Goal: Obtain resource: Download file/media

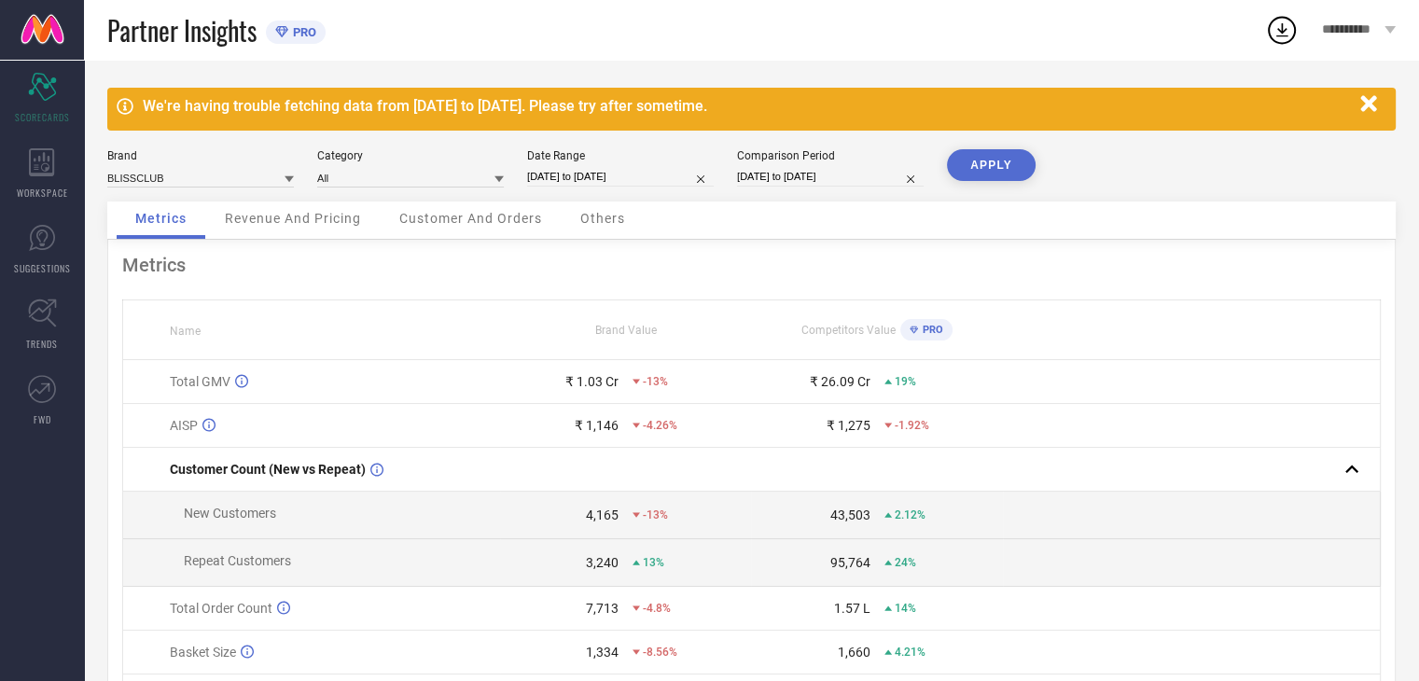
click at [1374, 101] on icon "button" at bounding box center [1369, 103] width 16 height 16
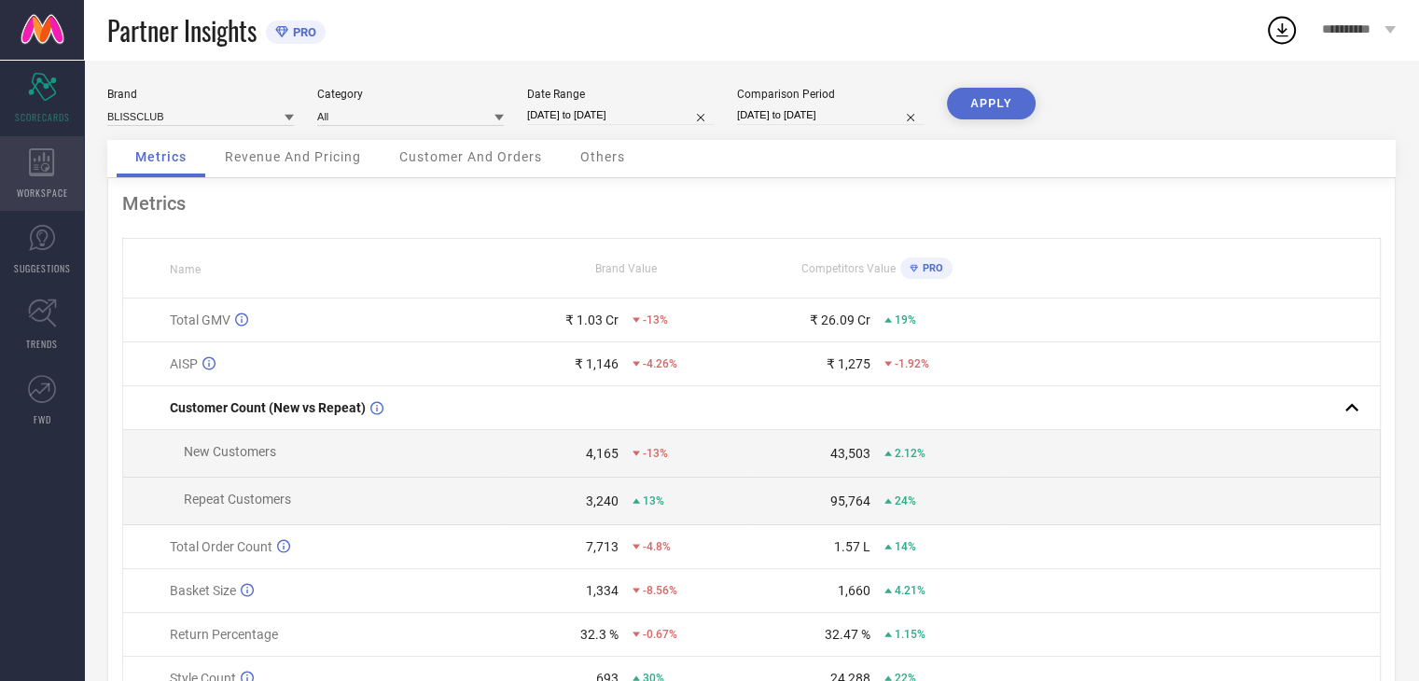
click at [51, 160] on icon at bounding box center [42, 162] width 26 height 28
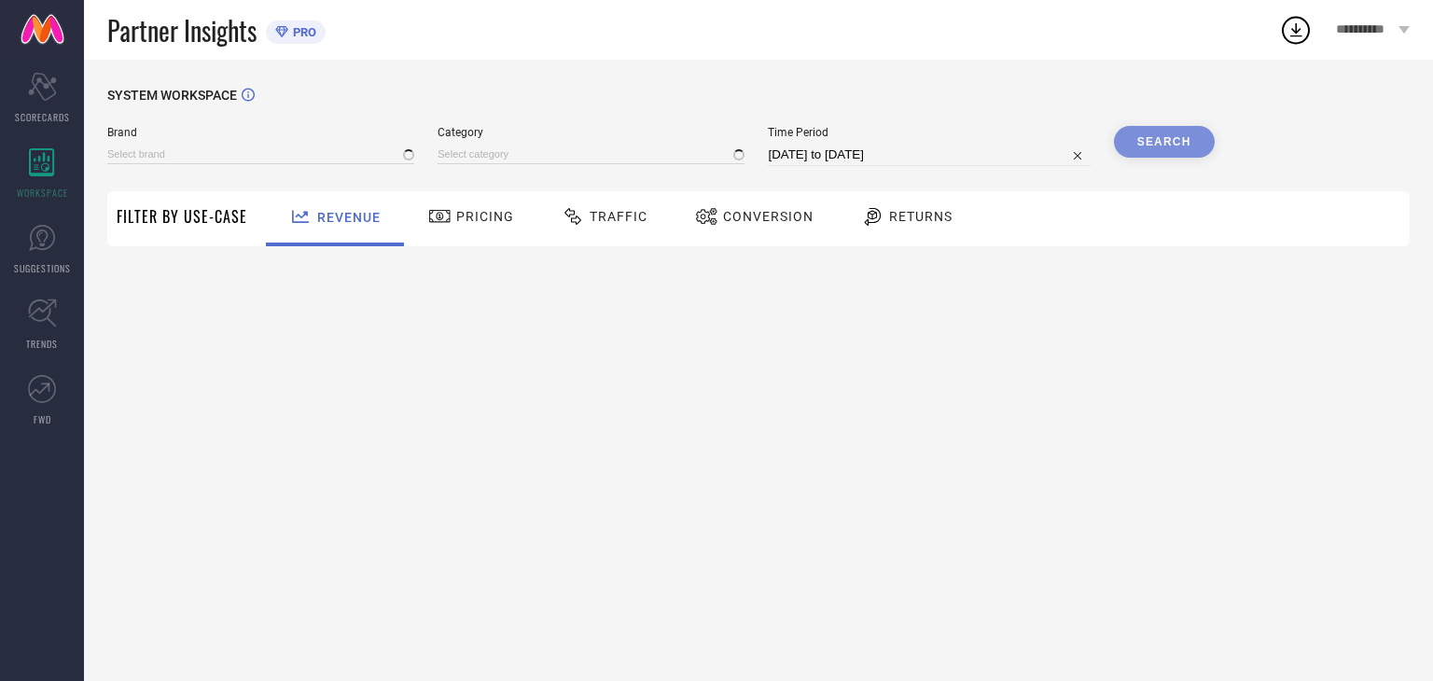
type input "BLISSCLUB"
type input "All"
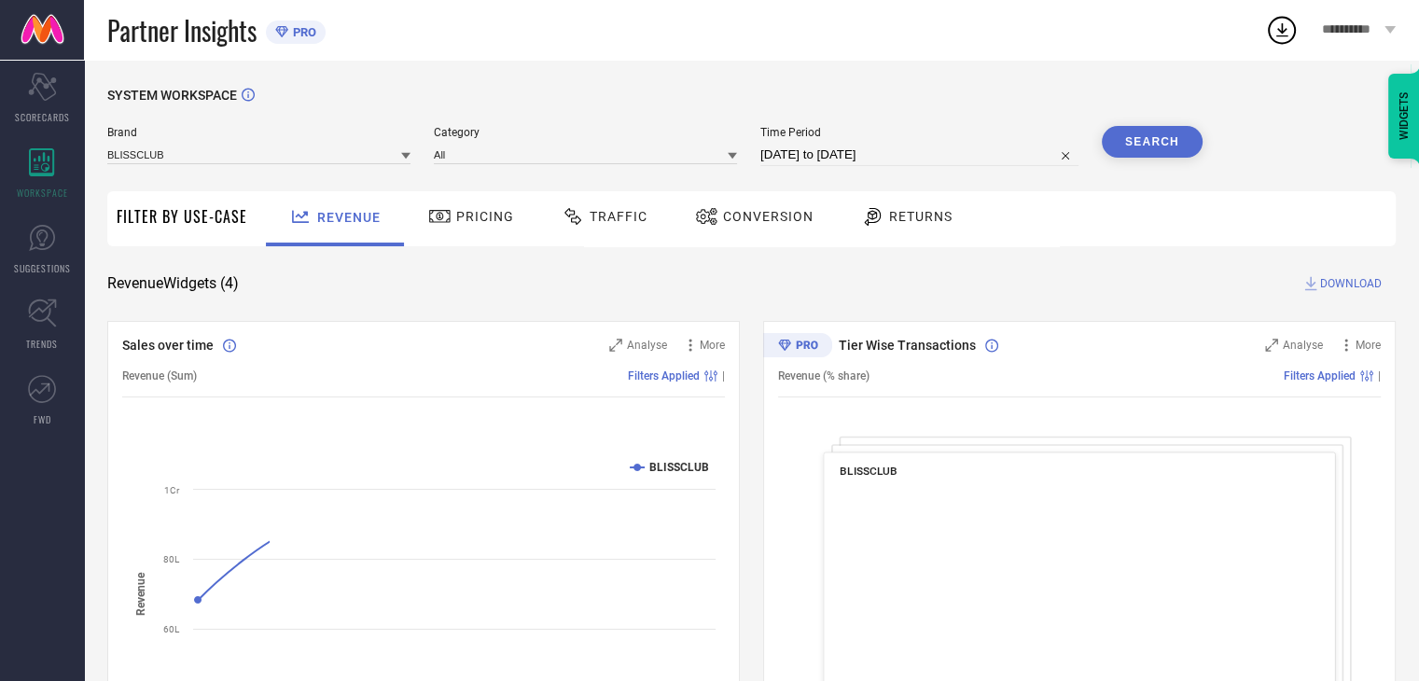
click at [592, 205] on div "Traffic" at bounding box center [604, 217] width 95 height 32
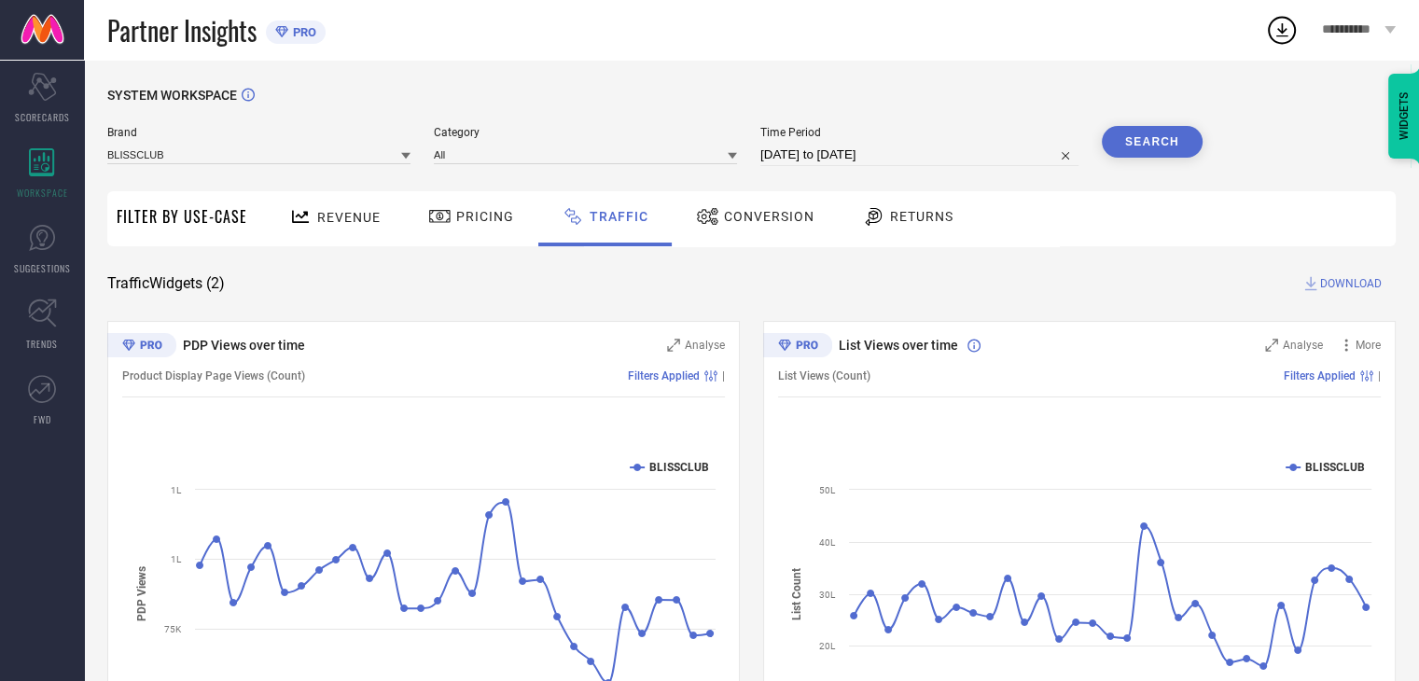
select select "6"
select select "2025"
select select "7"
select select "2025"
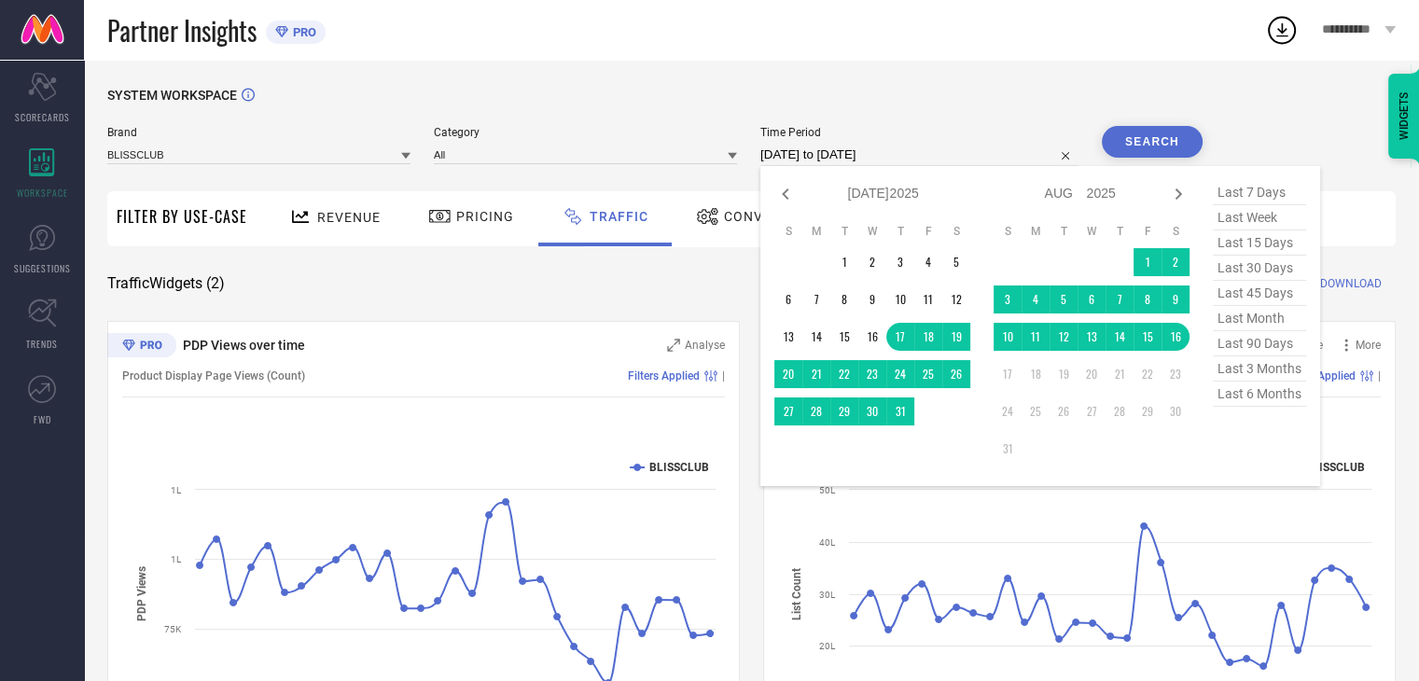
click at [790, 153] on input "[DATE] to [DATE]" at bounding box center [920, 155] width 318 height 22
click at [788, 195] on icon at bounding box center [785, 194] width 7 height 11
select select "5"
select select "2025"
select select "6"
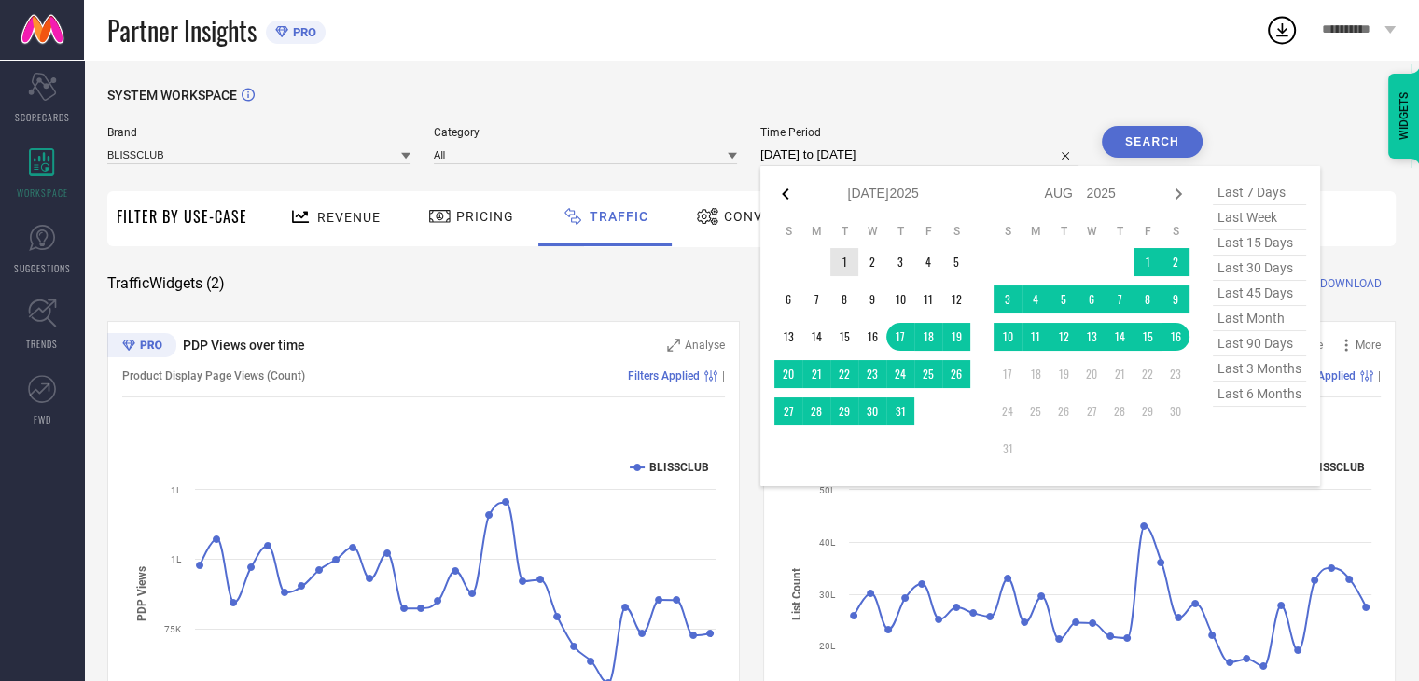
select select "2025"
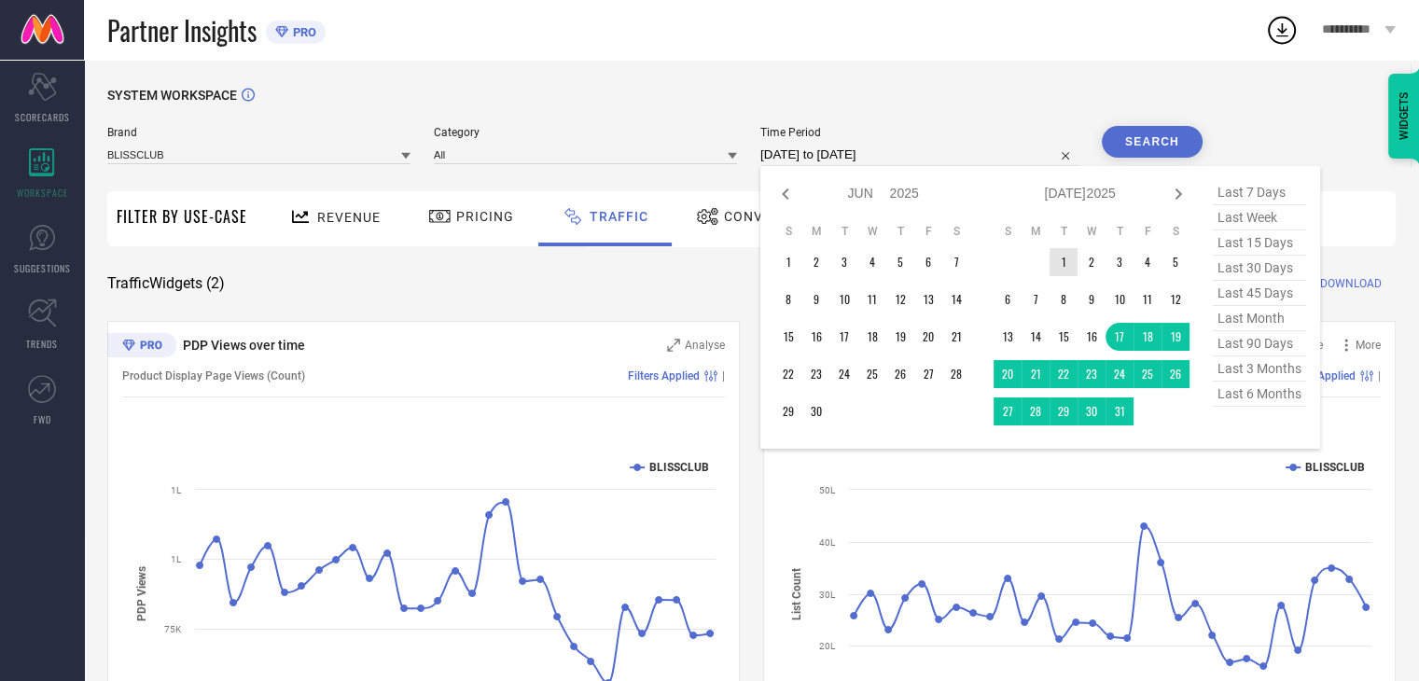
type input "After [DATE]"
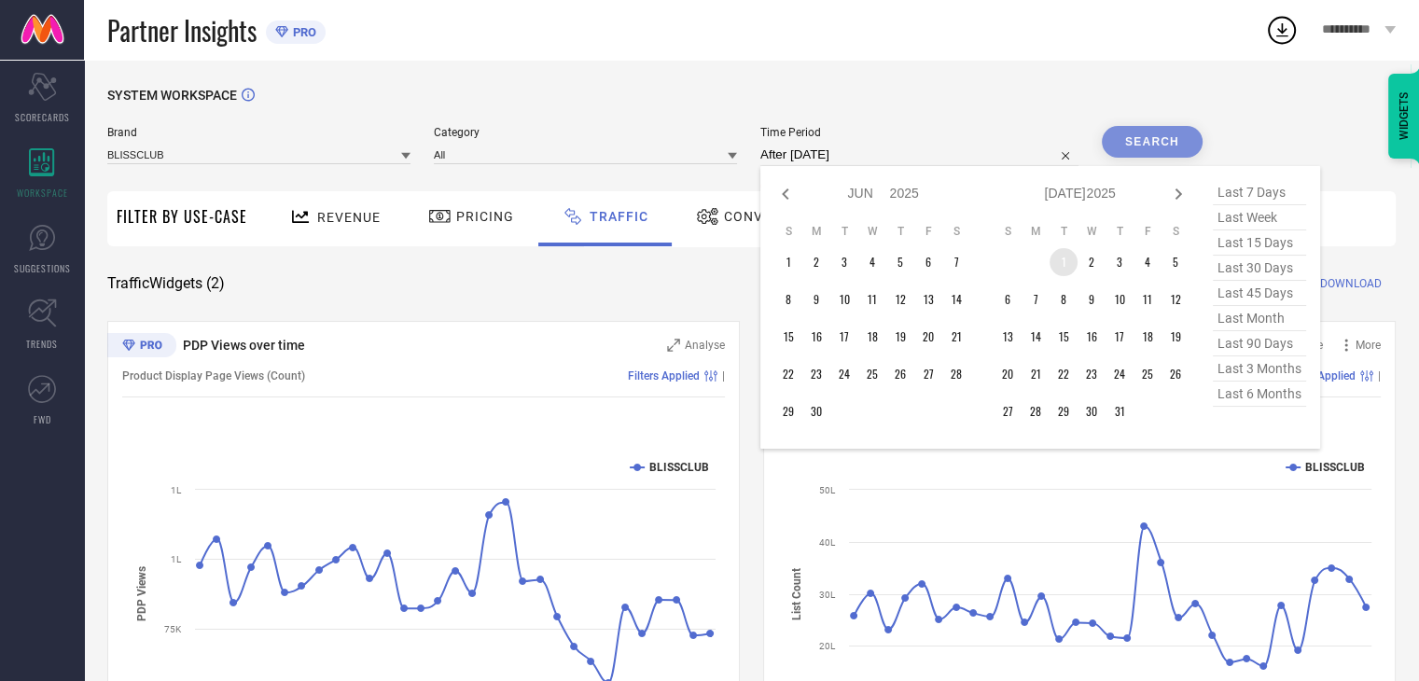
click at [1064, 263] on td "1" at bounding box center [1064, 262] width 28 height 28
click at [1181, 191] on icon at bounding box center [1178, 194] width 22 height 22
select select "6"
select select "2025"
select select "7"
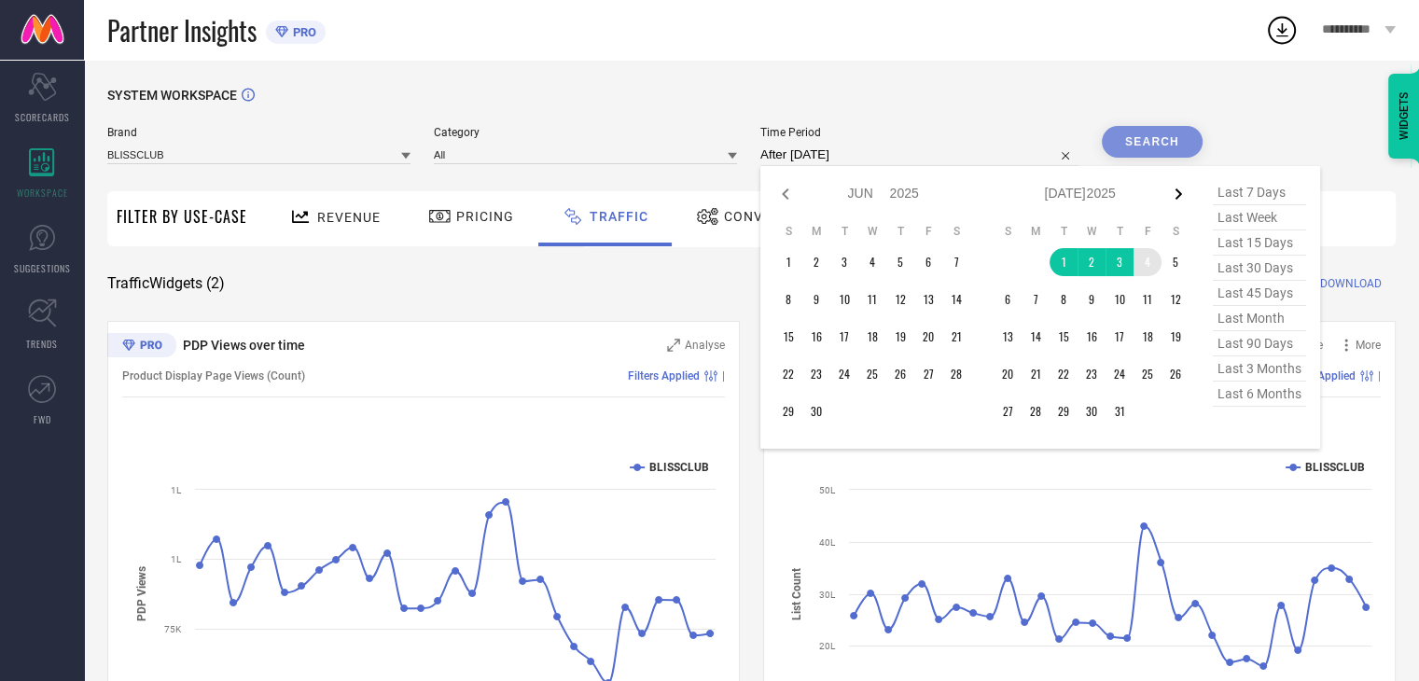
select select "2025"
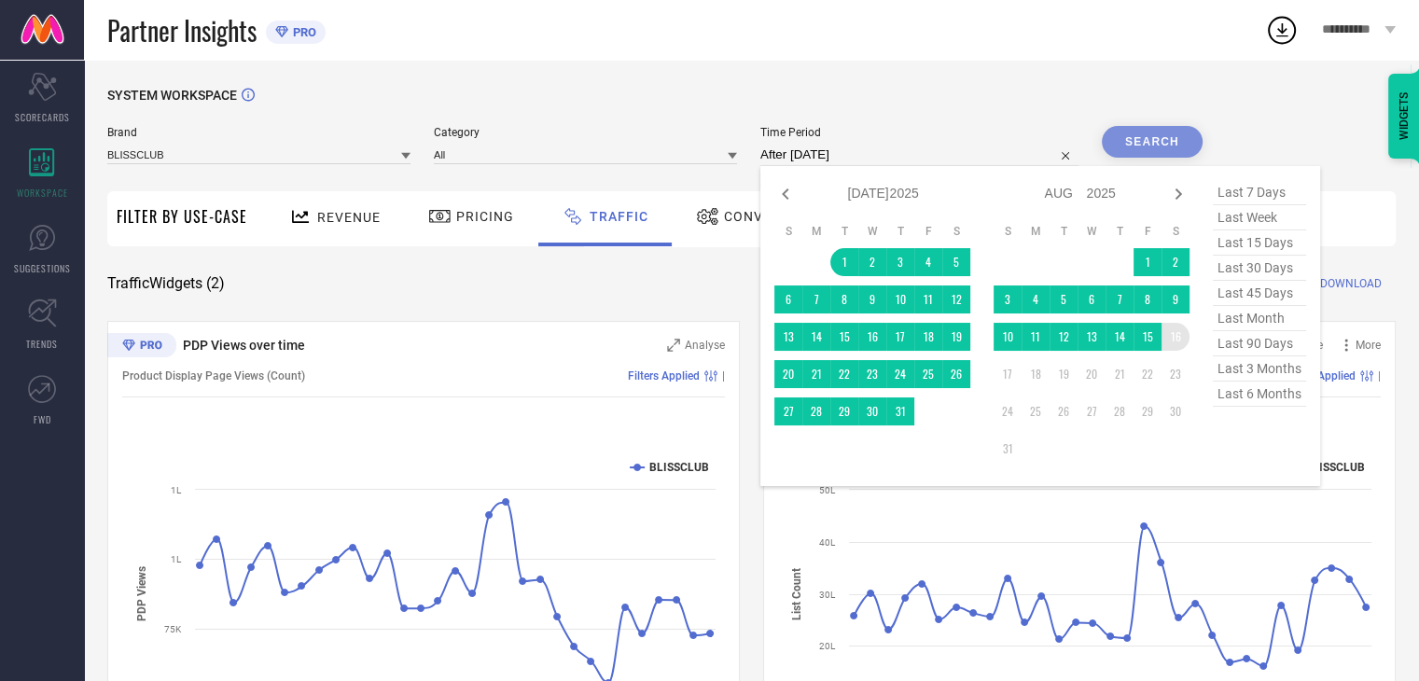
type input "[DATE] to [DATE]"
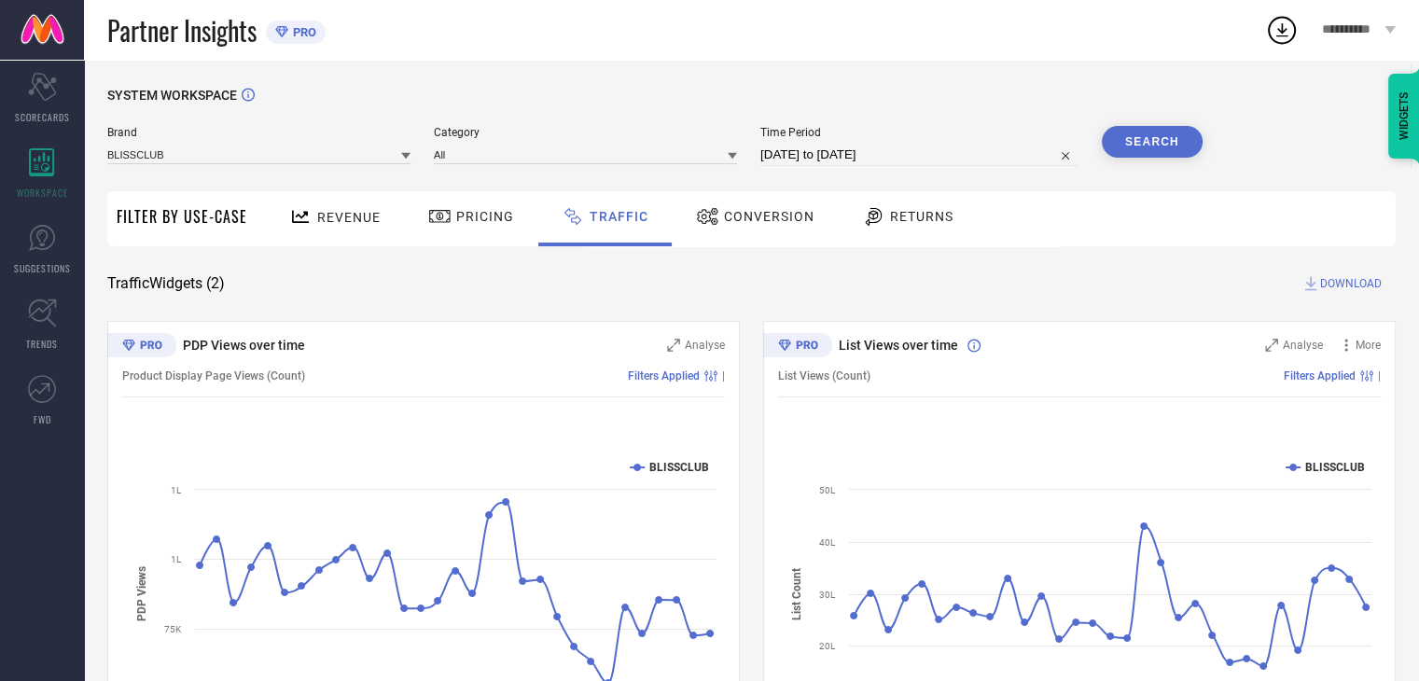
click at [1153, 146] on button "Search" at bounding box center [1152, 142] width 101 height 32
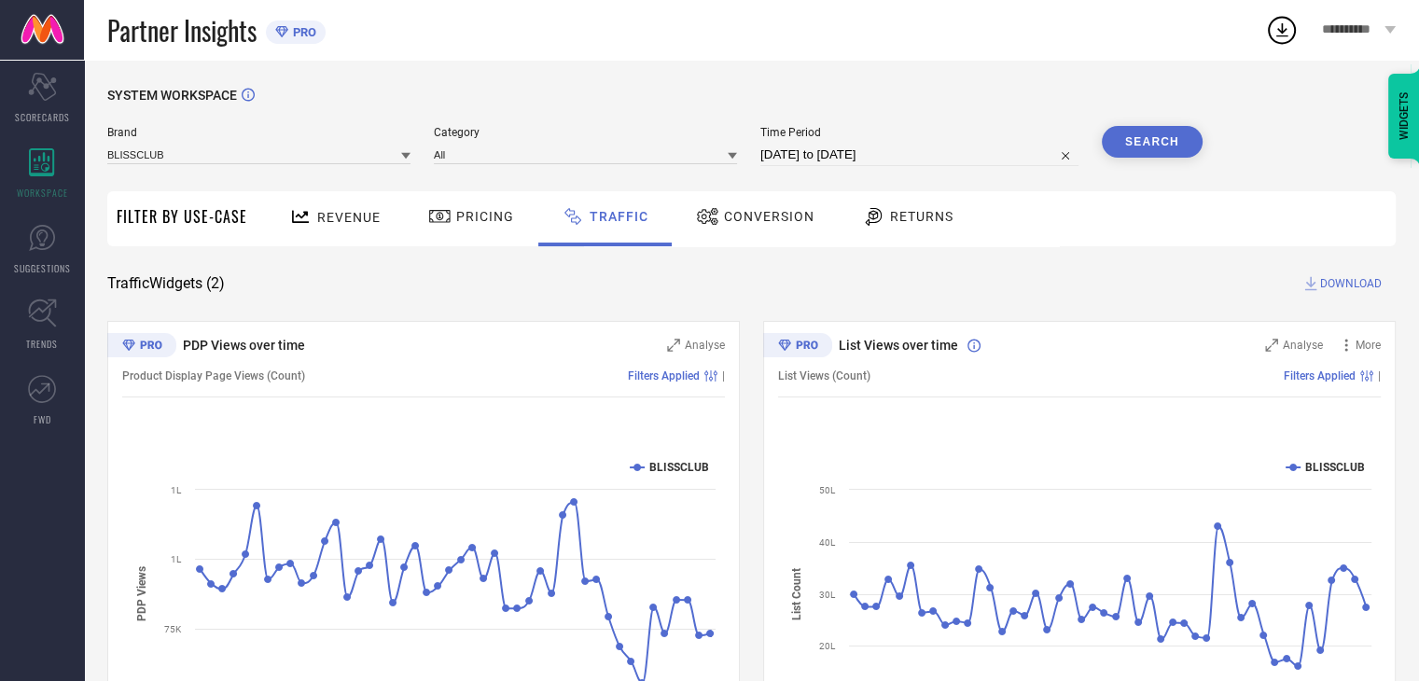
click at [346, 219] on span "Revenue" at bounding box center [348, 217] width 63 height 15
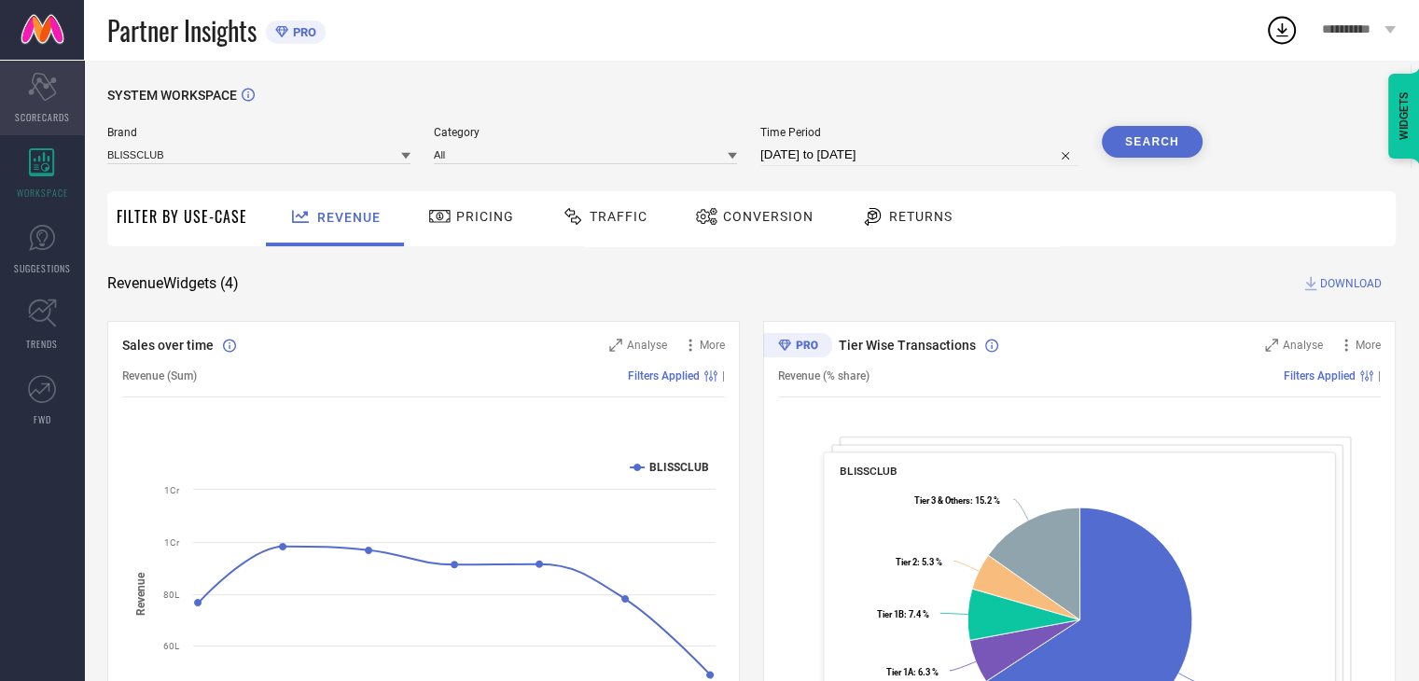
click at [51, 90] on icon "Scorecard" at bounding box center [42, 87] width 29 height 28
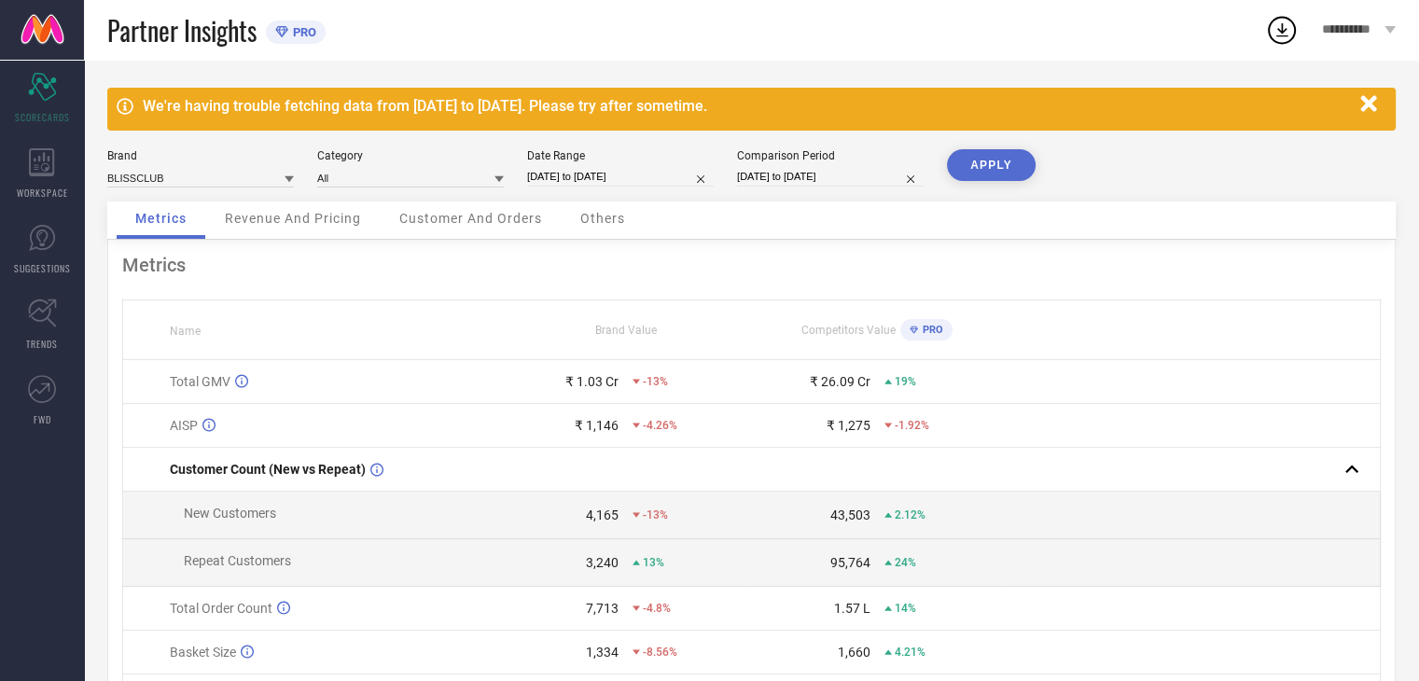
select select "6"
select select "2025"
select select "7"
select select "2025"
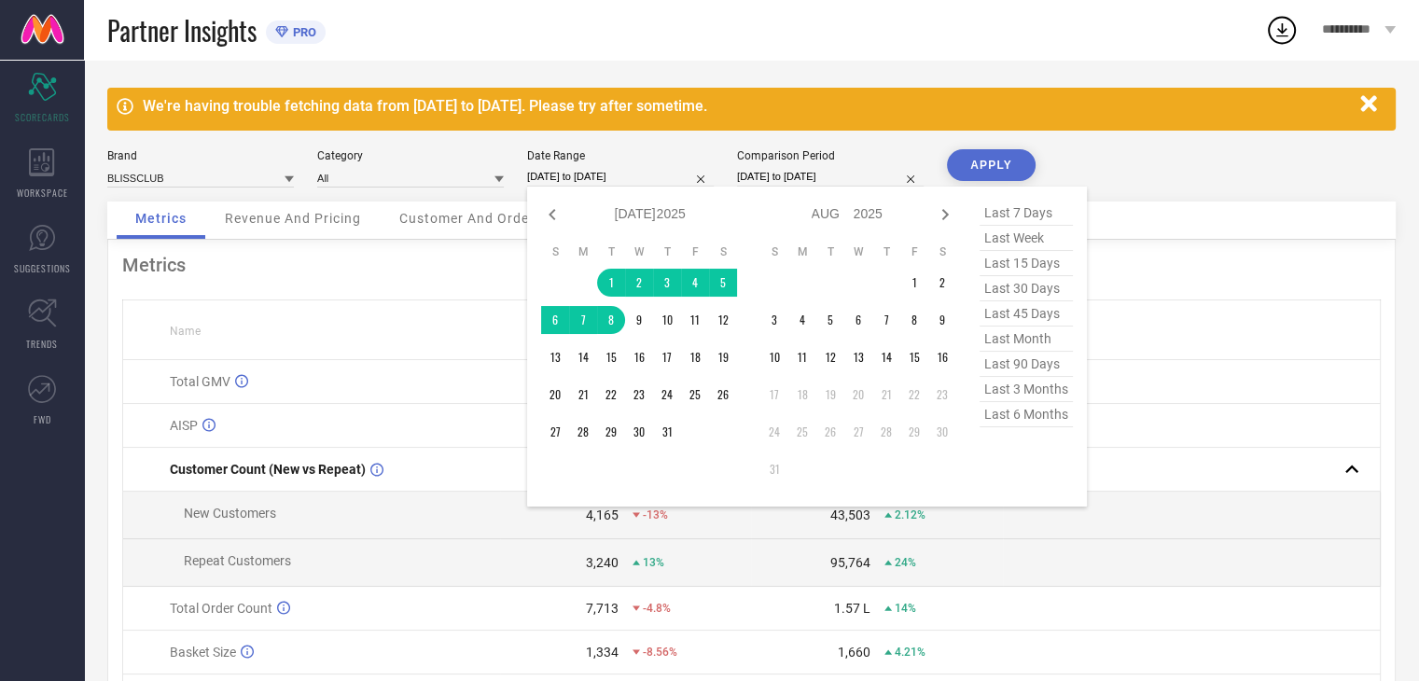
click at [625, 177] on input "[DATE] to [DATE]" at bounding box center [620, 177] width 187 height 20
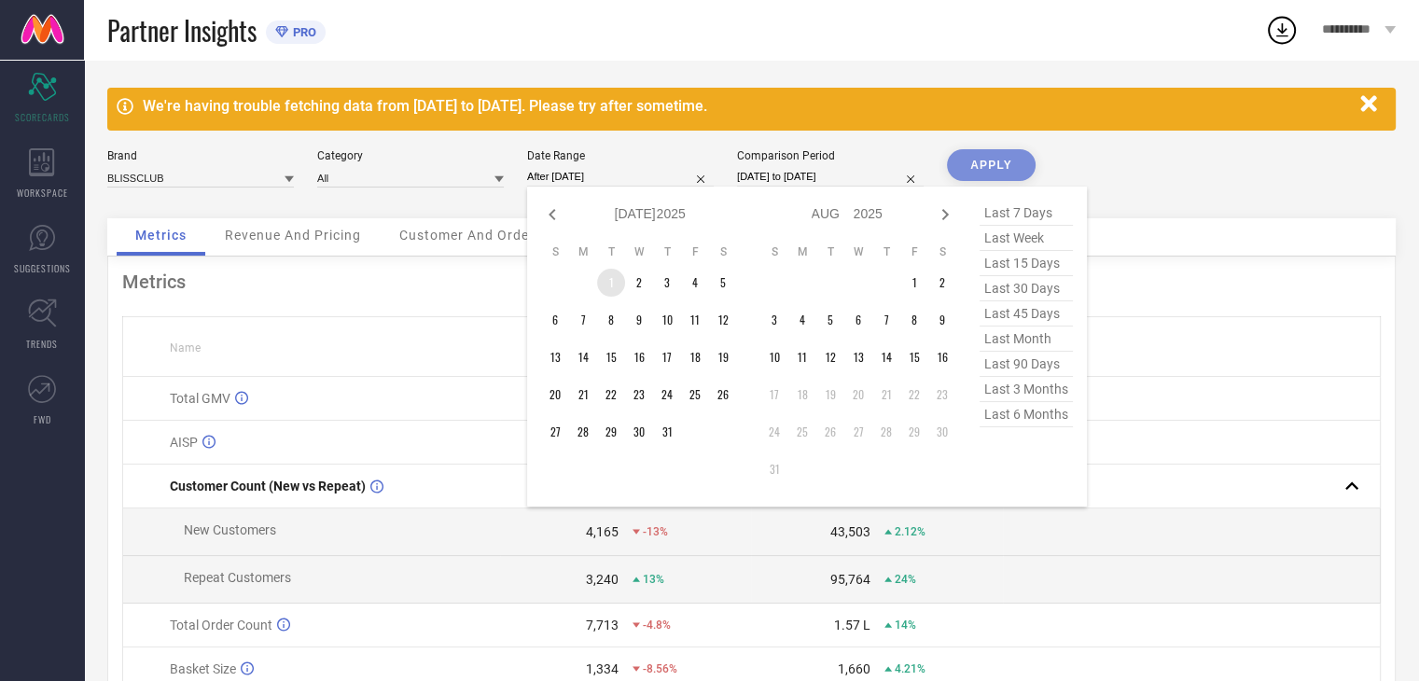
click at [607, 281] on td "1" at bounding box center [611, 283] width 28 height 28
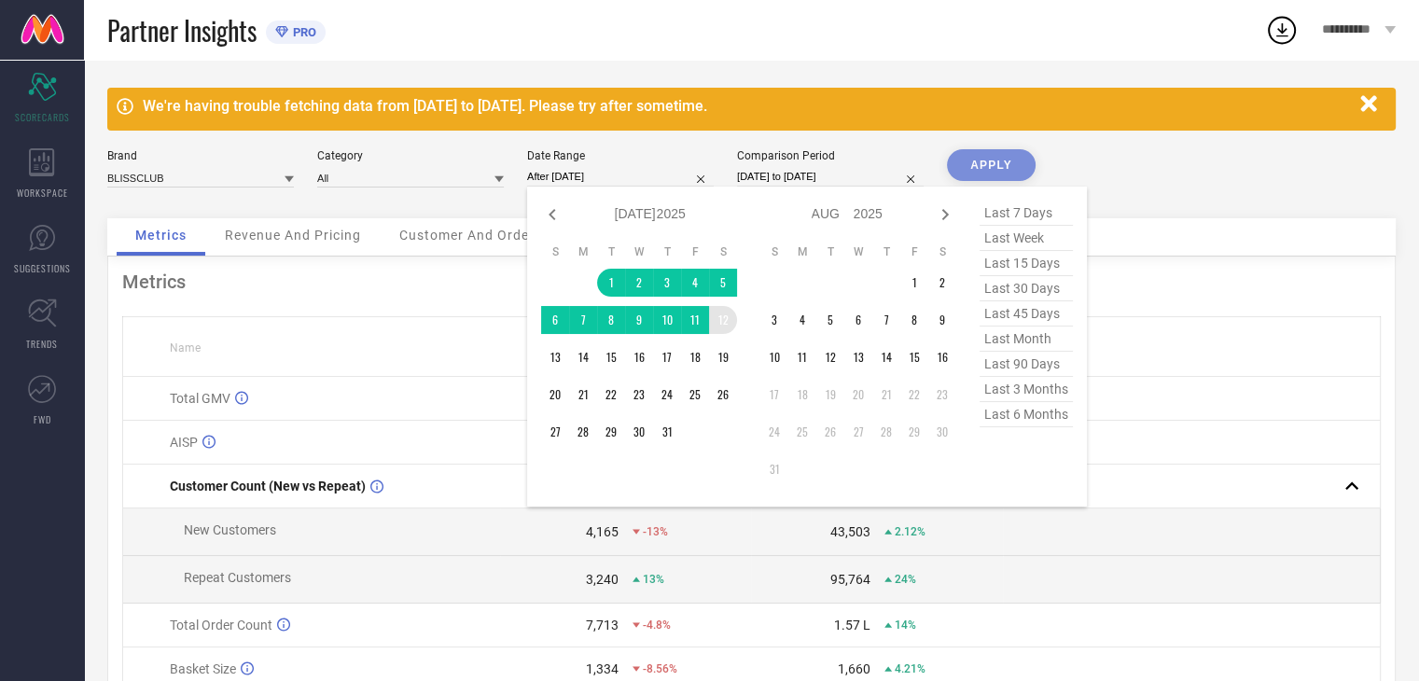
type input "[DATE] to [DATE]"
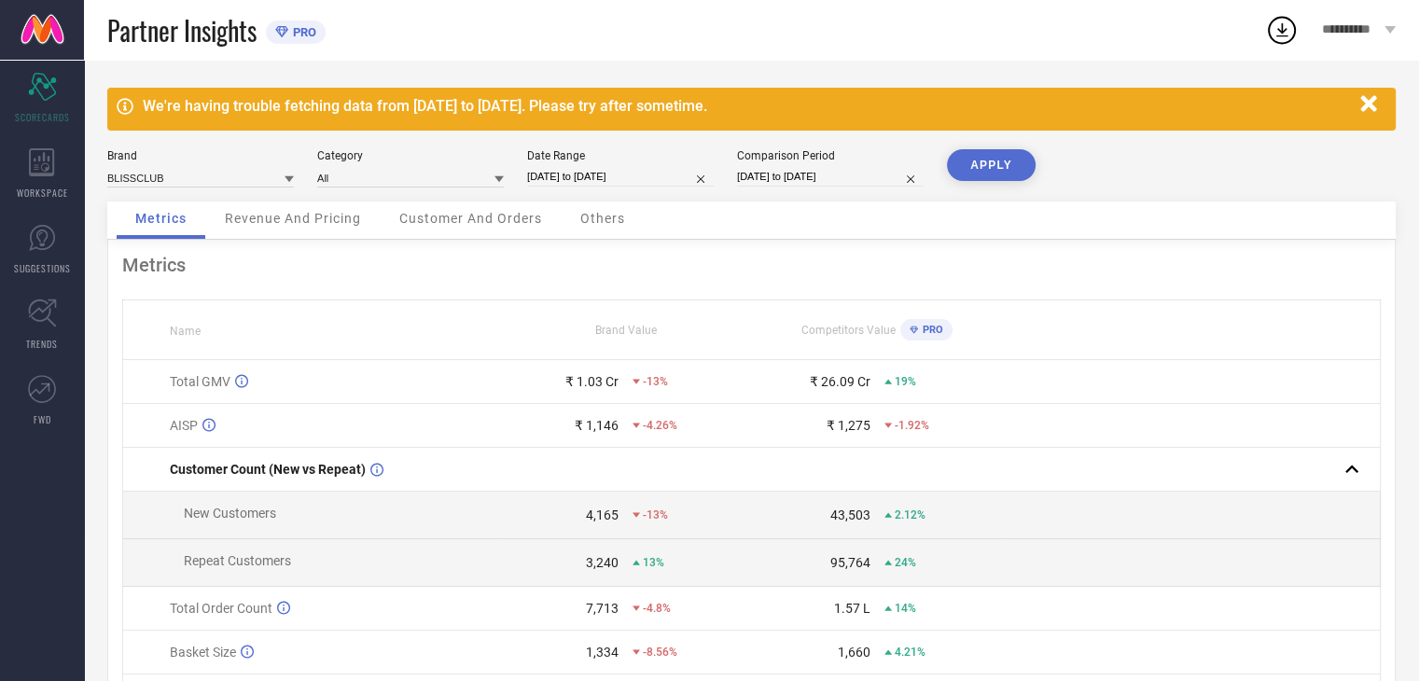
select select "6"
select select "2025"
select select "7"
select select "2025"
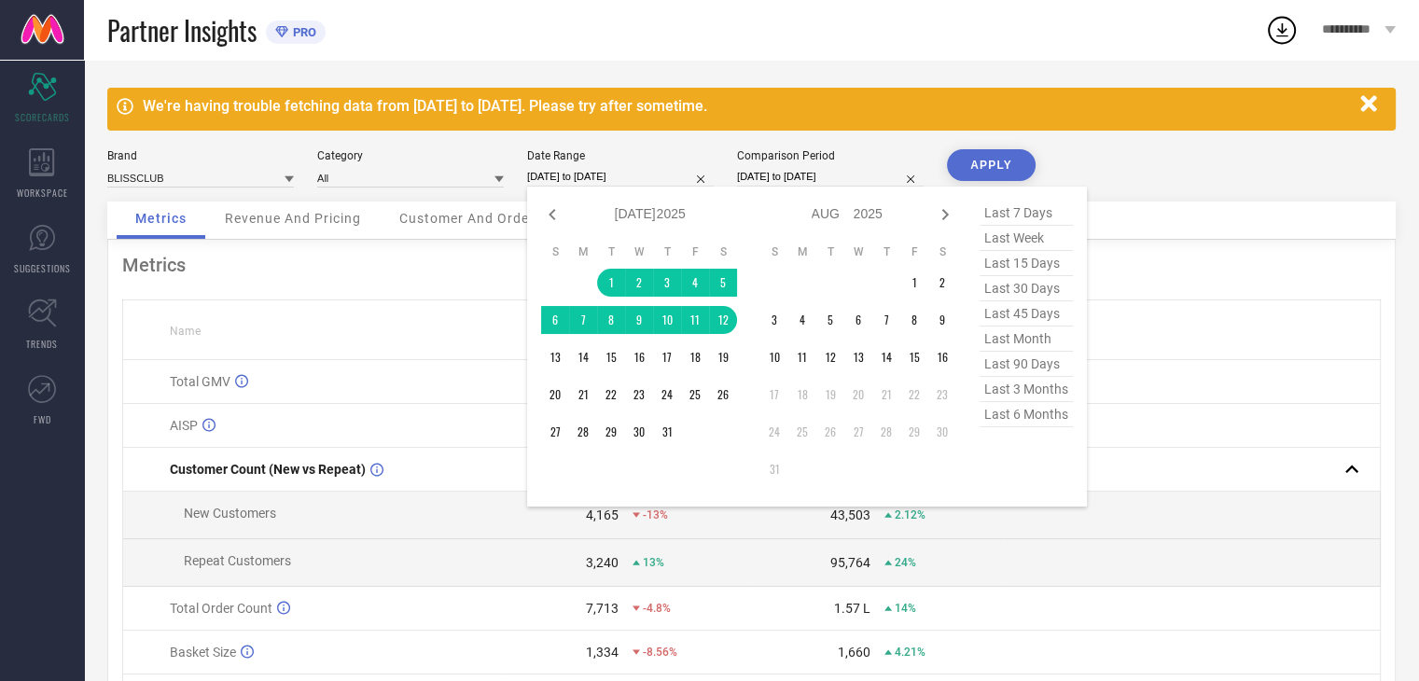
click at [627, 180] on input "[DATE] to [DATE]" at bounding box center [620, 177] width 187 height 20
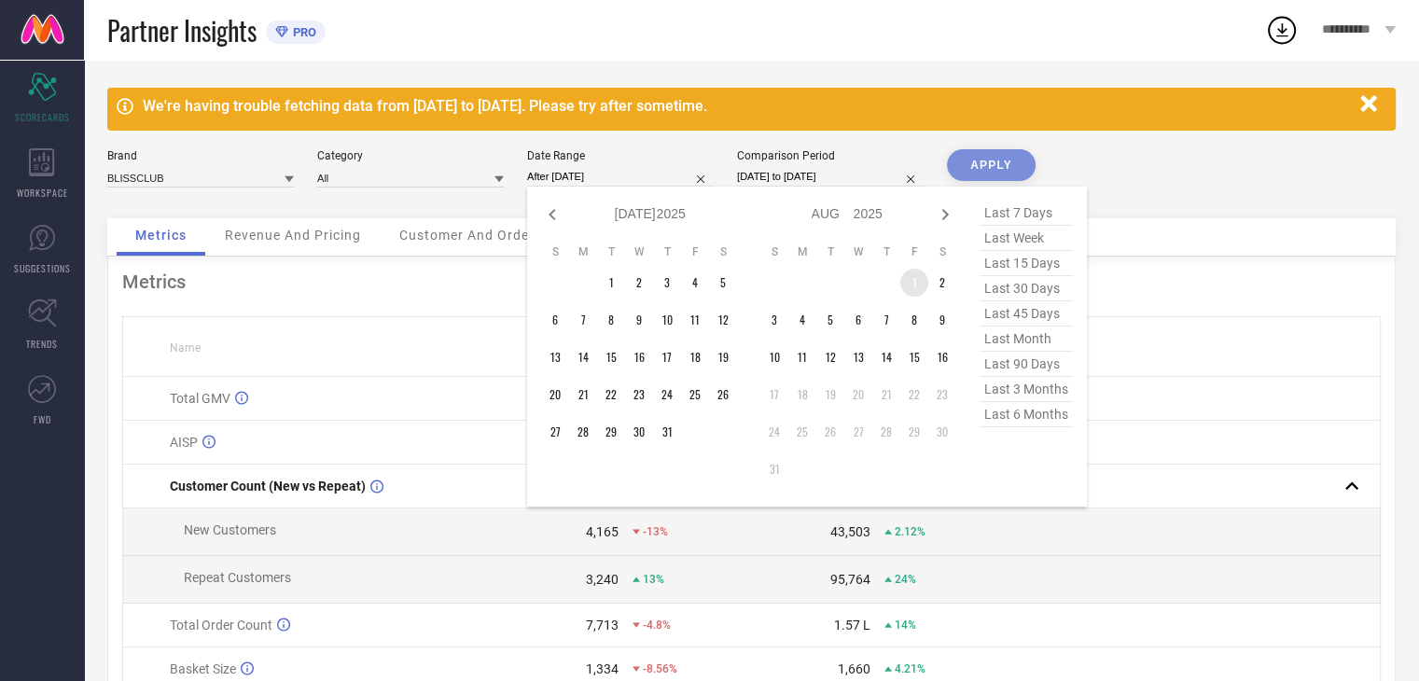
click at [913, 277] on td "1" at bounding box center [915, 283] width 28 height 28
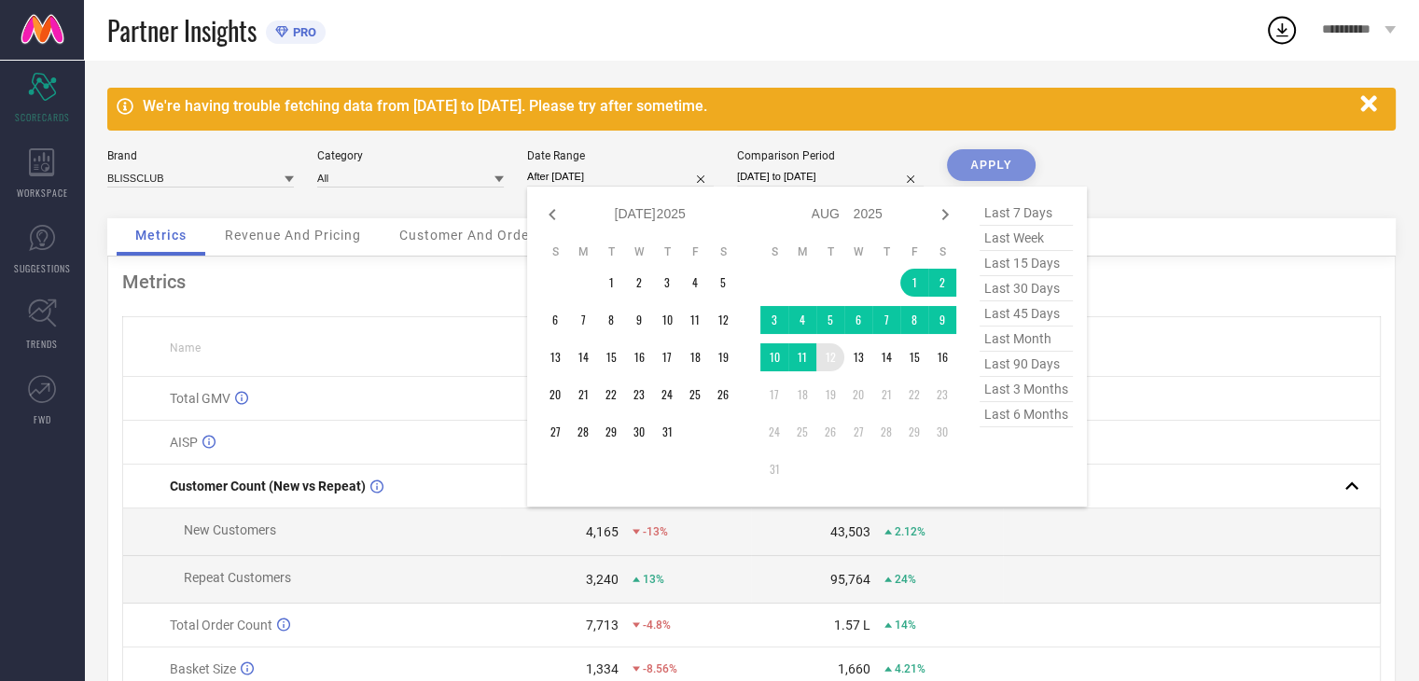
type input "[DATE] to [DATE]"
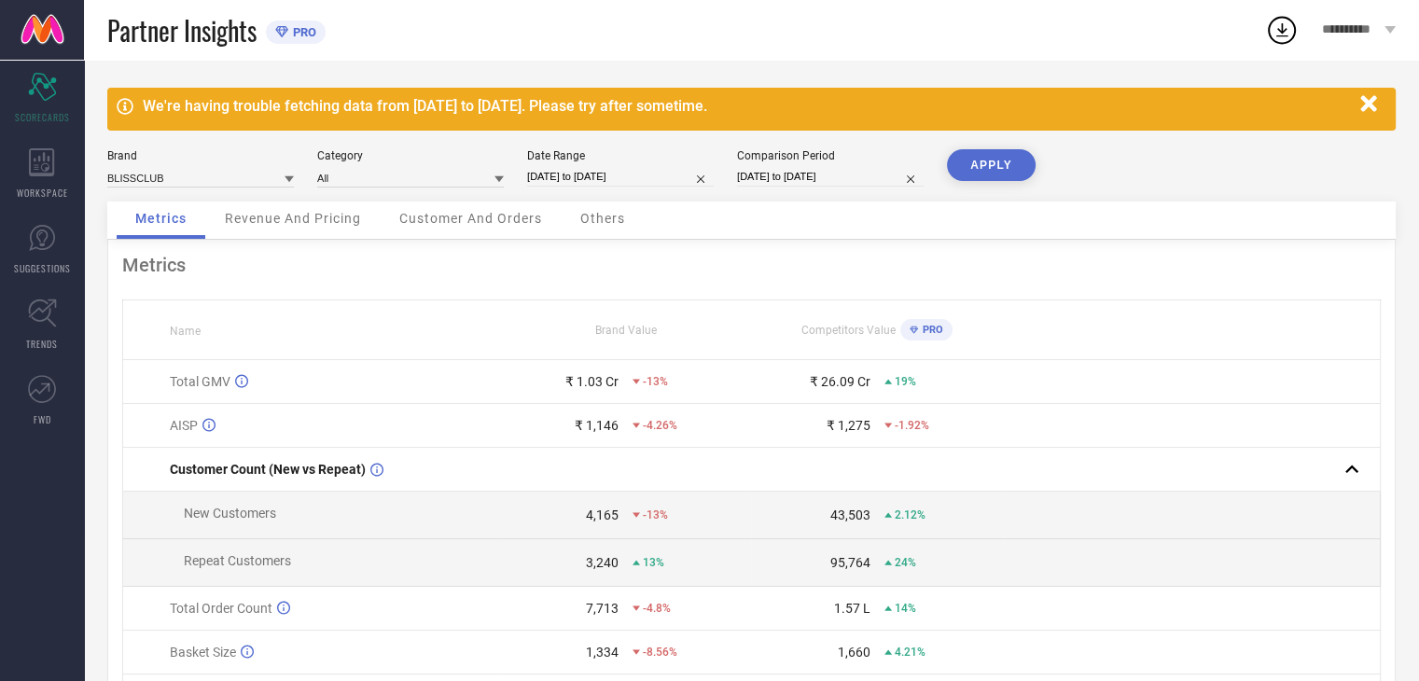
select select "6"
select select "2024"
select select "7"
select select "2024"
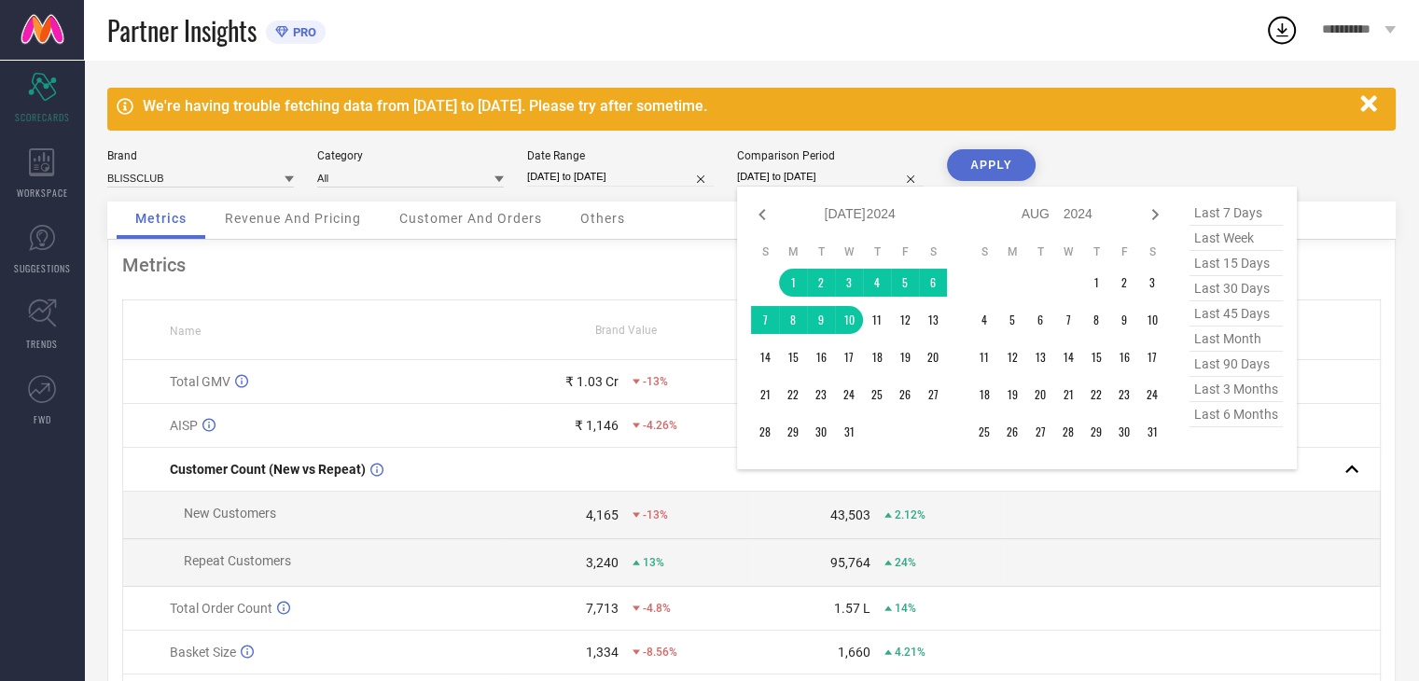
click at [895, 180] on input "[DATE] to [DATE]" at bounding box center [830, 177] width 187 height 20
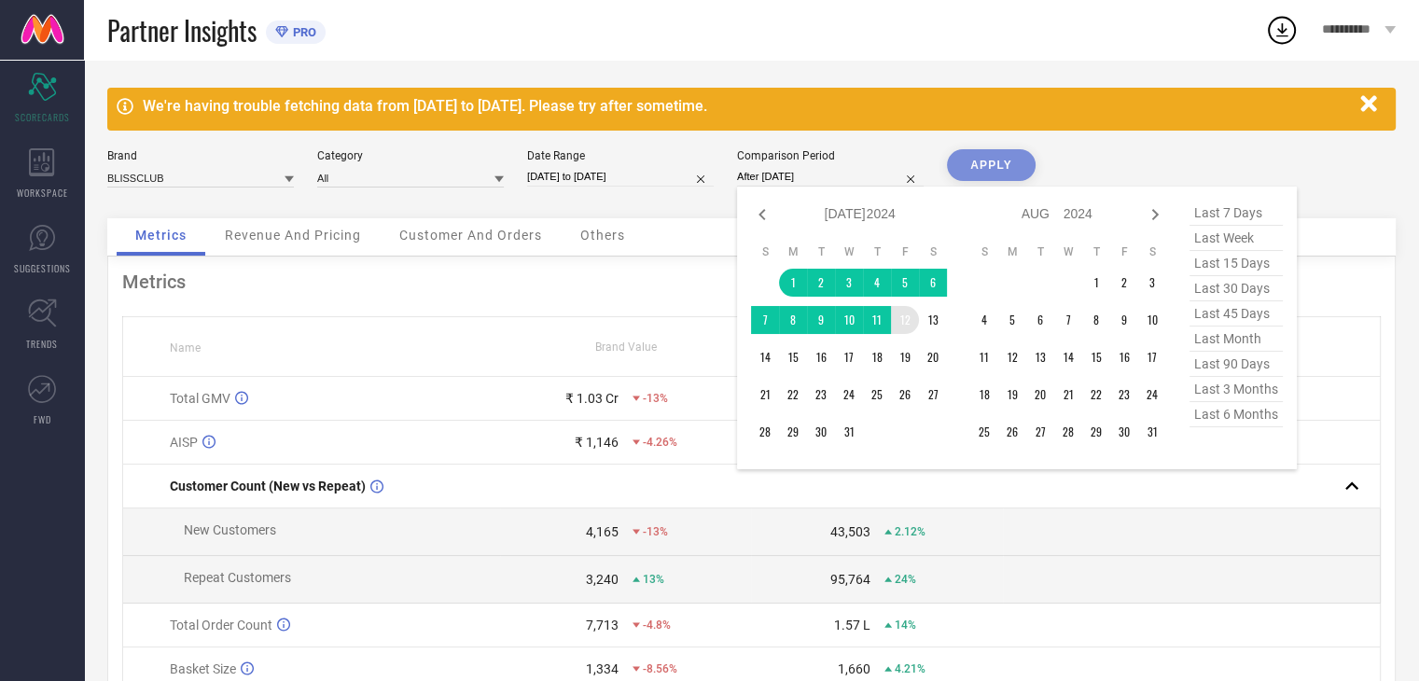
drag, startPoint x: 792, startPoint y: 276, endPoint x: 905, endPoint y: 311, distance: 118.1
click at [905, 311] on tbody "1 2 3 4 5 6 7 8 9 10 11 12 13 14 15 16 17 18 19 20 21 22 23 24 25 26 27 28 29 3…" at bounding box center [849, 357] width 196 height 177
type input "[DATE] to [DATE]"
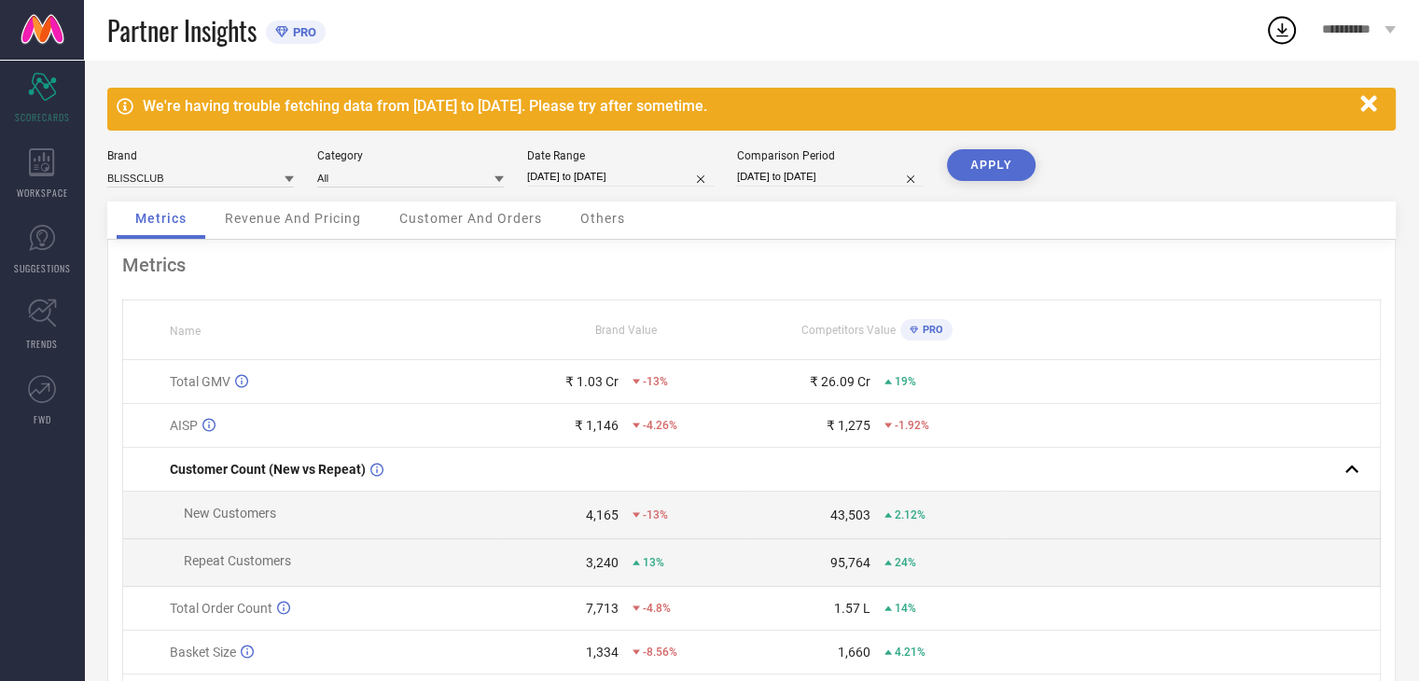
click at [978, 163] on button "APPLY" at bounding box center [991, 165] width 89 height 32
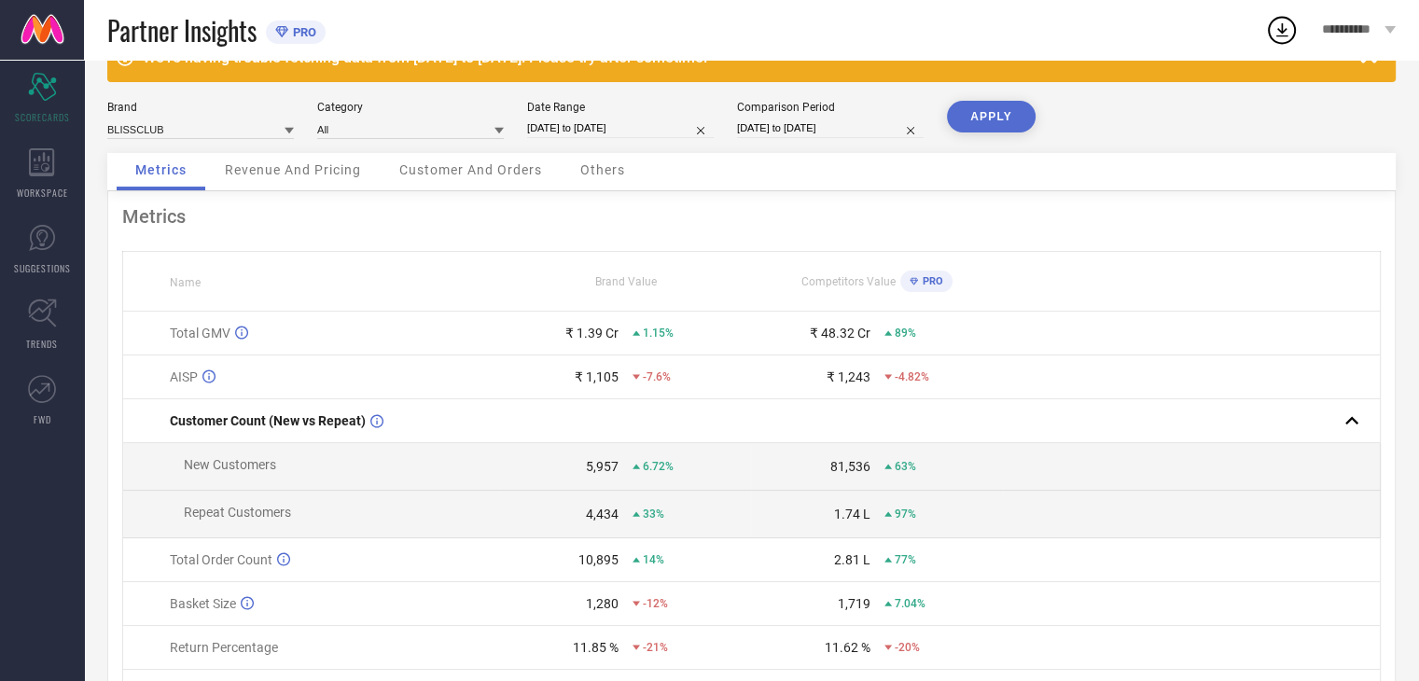
scroll to position [52, 0]
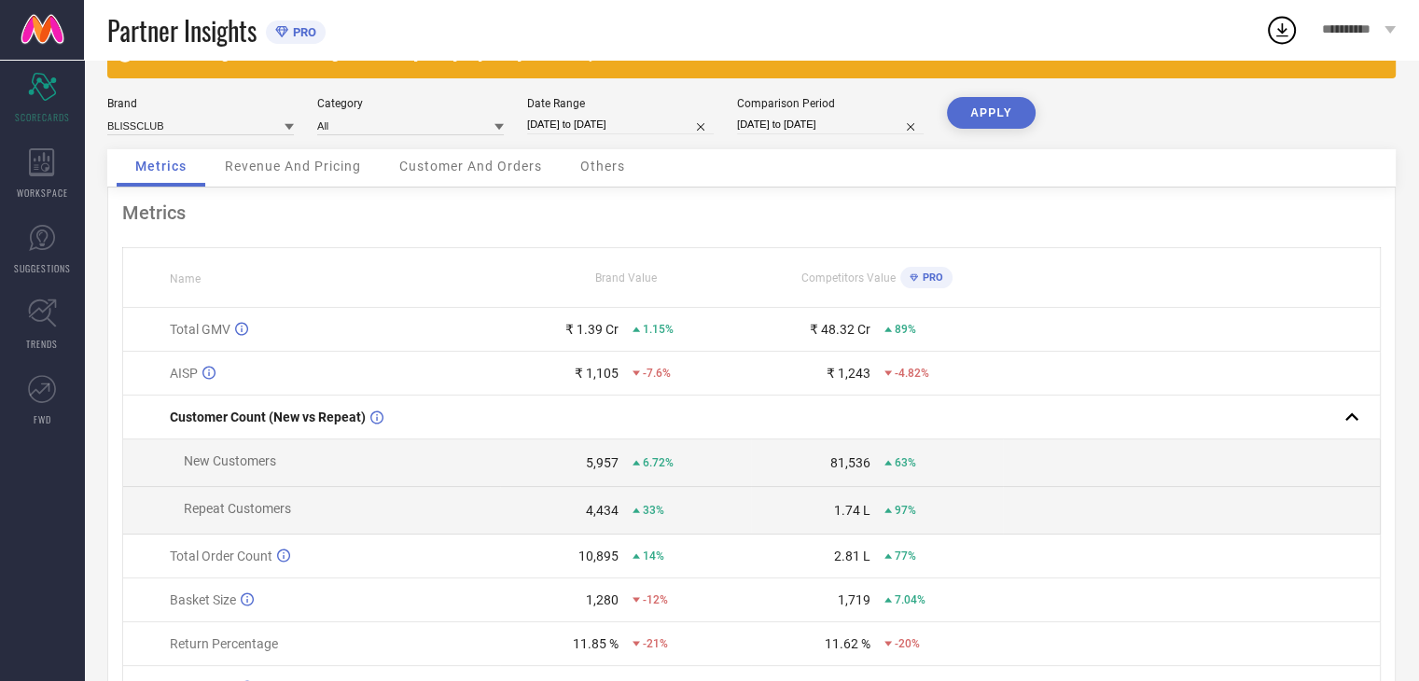
select select "6"
select select "2024"
select select "7"
select select "2024"
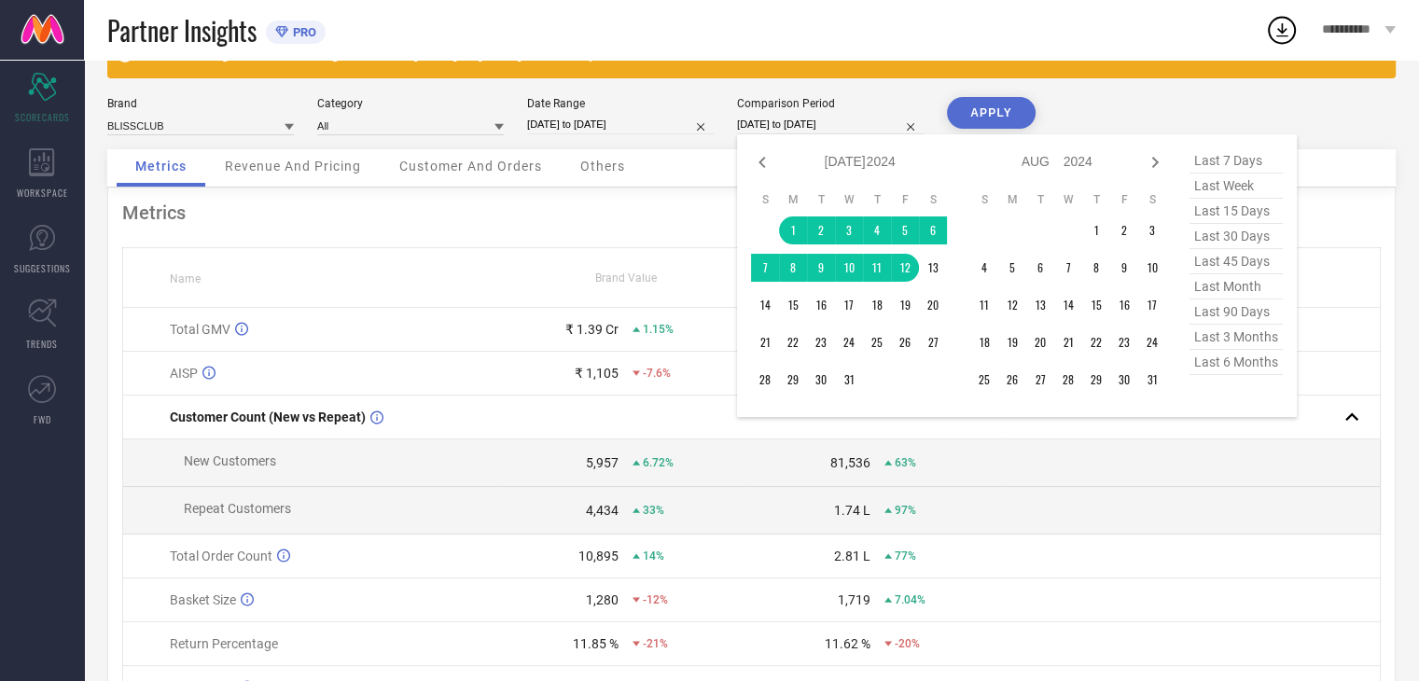
click at [810, 131] on input "[DATE] to [DATE]" at bounding box center [830, 125] width 187 height 20
click at [1150, 161] on icon at bounding box center [1155, 162] width 22 height 22
select select "7"
select select "2024"
select select "8"
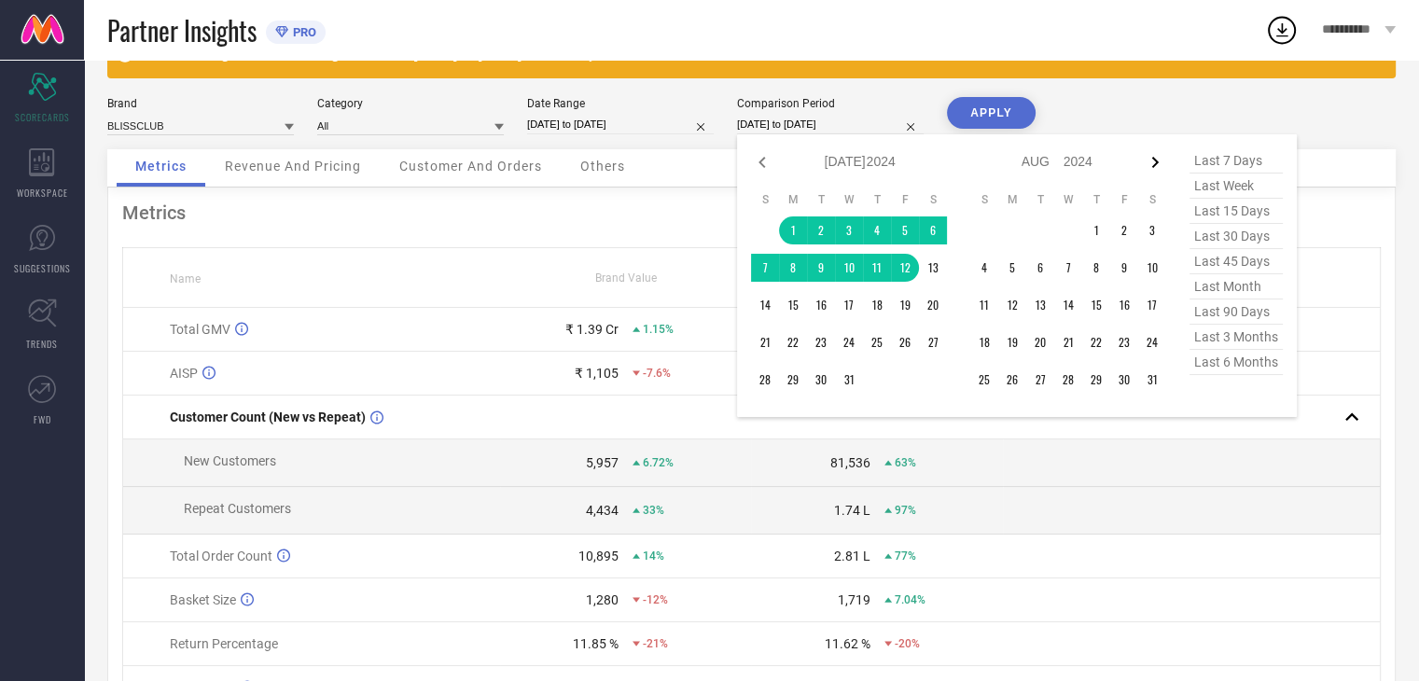
select select "2024"
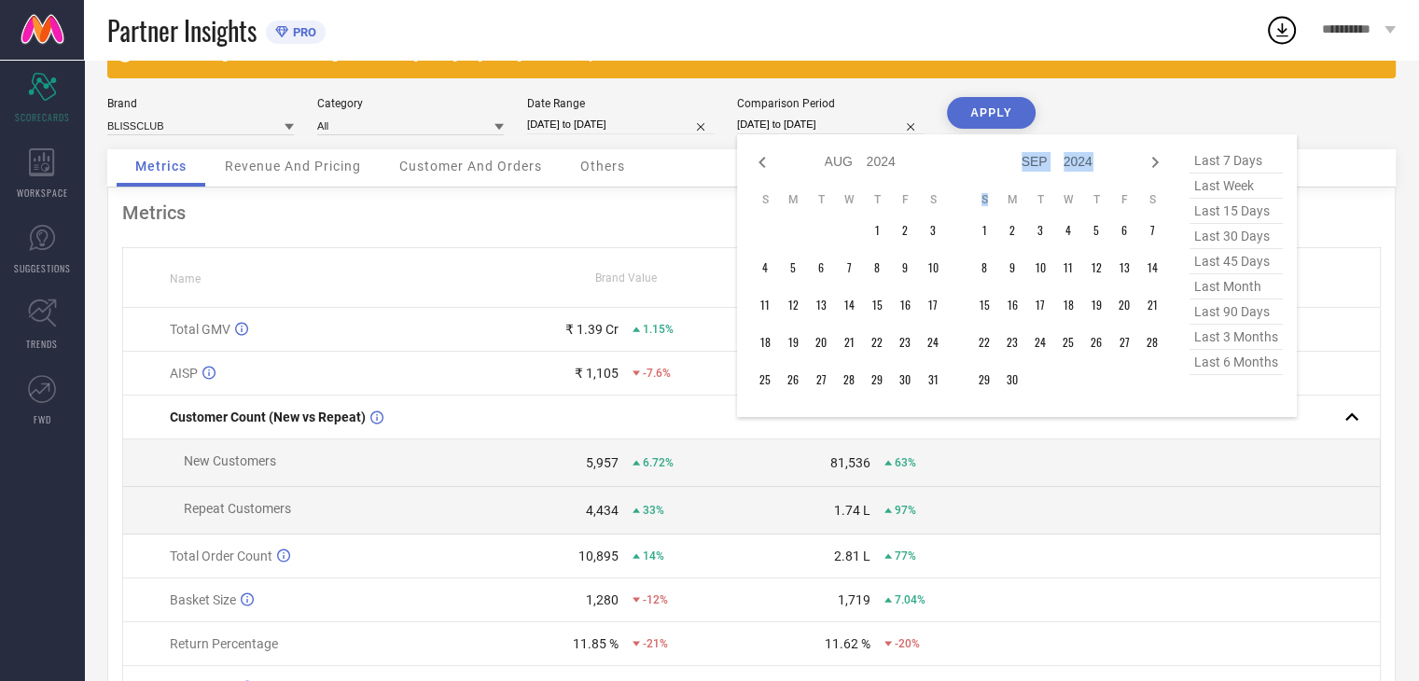
click at [1150, 161] on icon at bounding box center [1155, 162] width 22 height 22
select select "8"
select select "2024"
select select "9"
select select "2024"
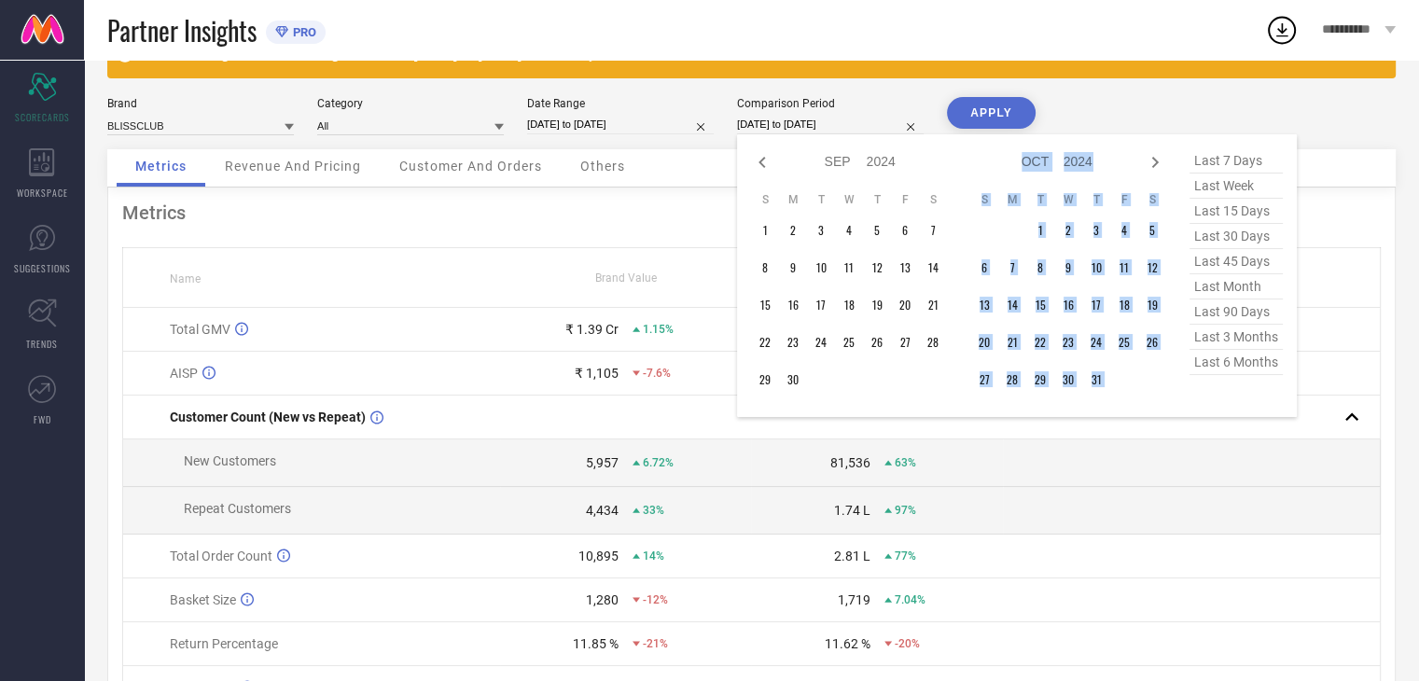
click at [1150, 161] on icon at bounding box center [1155, 162] width 22 height 22
select select "9"
select select "2024"
select select "10"
select select "2024"
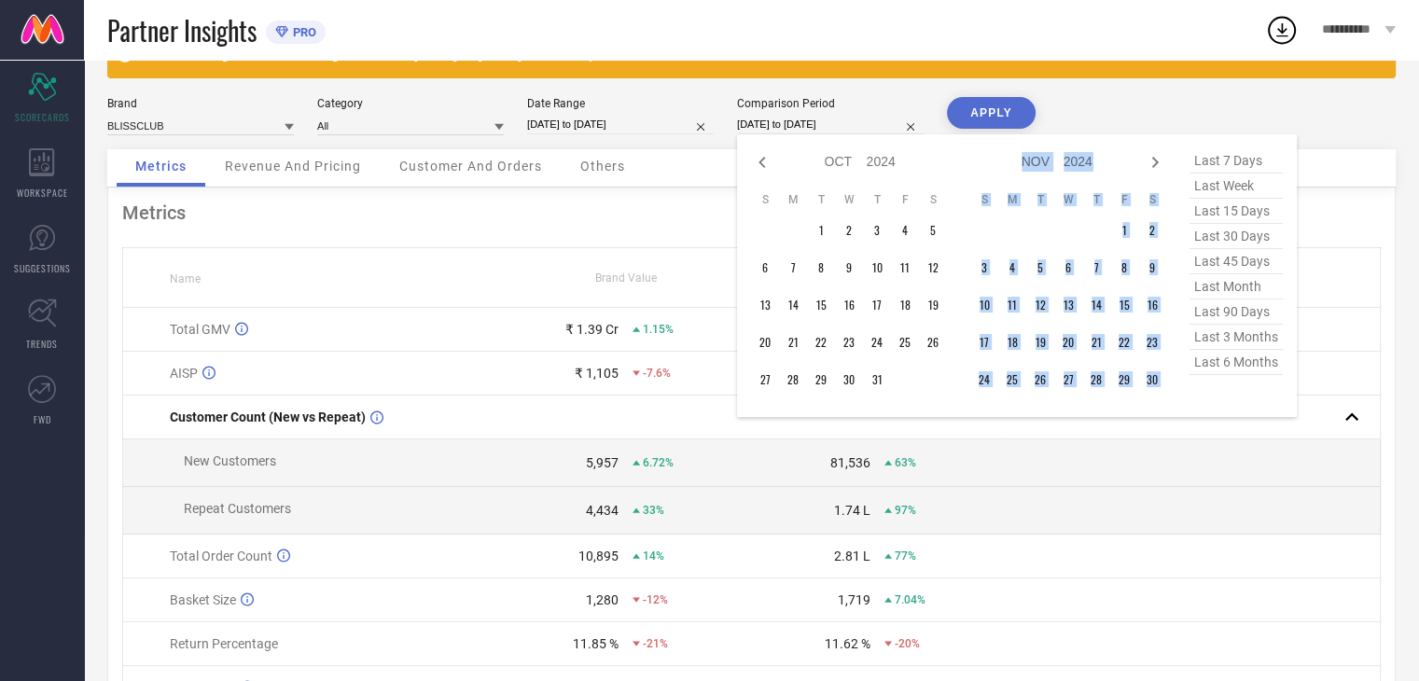
click at [1150, 161] on icon at bounding box center [1155, 162] width 22 height 22
select select "10"
select select "2024"
select select "11"
select select "2024"
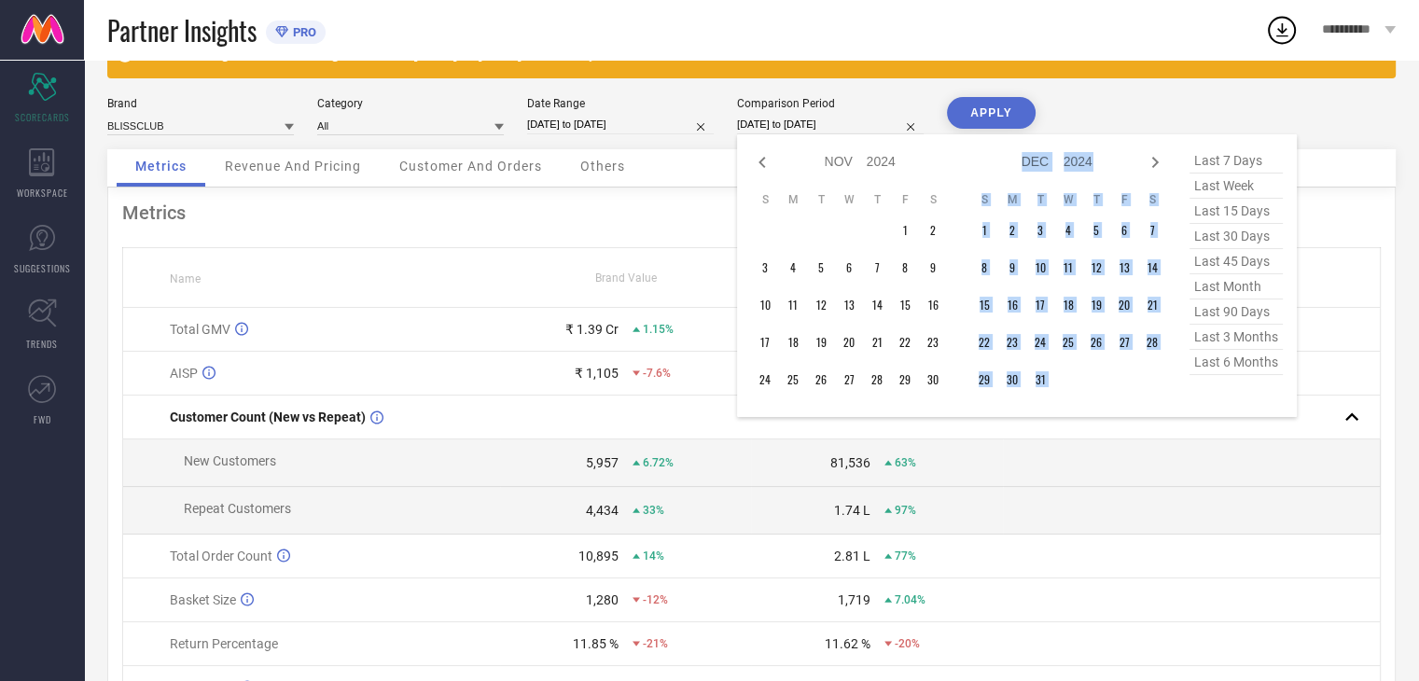
click at [1150, 161] on icon at bounding box center [1155, 162] width 22 height 22
select select "11"
select select "2024"
select select "2025"
click at [1150, 161] on icon at bounding box center [1155, 162] width 22 height 22
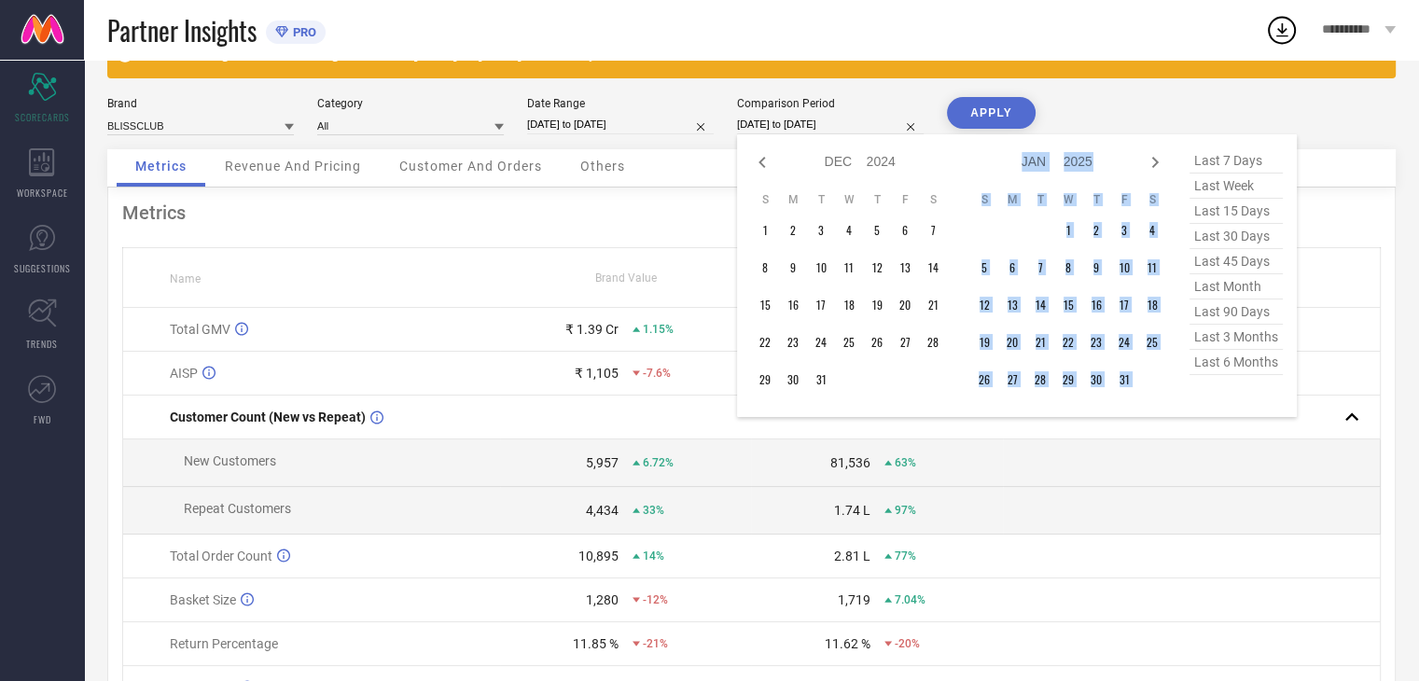
select select "2025"
select select "1"
select select "2025"
click at [1150, 161] on icon at bounding box center [1155, 162] width 22 height 22
select select "1"
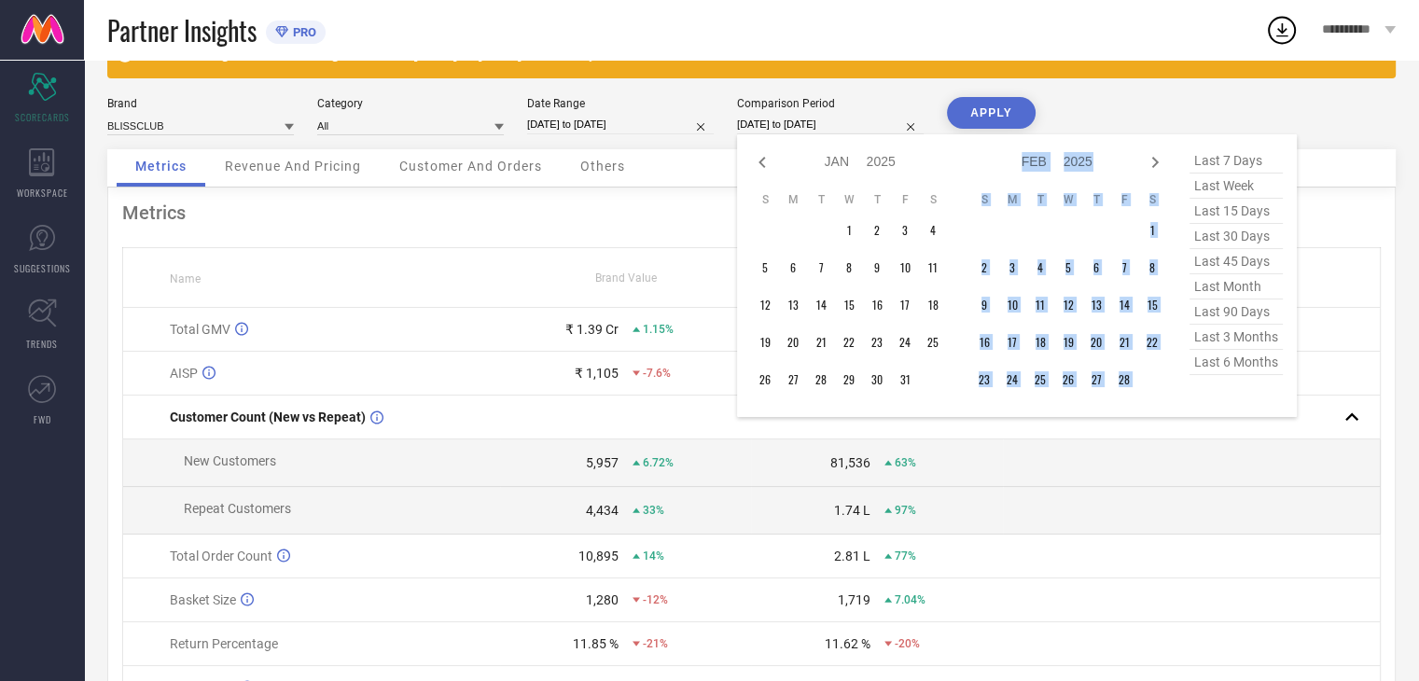
select select "2025"
select select "2"
select select "2025"
click at [1150, 161] on icon at bounding box center [1155, 162] width 22 height 22
select select "2"
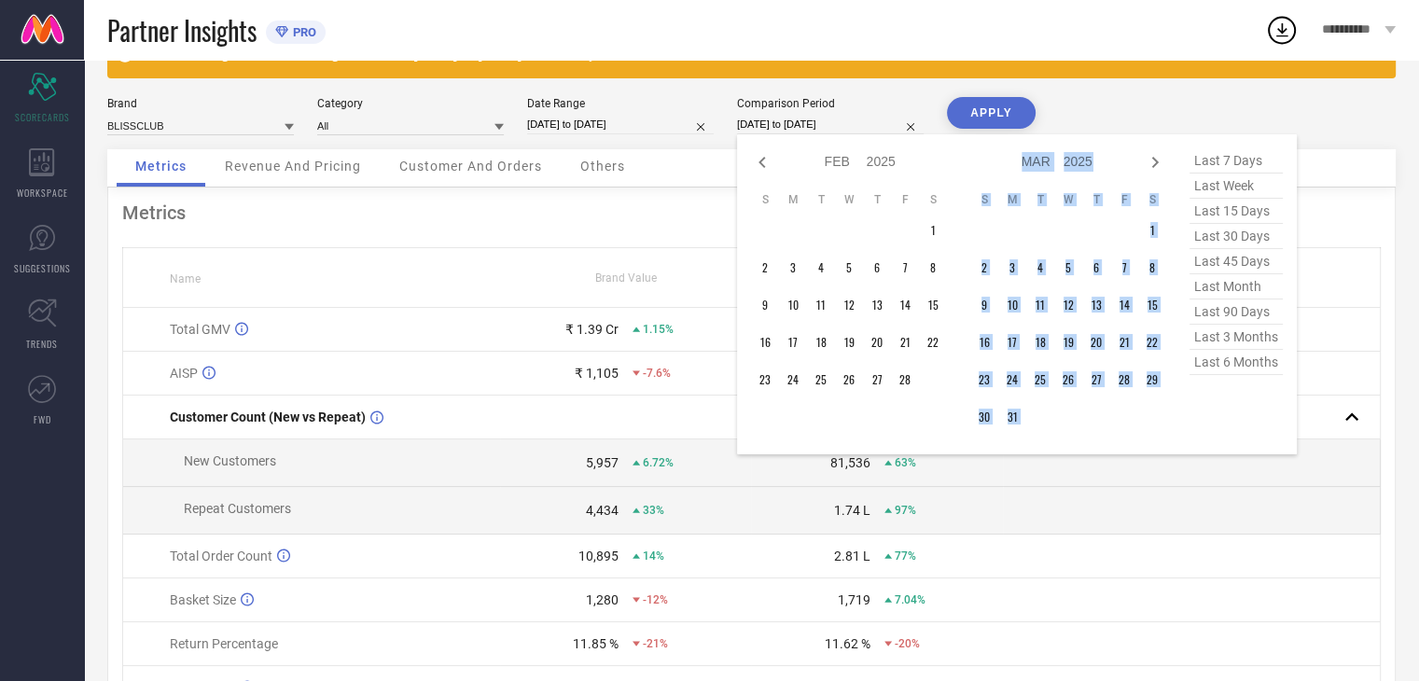
select select "2025"
select select "3"
select select "2025"
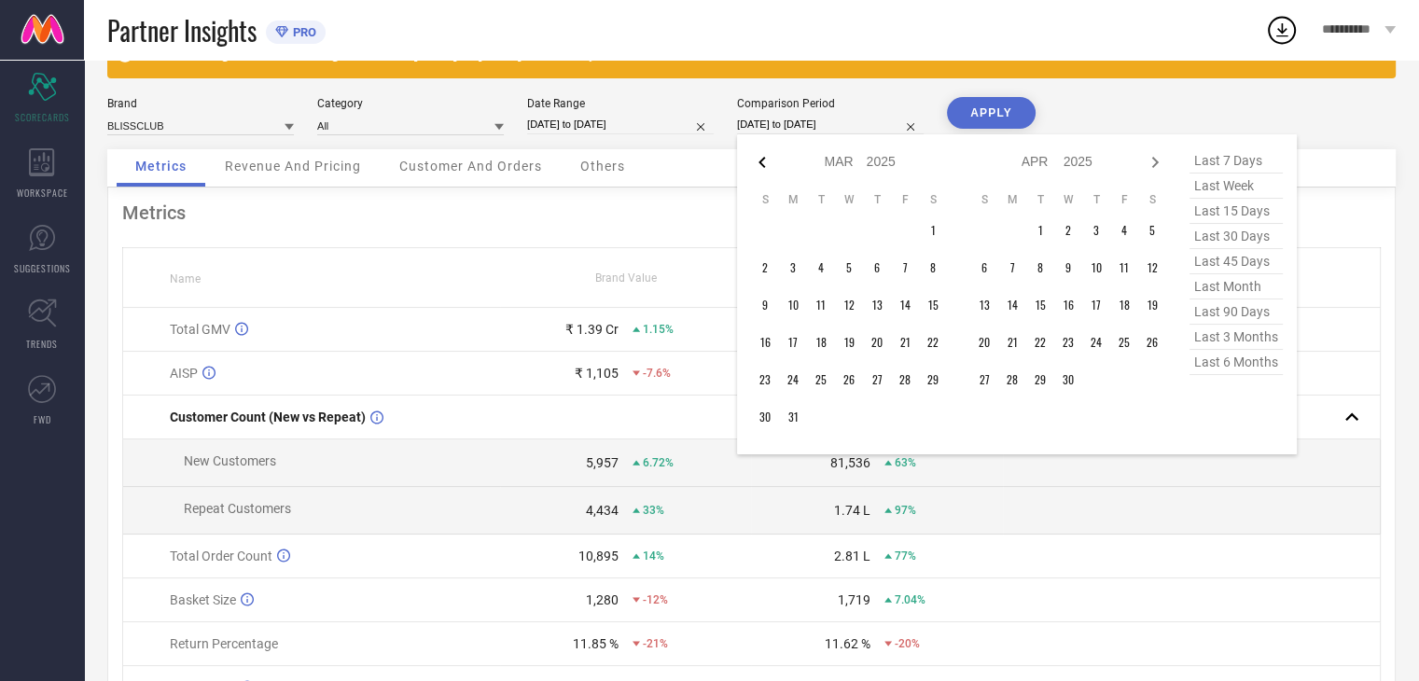
click at [752, 165] on icon at bounding box center [762, 162] width 22 height 22
select select "1"
select select "2025"
select select "2"
select select "2025"
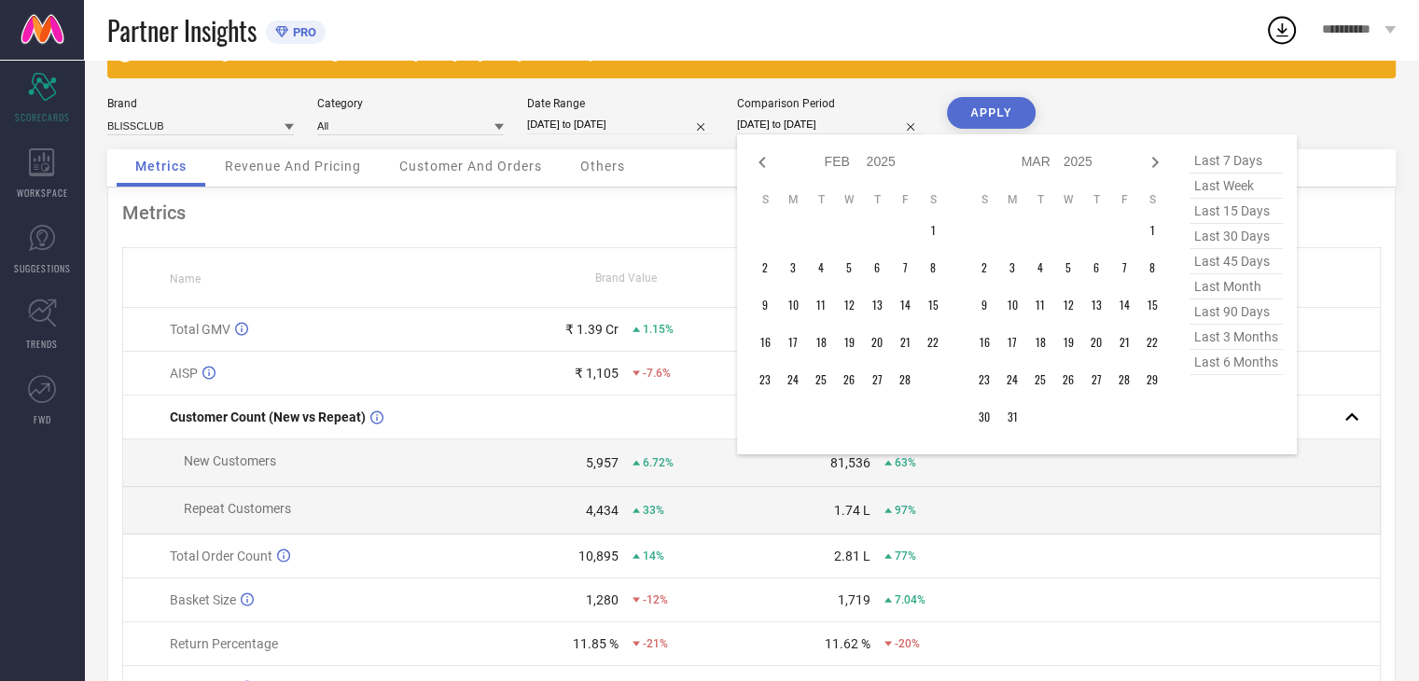
click at [752, 165] on icon at bounding box center [762, 162] width 22 height 22
select select "2025"
select select "1"
select select "2025"
click at [752, 165] on icon at bounding box center [762, 162] width 22 height 22
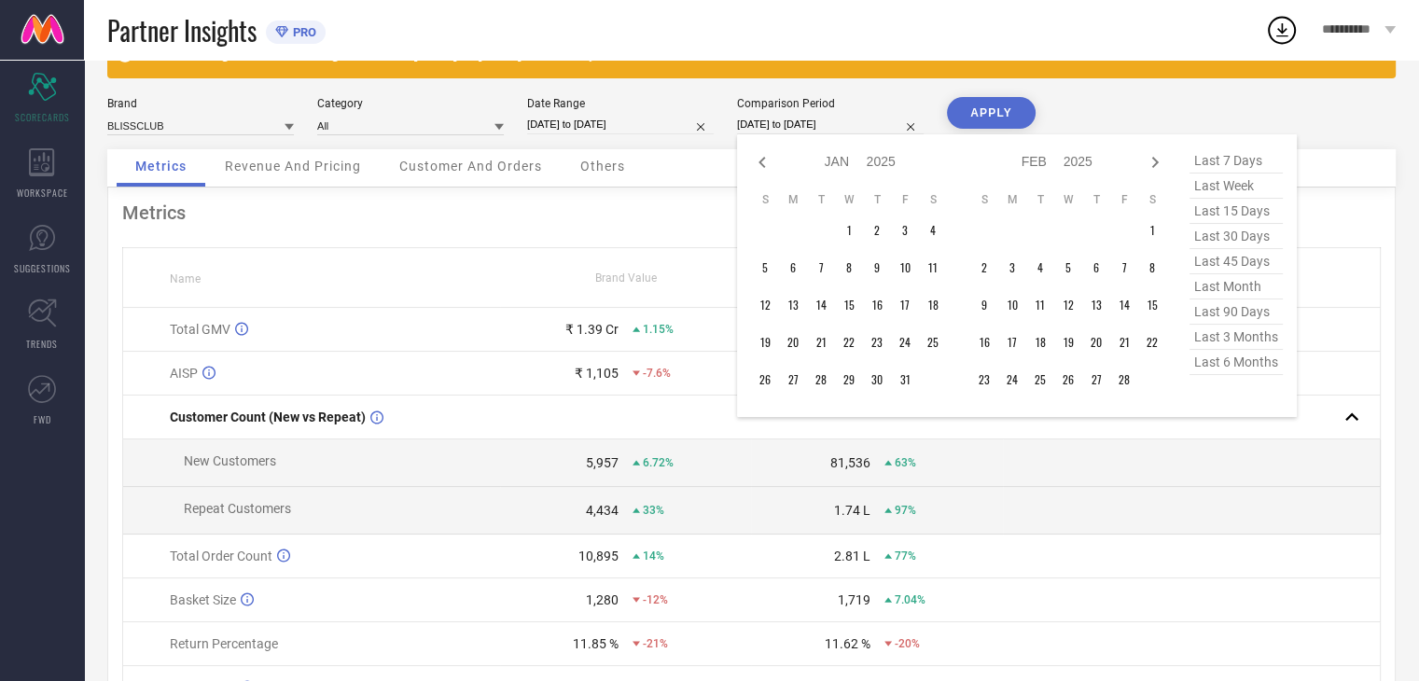
select select "11"
select select "2024"
select select "2025"
click at [764, 161] on icon at bounding box center [762, 162] width 22 height 22
select select "10"
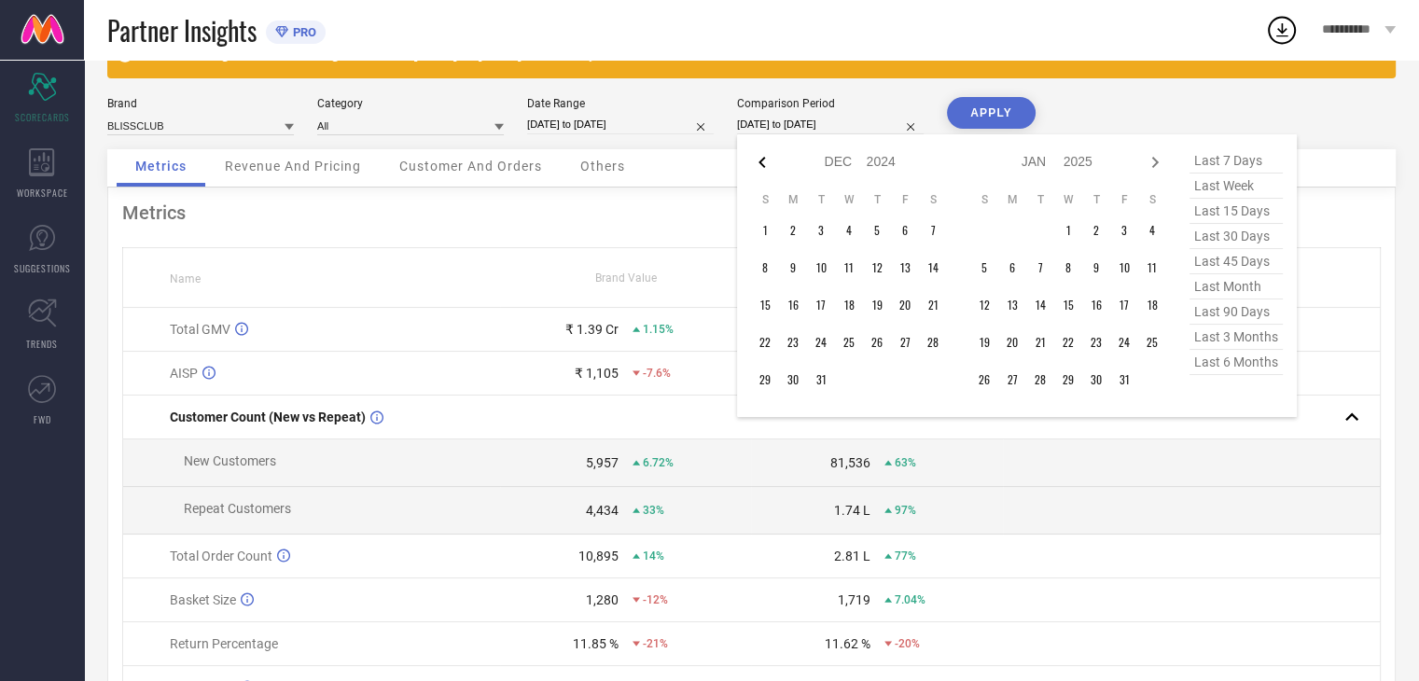
select select "2024"
select select "11"
select select "2024"
click at [764, 161] on icon at bounding box center [762, 162] width 22 height 22
select select "9"
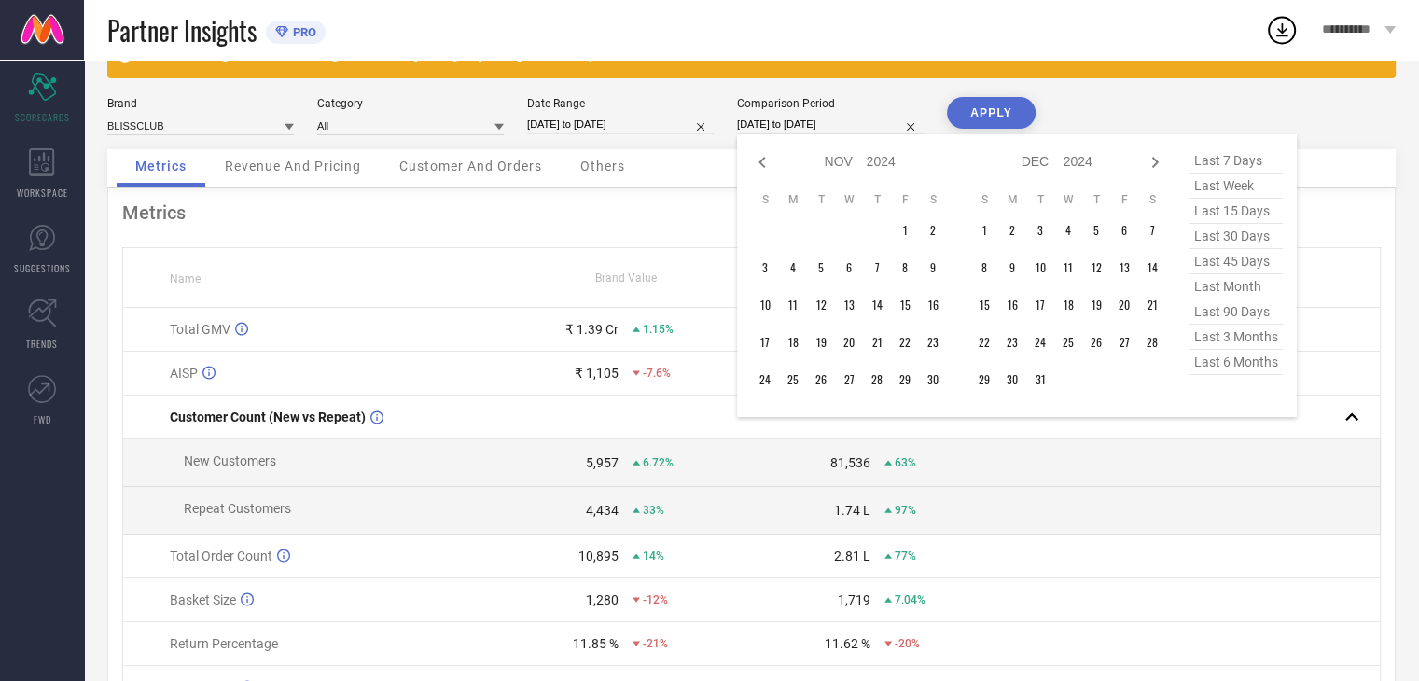
select select "2024"
select select "10"
select select "2024"
click at [764, 161] on icon at bounding box center [762, 162] width 22 height 22
select select "8"
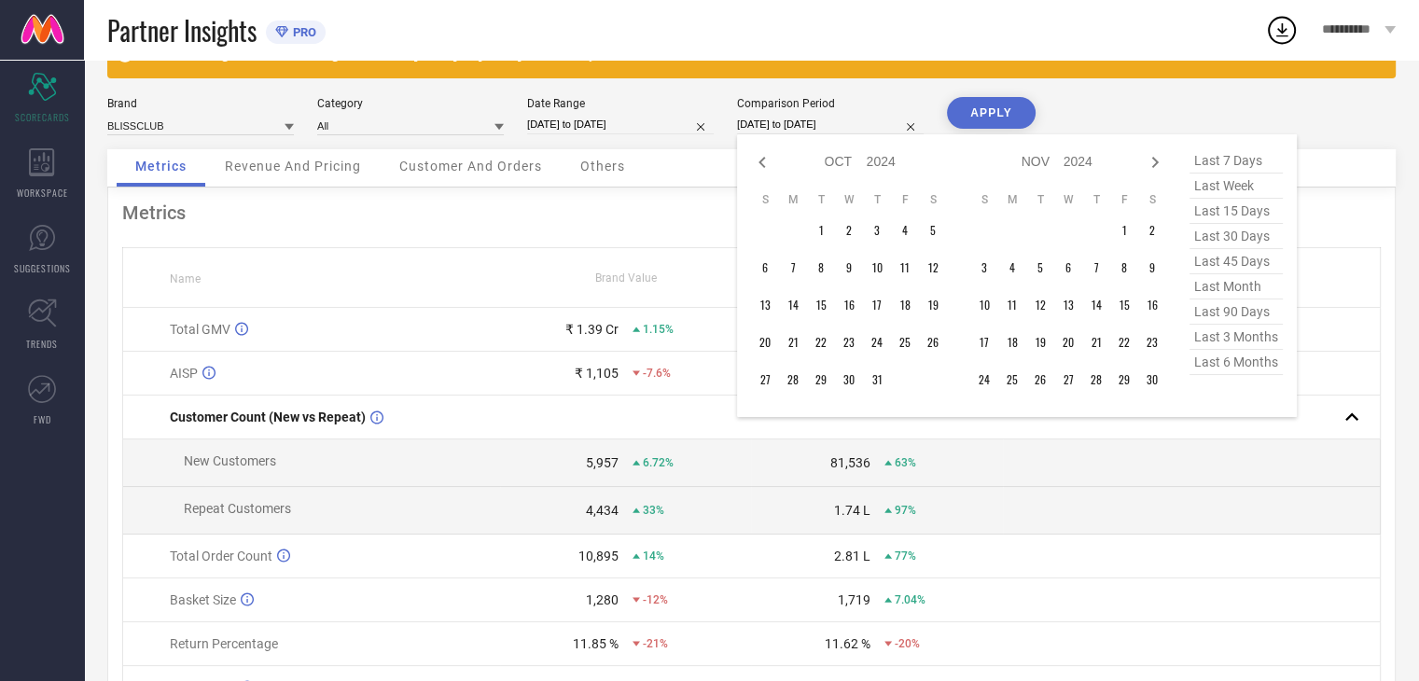
select select "2024"
select select "9"
select select "2024"
click at [764, 161] on icon at bounding box center [762, 162] width 22 height 22
select select "7"
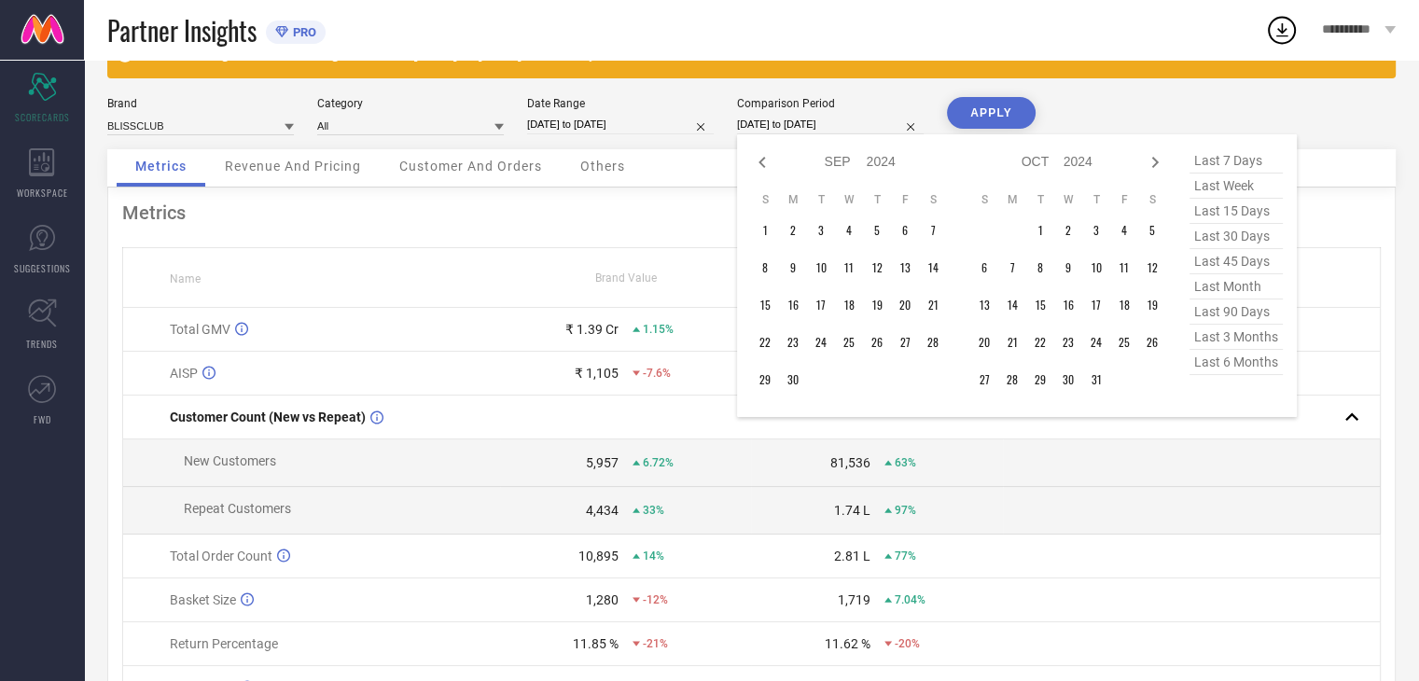
select select "2024"
select select "8"
select select "2024"
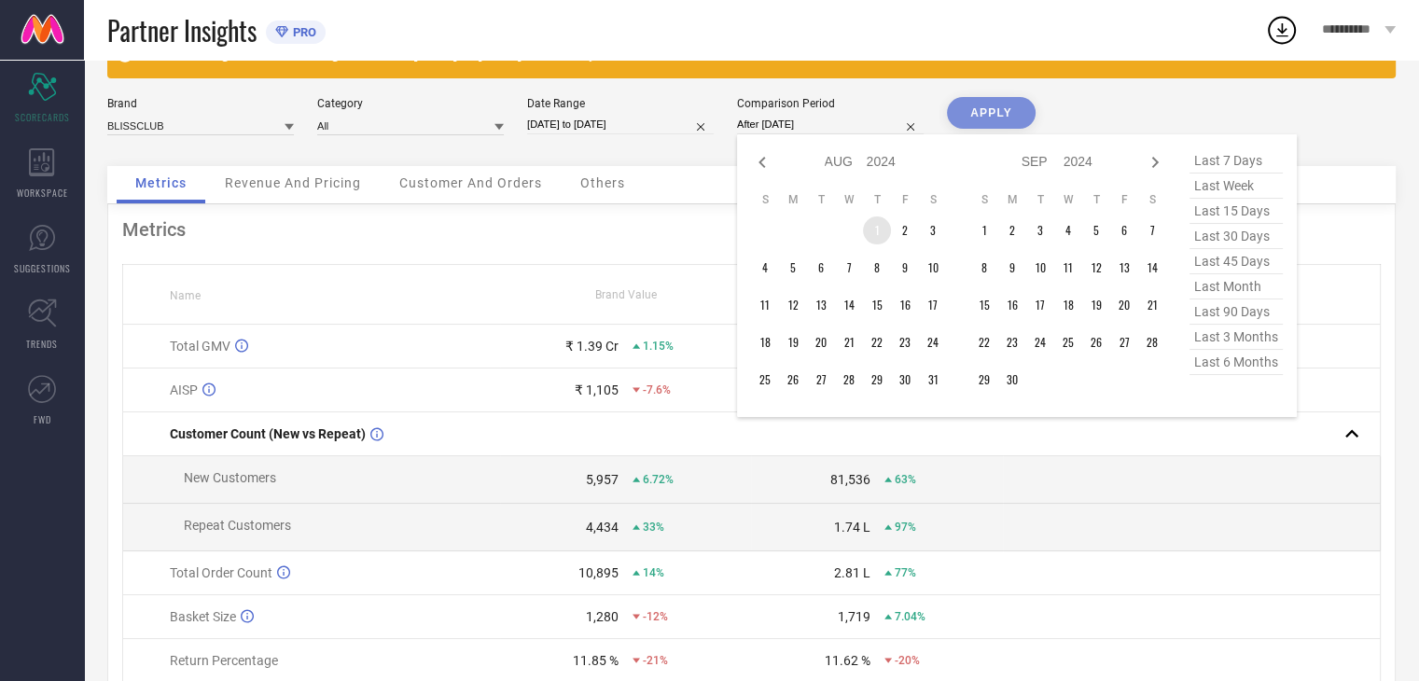
click at [882, 232] on td "1" at bounding box center [877, 231] width 28 height 28
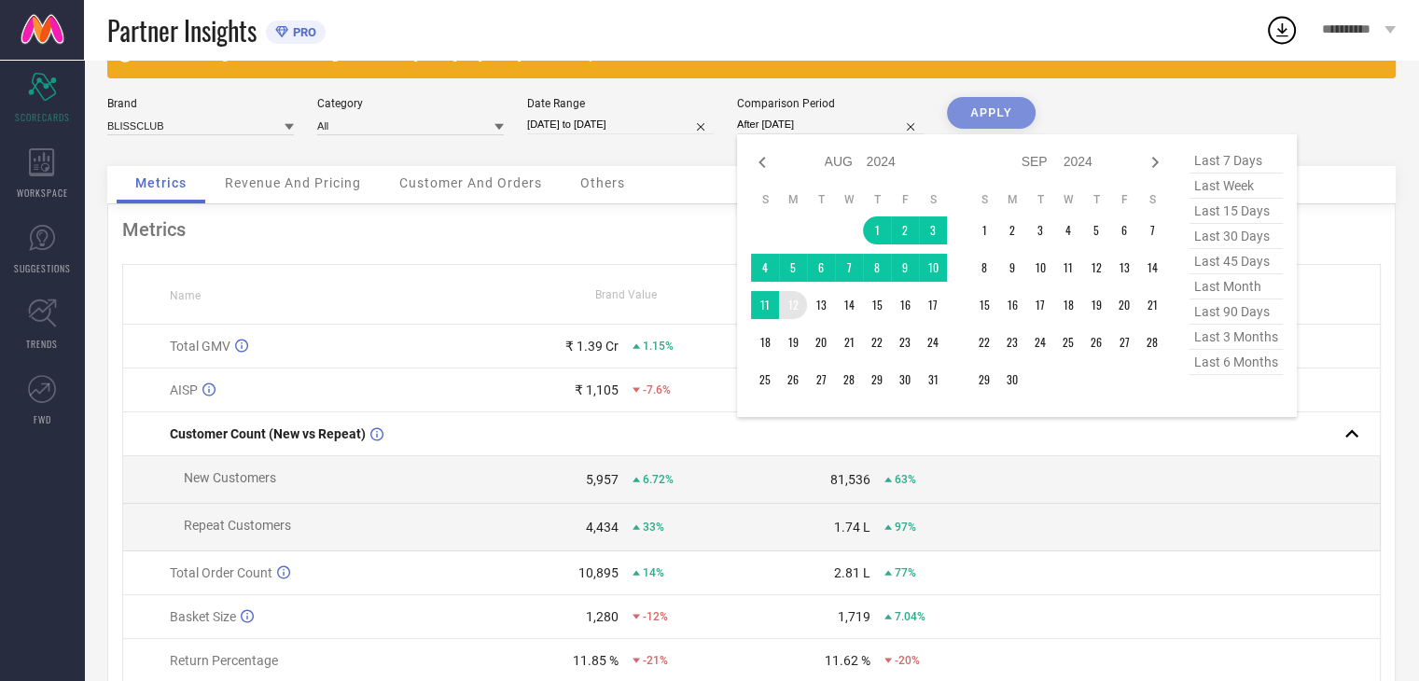
type input "[DATE] to [DATE]"
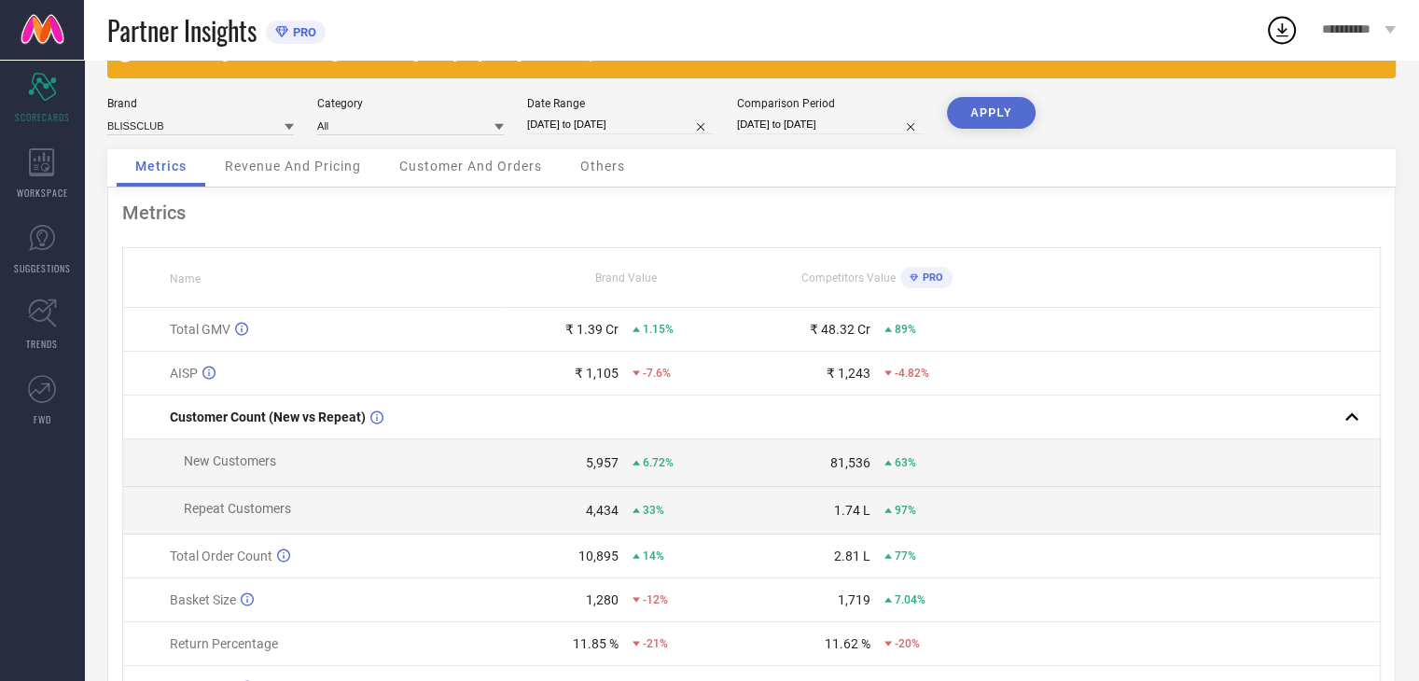
click at [1002, 112] on button "APPLY" at bounding box center [991, 113] width 89 height 32
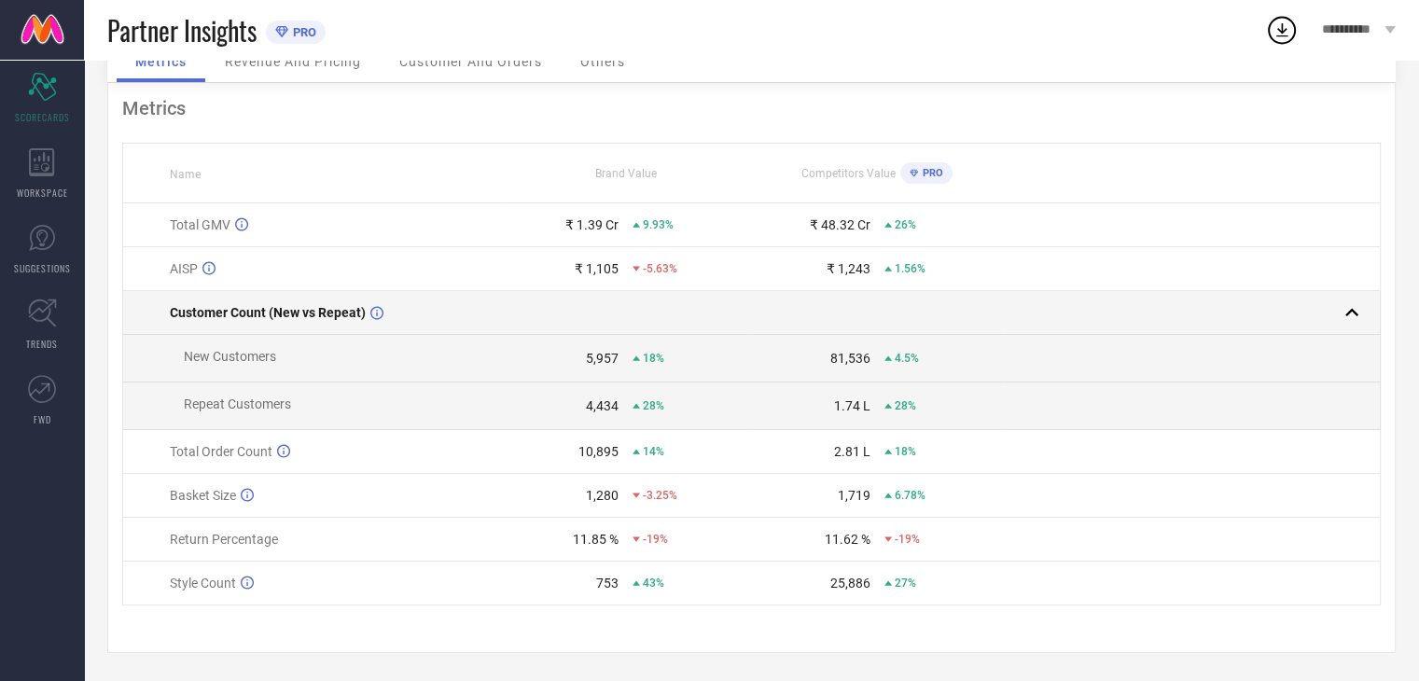
scroll to position [0, 0]
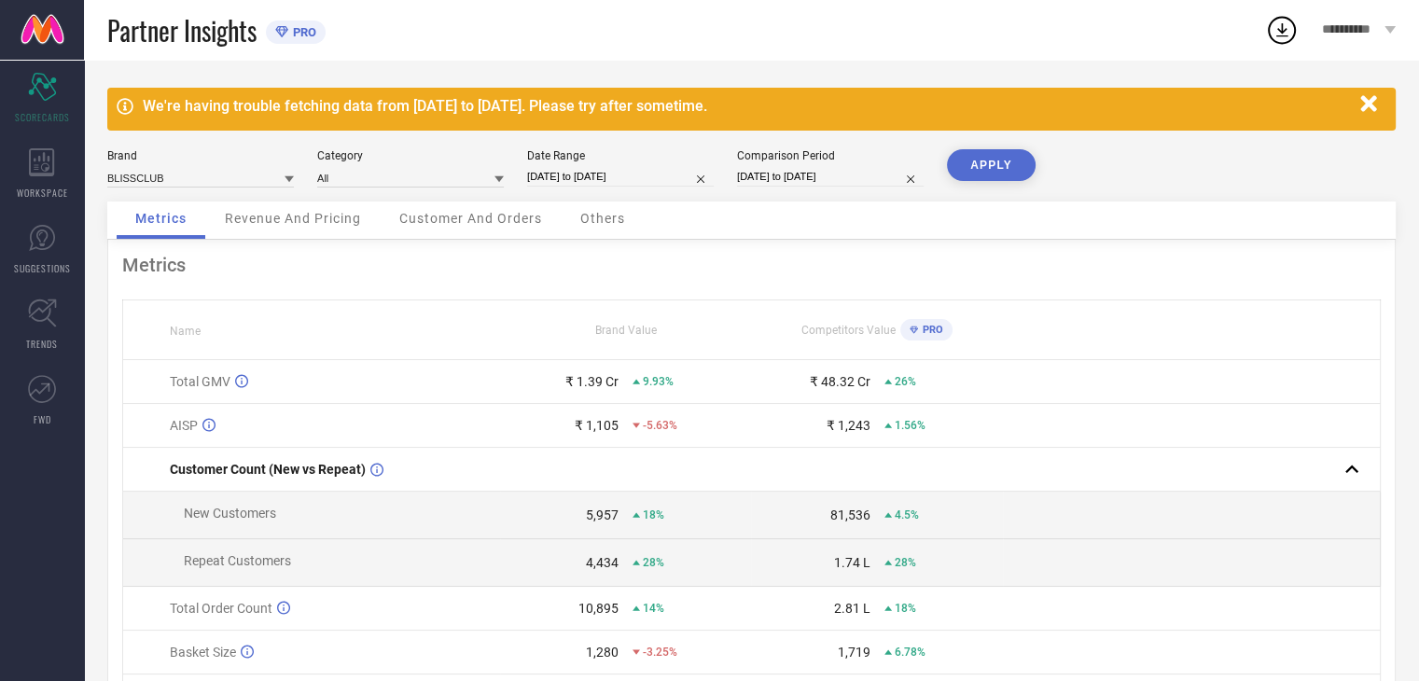
click at [288, 209] on div "Revenue And Pricing" at bounding box center [293, 220] width 174 height 37
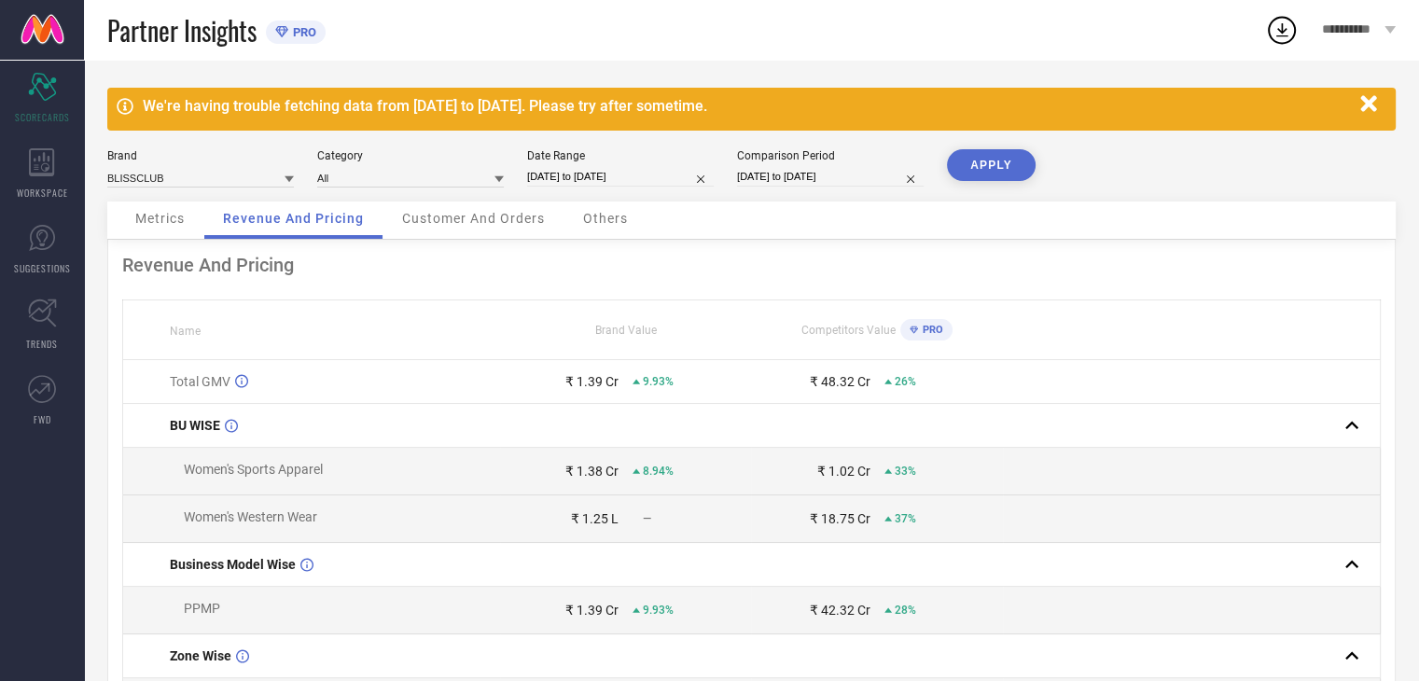
click at [459, 226] on span "Customer And Orders" at bounding box center [473, 218] width 143 height 15
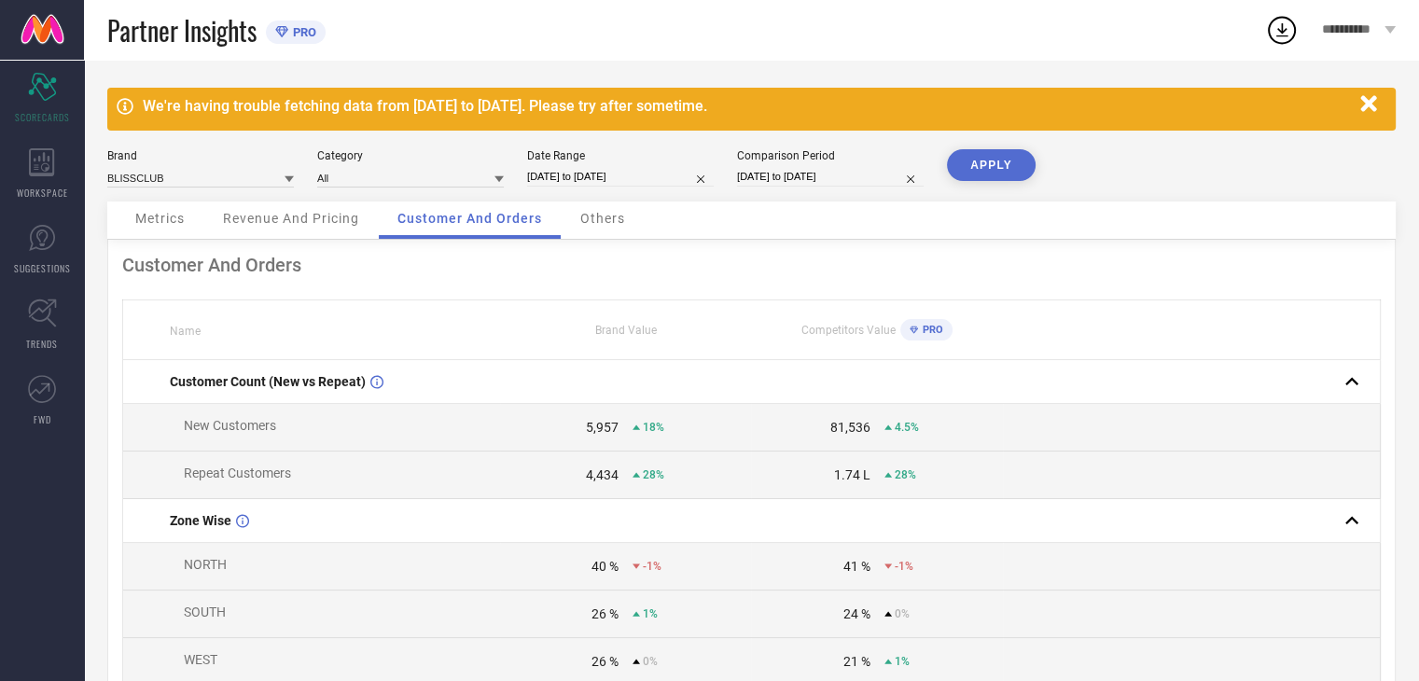
click at [596, 205] on div "Others" at bounding box center [603, 220] width 82 height 37
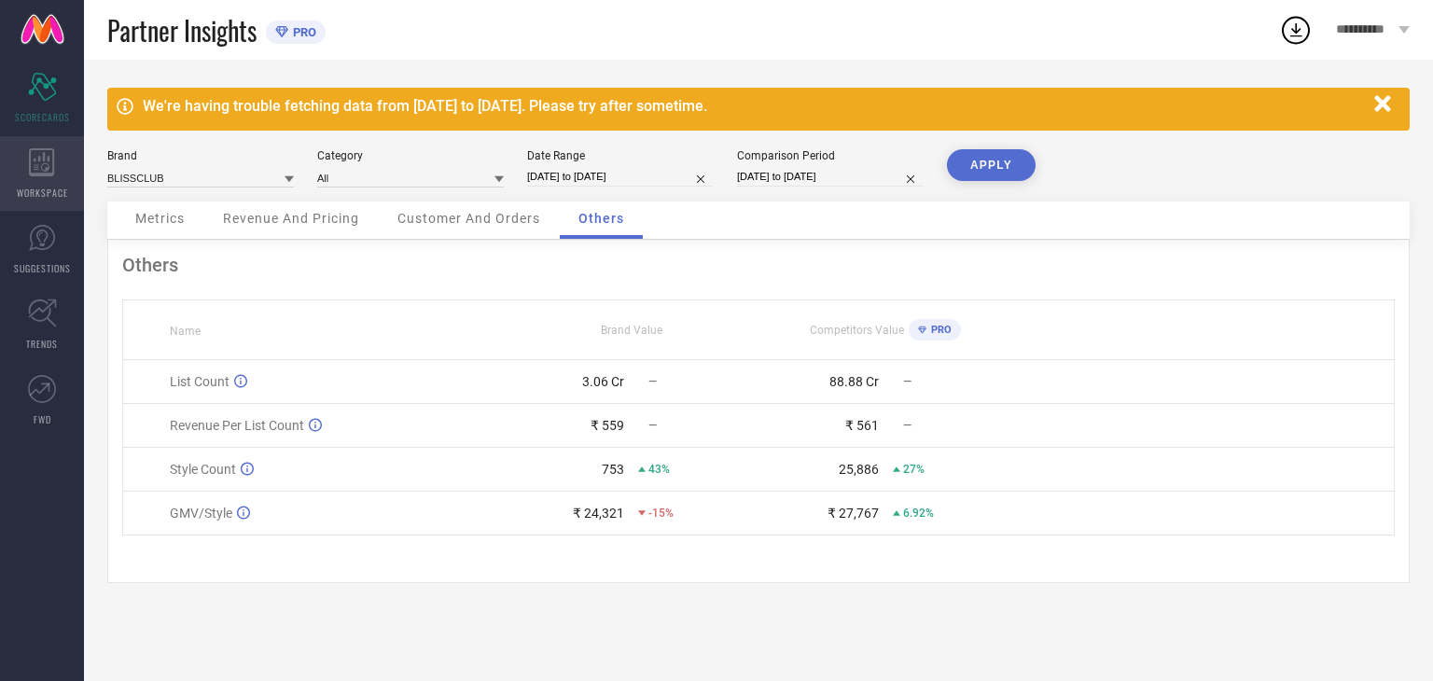
click at [35, 176] on div "WORKSPACE" at bounding box center [42, 173] width 84 height 75
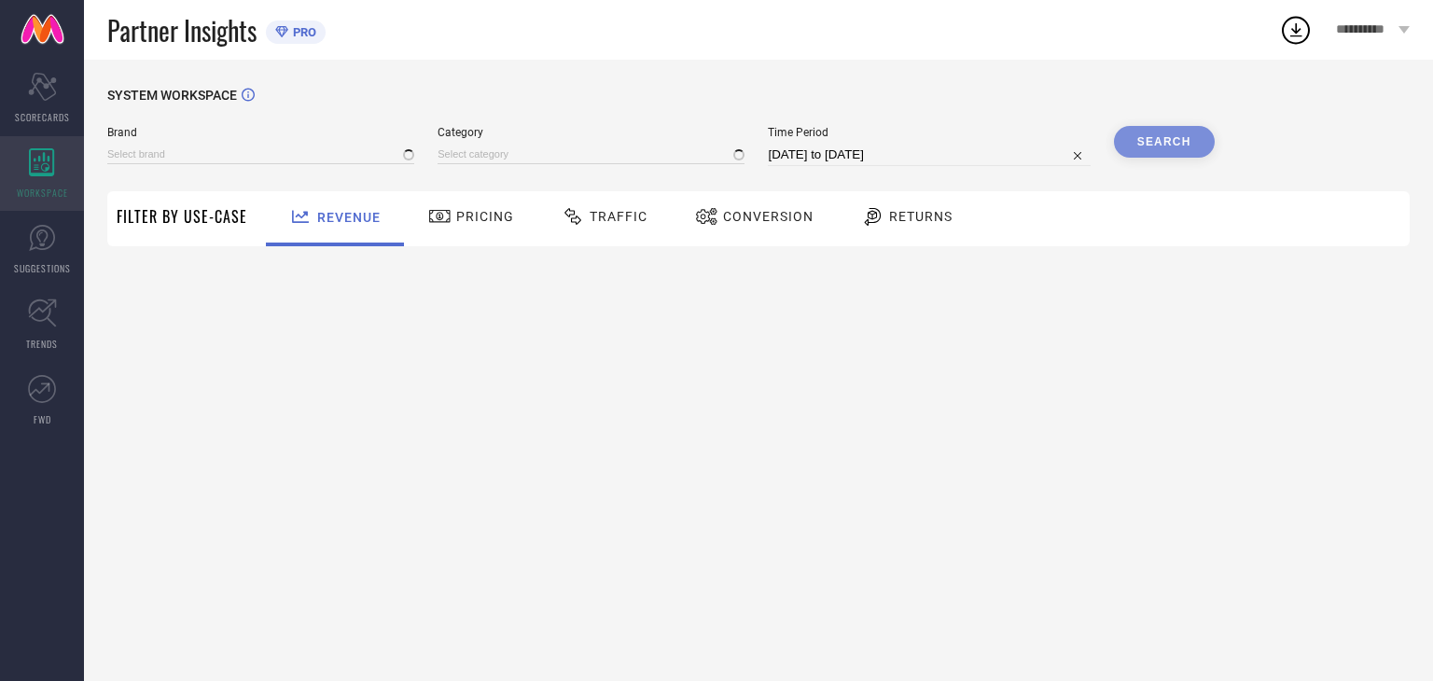
type input "BLISSCLUB"
type input "All"
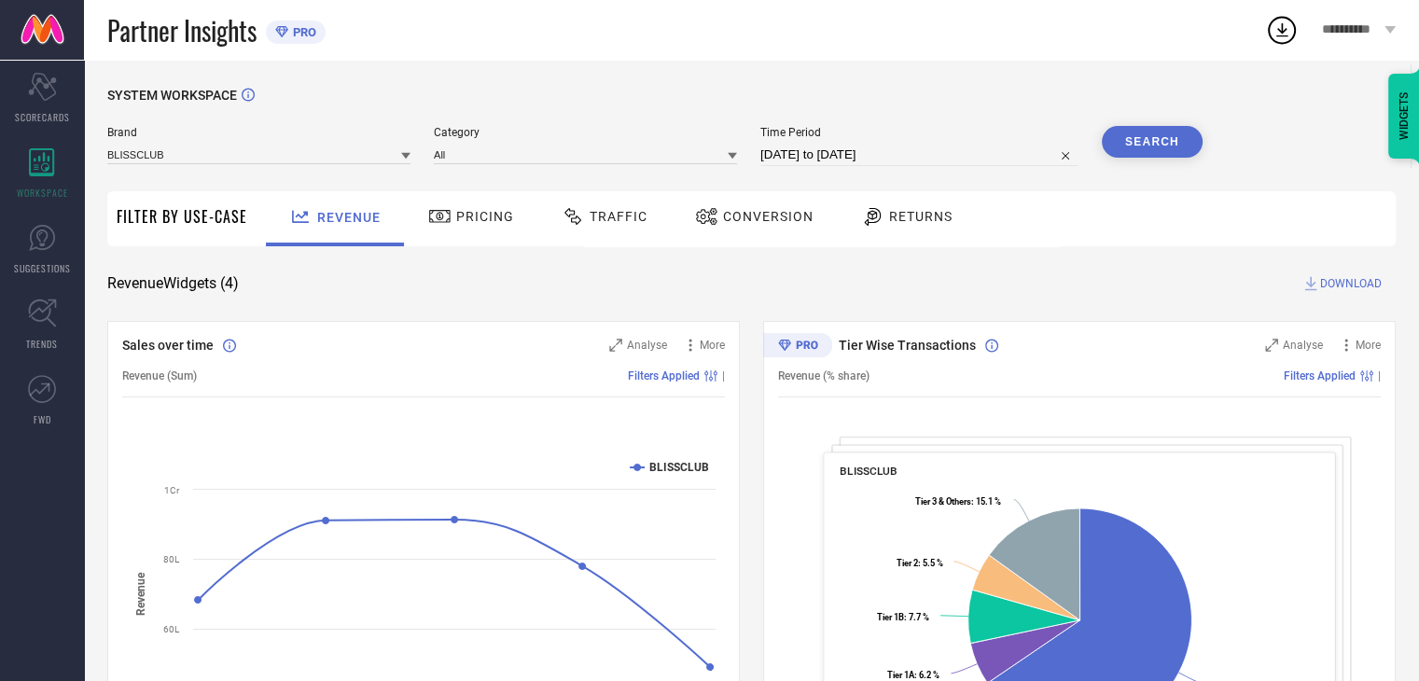
select select "6"
select select "2025"
select select "7"
select select "2025"
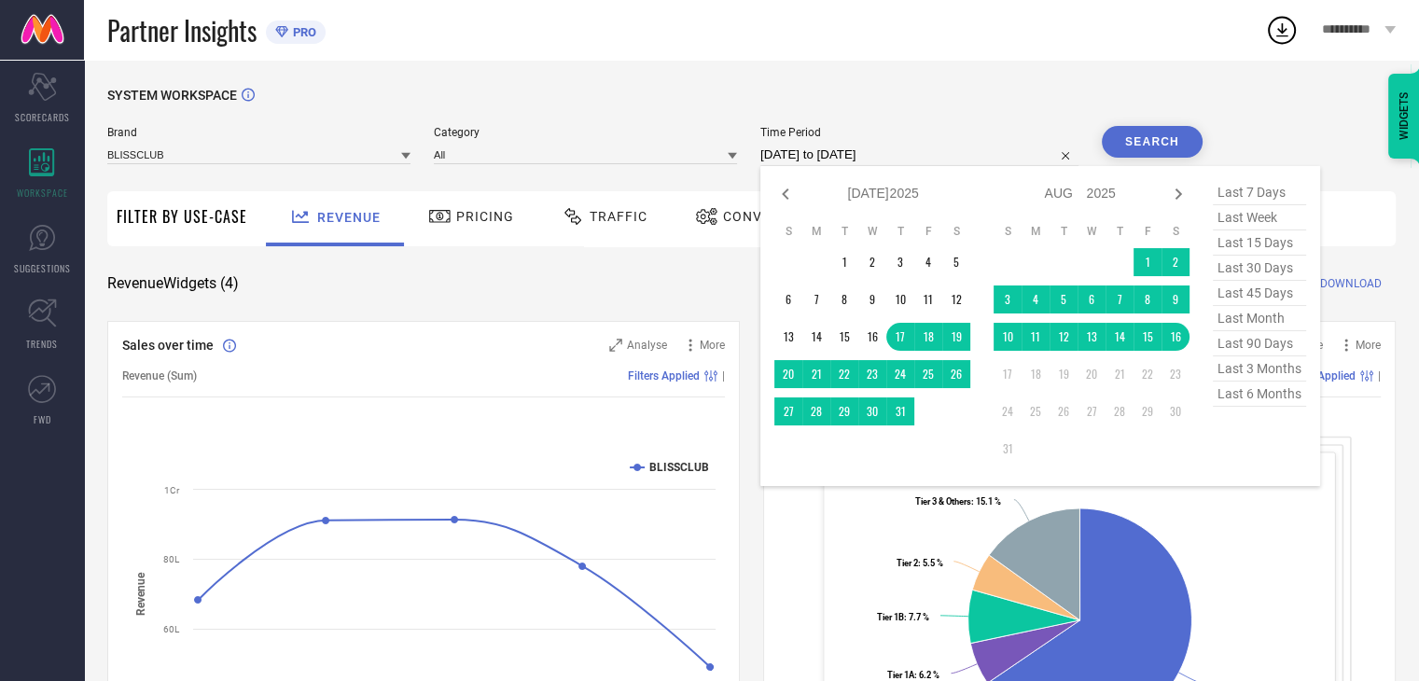
click at [851, 160] on input "[DATE] to [DATE]" at bounding box center [920, 155] width 318 height 22
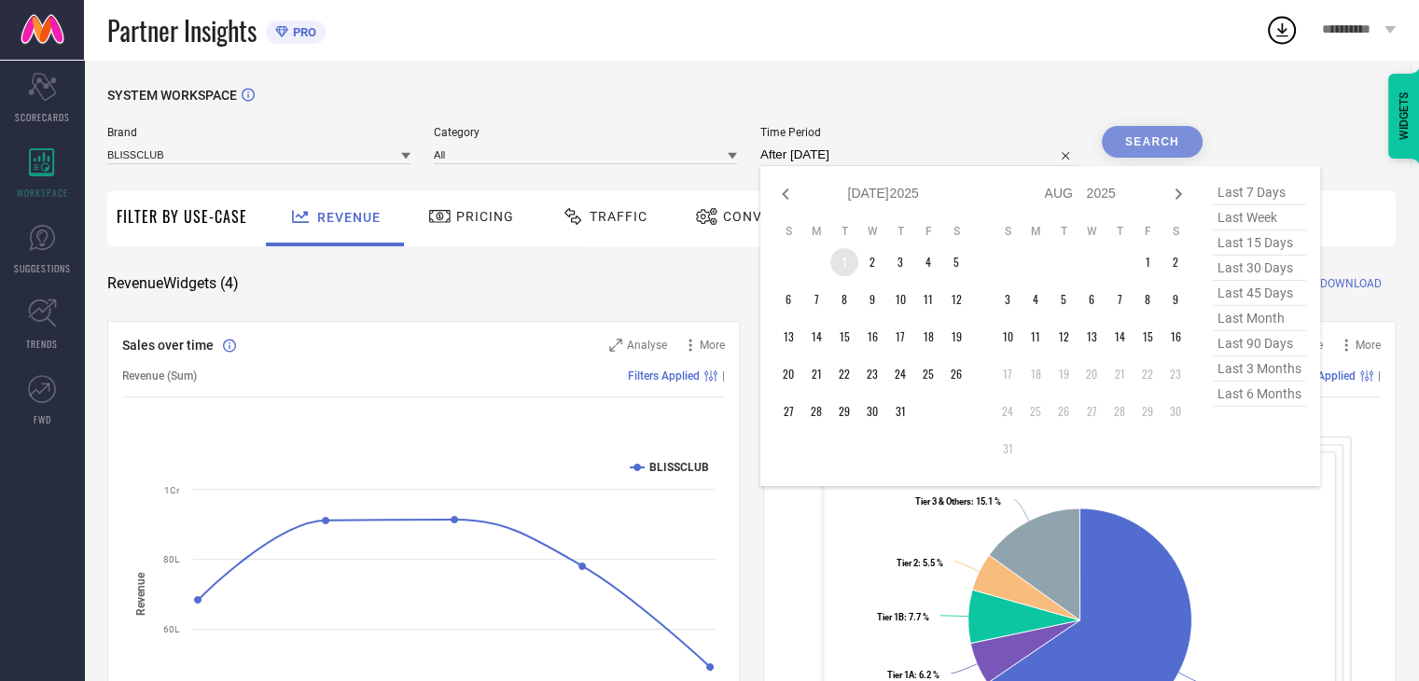
click at [847, 260] on td "1" at bounding box center [845, 262] width 28 height 28
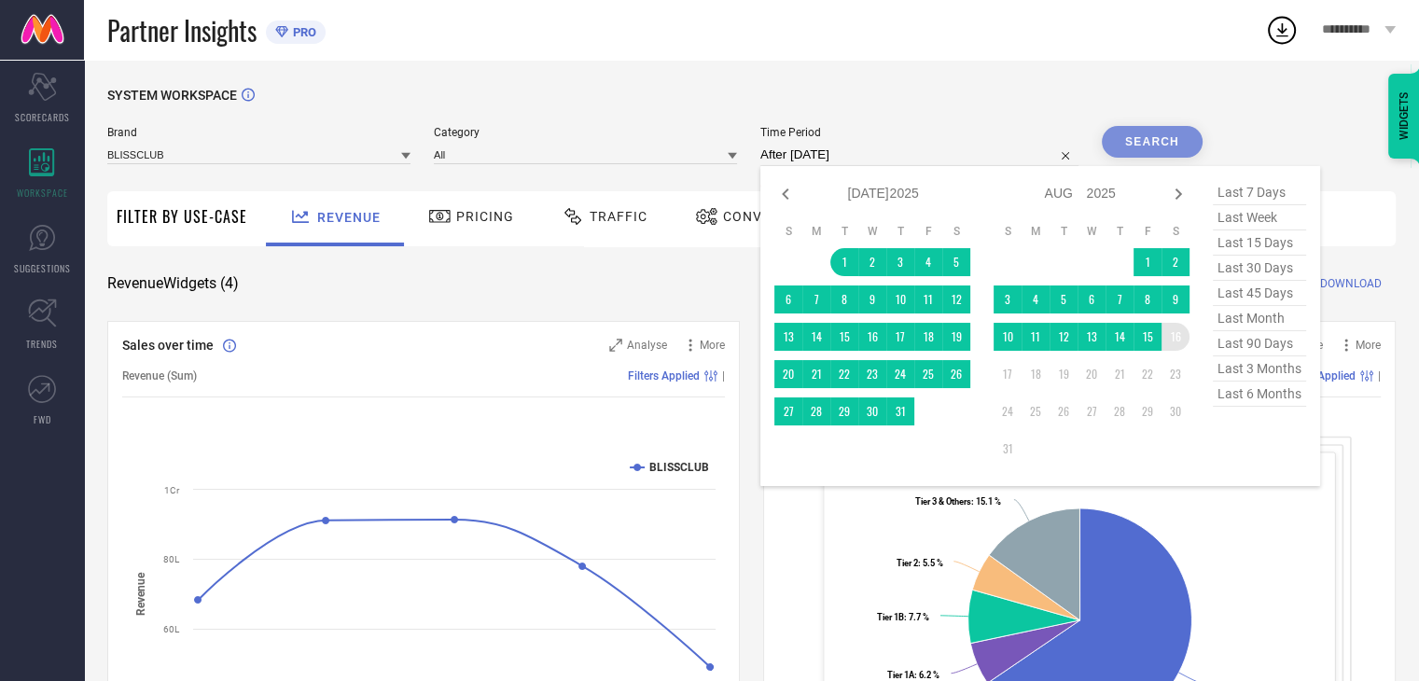
type input "[DATE] to [DATE]"
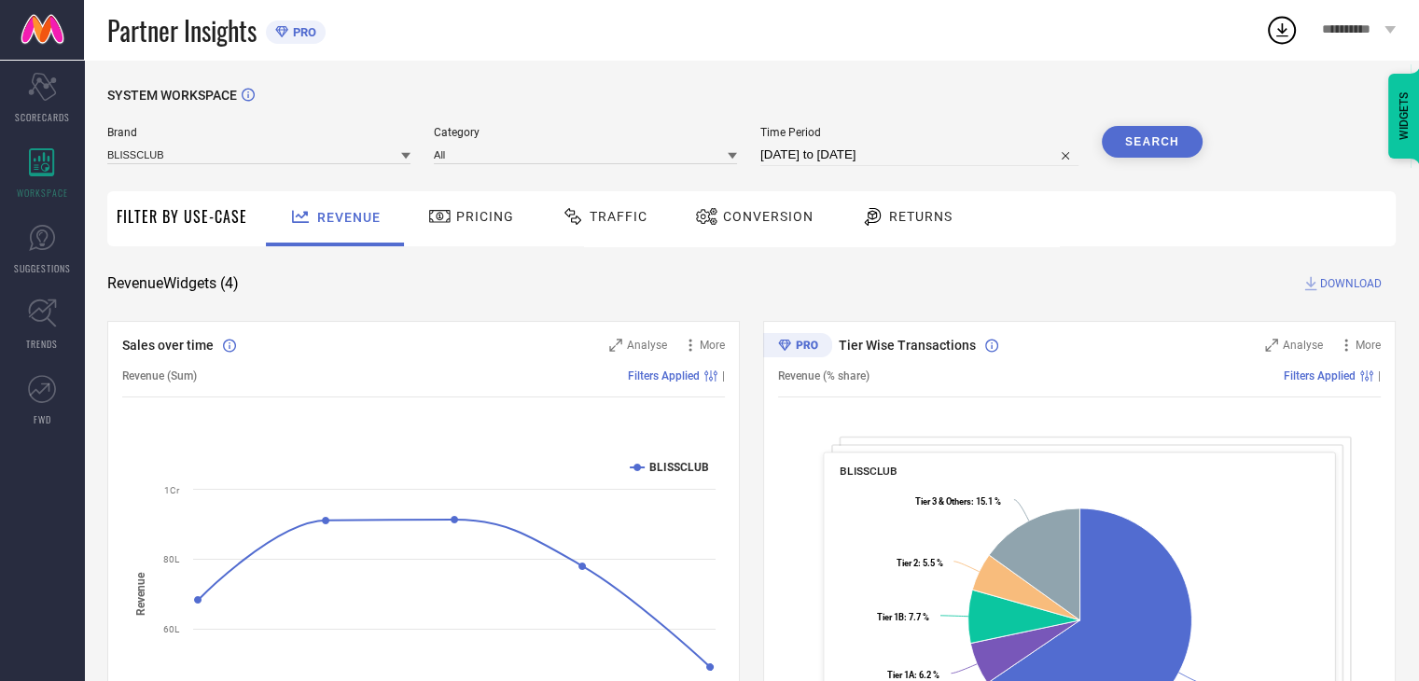
click at [1161, 148] on button "Search" at bounding box center [1152, 142] width 101 height 32
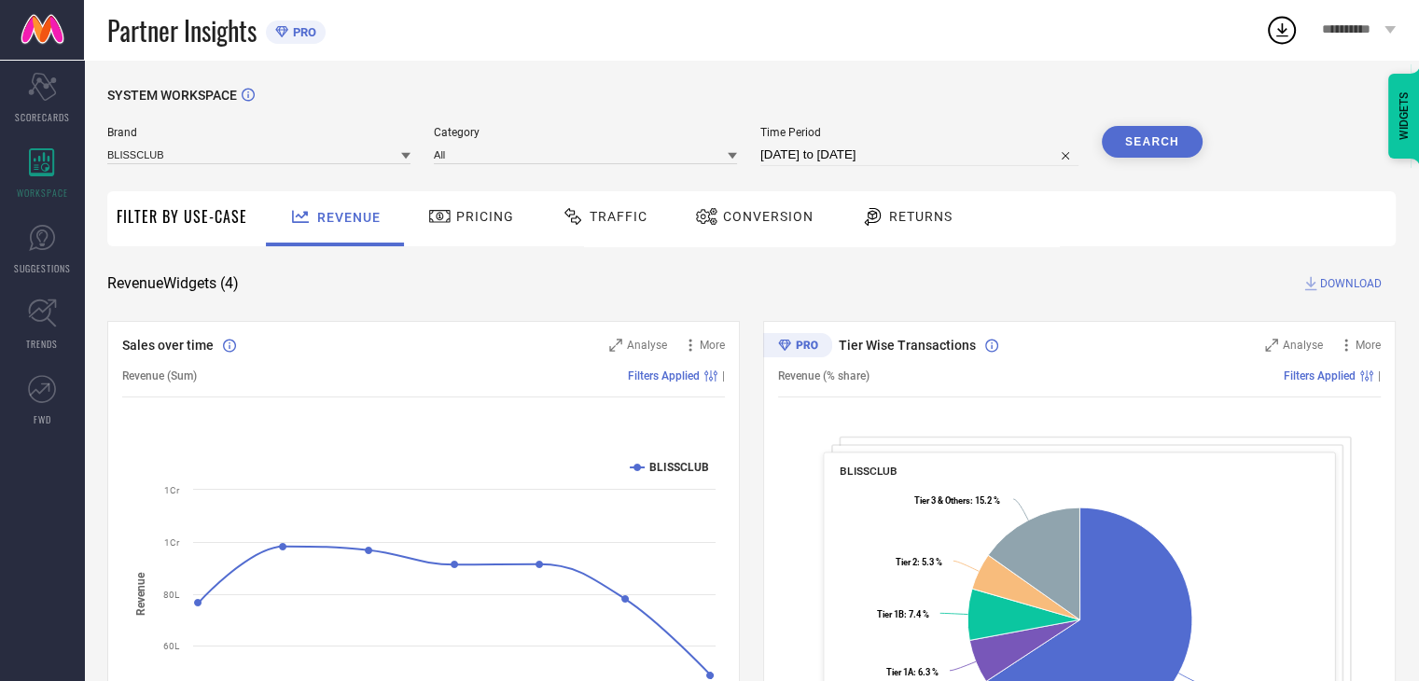
click at [590, 221] on span "Traffic" at bounding box center [619, 216] width 58 height 15
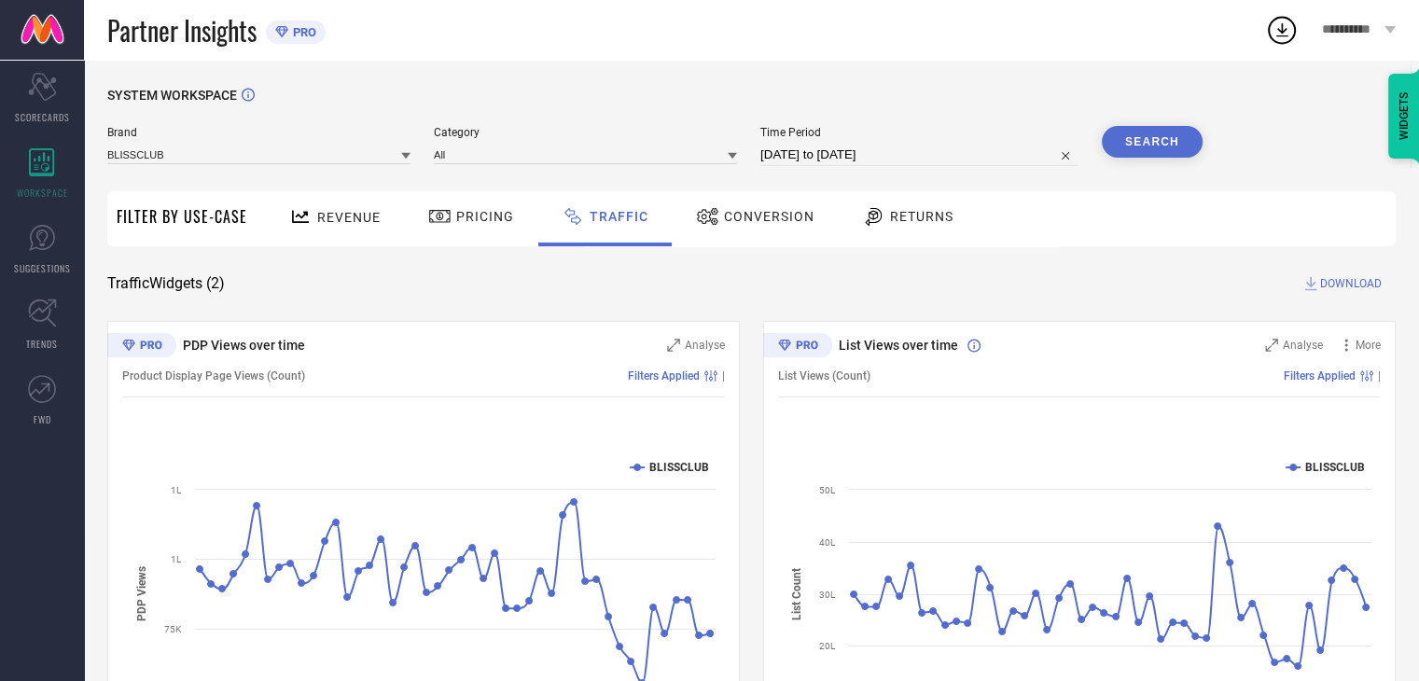
click at [1146, 141] on button "Search" at bounding box center [1152, 142] width 101 height 32
click at [1346, 283] on span "DOWNLOAD" at bounding box center [1352, 283] width 62 height 19
click at [1279, 27] on icon at bounding box center [1282, 30] width 34 height 34
click at [1024, 295] on div "SYSTEM WORKSPACE Brand BLISSCLUB Category All Time Period [DATE] to [DATE] Sear…" at bounding box center [751, 438] width 1289 height 700
select select "6"
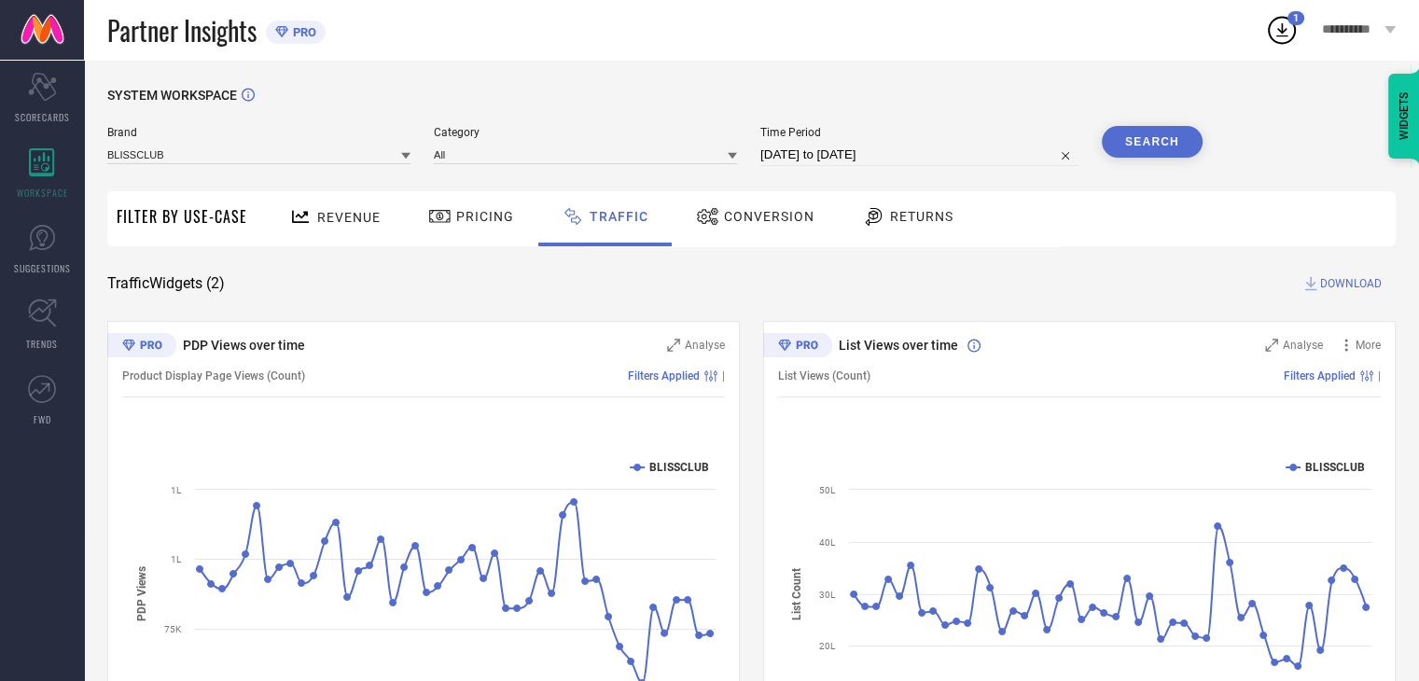
select select "2025"
select select "7"
select select "2025"
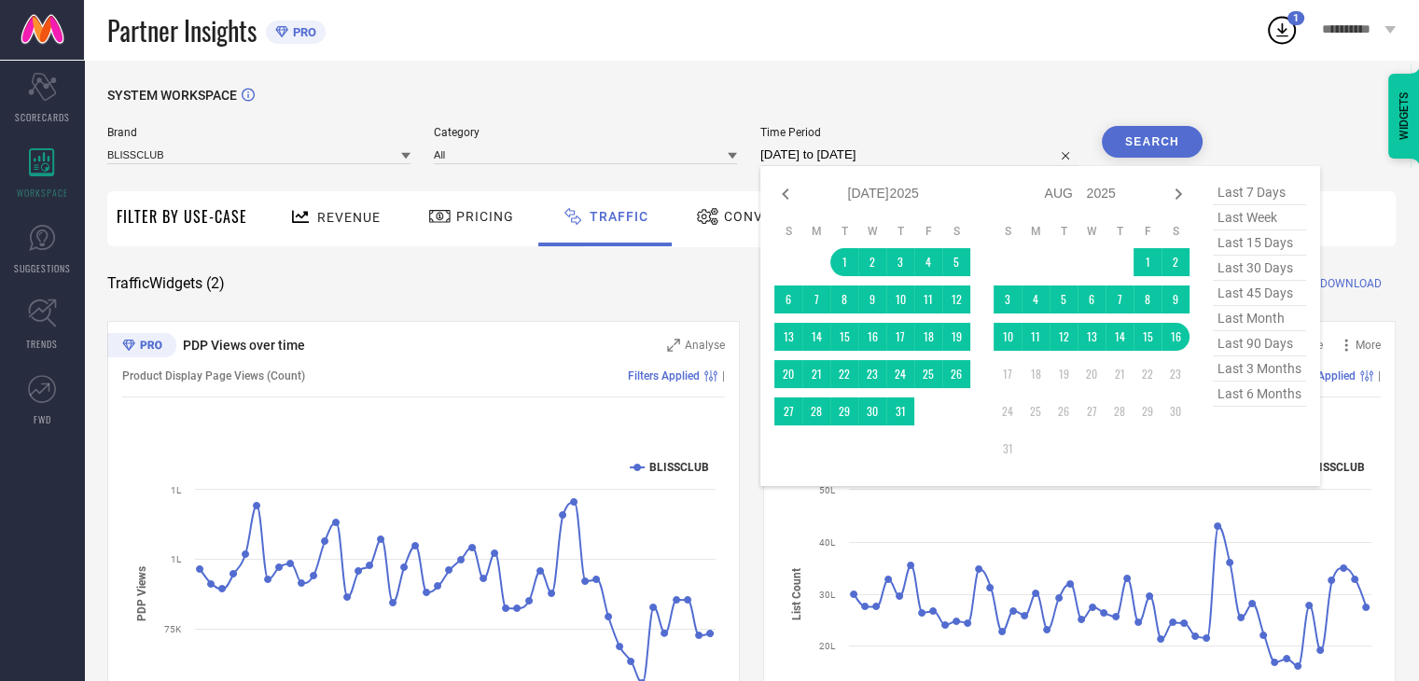
click at [933, 153] on input "[DATE] to [DATE]" at bounding box center [920, 155] width 318 height 22
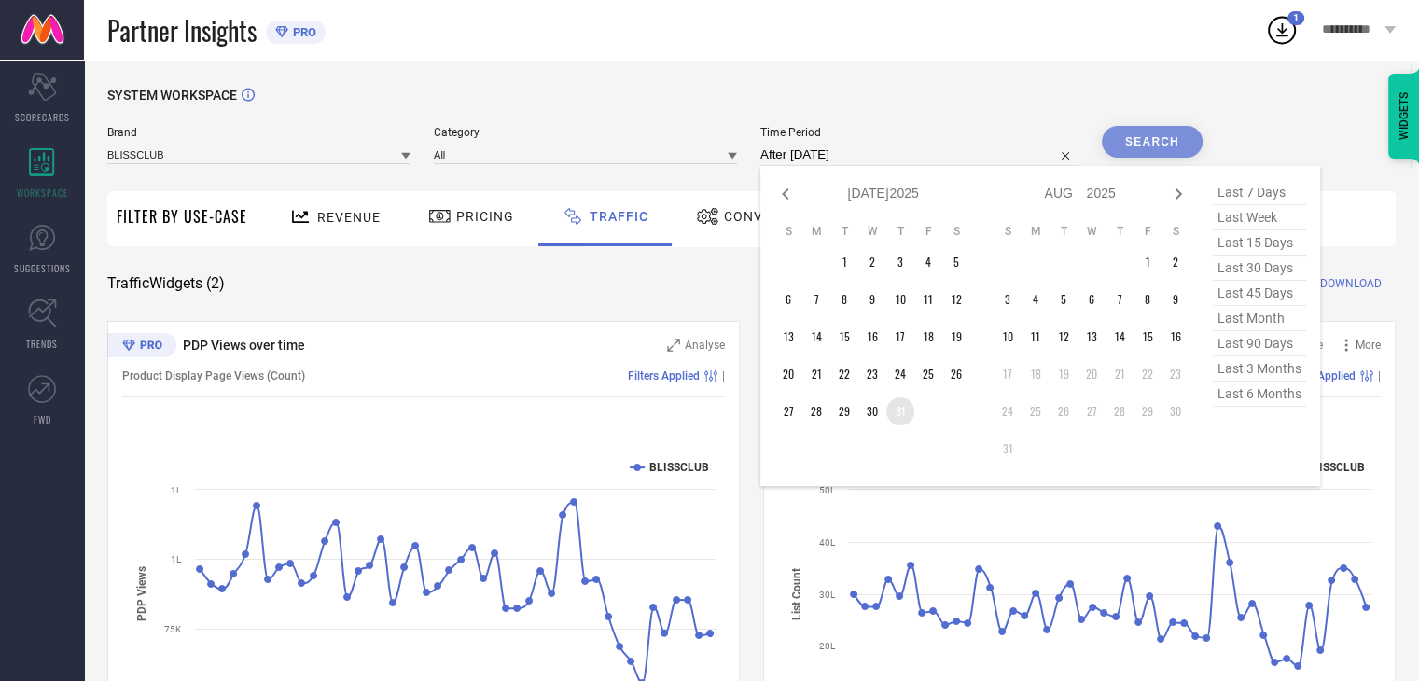
click at [907, 402] on td "31" at bounding box center [901, 412] width 28 height 28
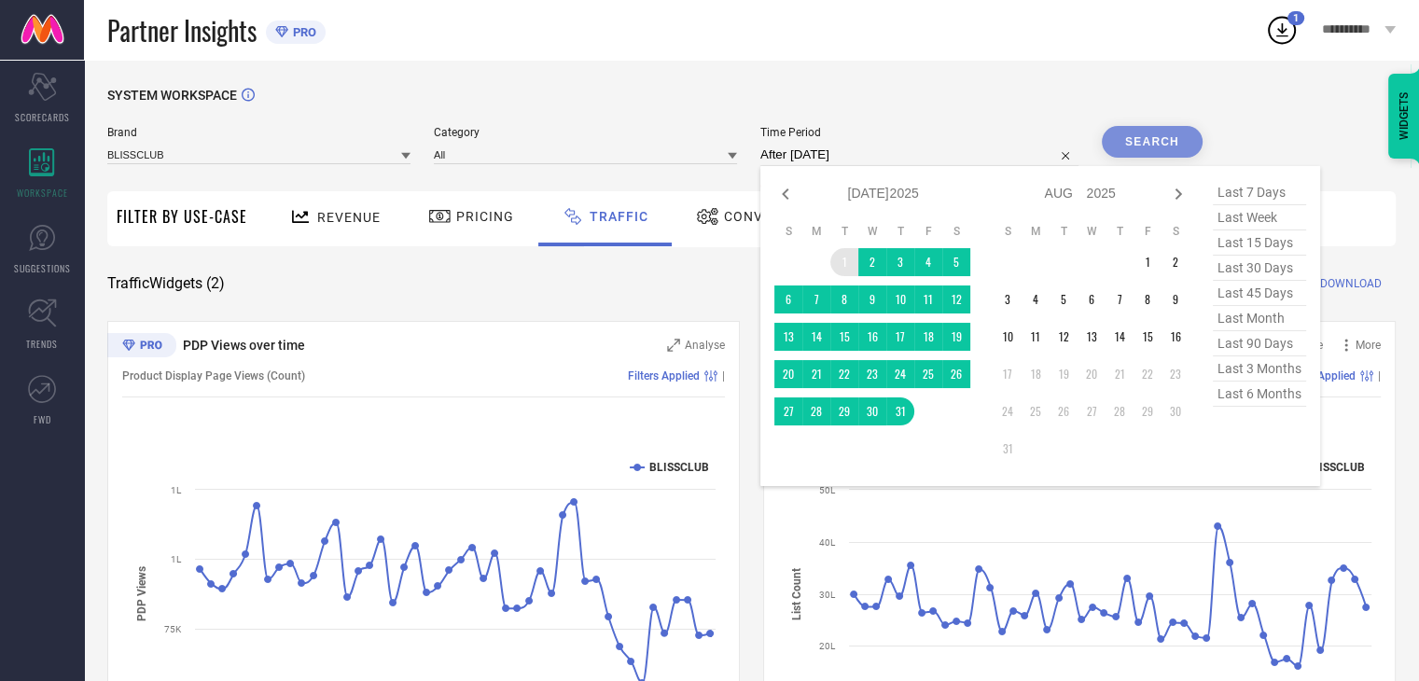
type input "[DATE] to [DATE]"
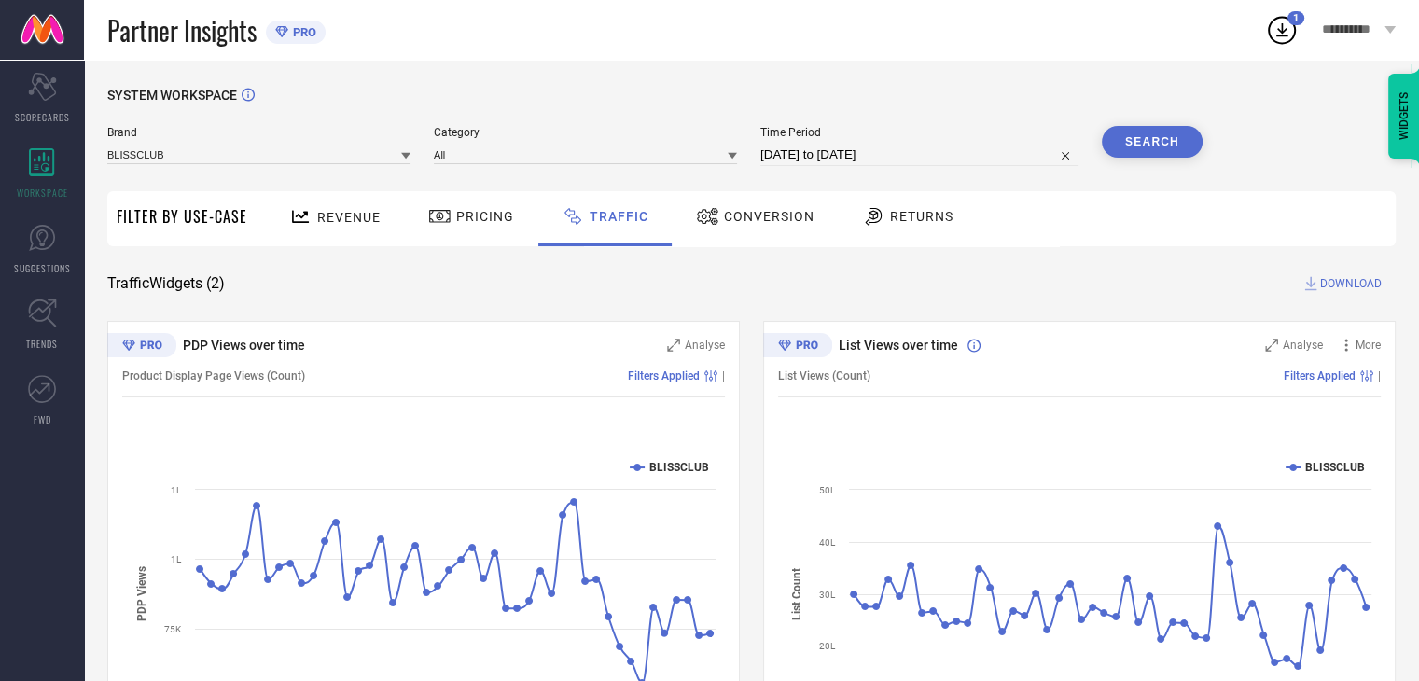
click at [1162, 152] on button "Search" at bounding box center [1152, 142] width 101 height 32
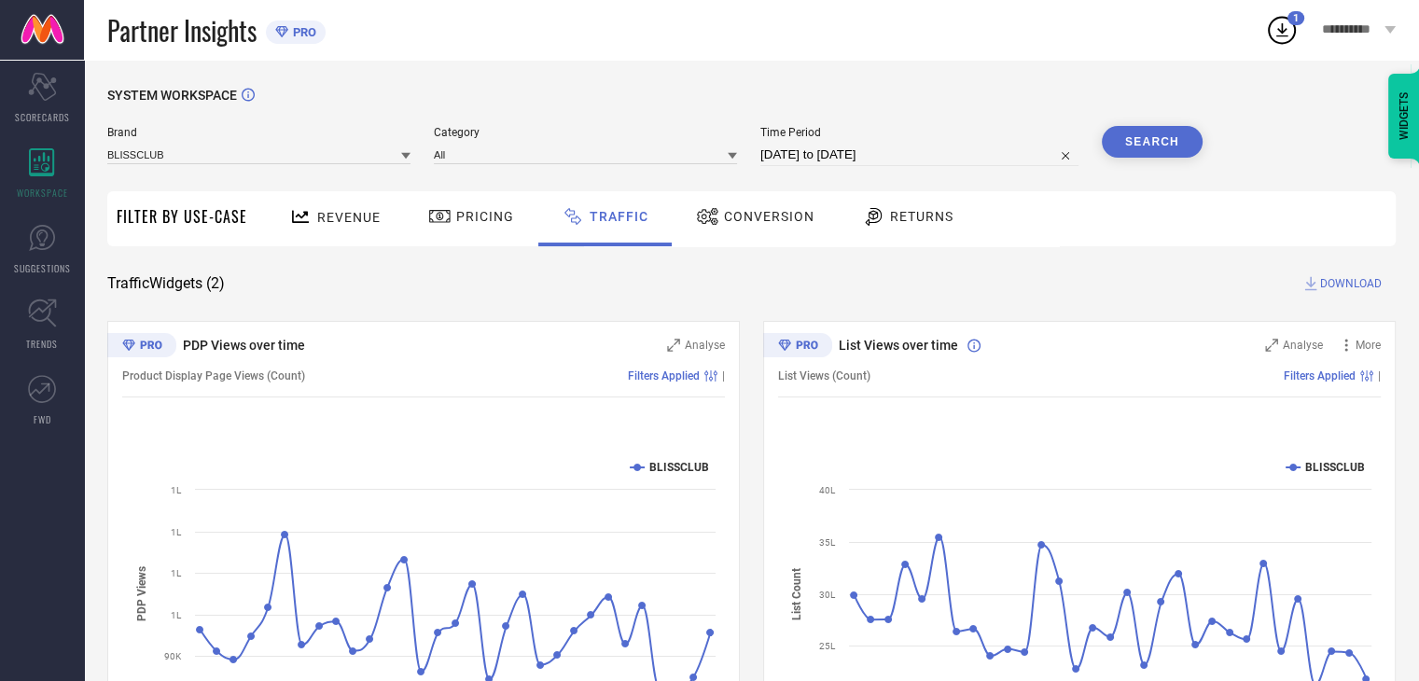
click at [1328, 285] on span "DOWNLOAD" at bounding box center [1352, 283] width 62 height 19
click at [1288, 22] on div "2" at bounding box center [1296, 18] width 17 height 14
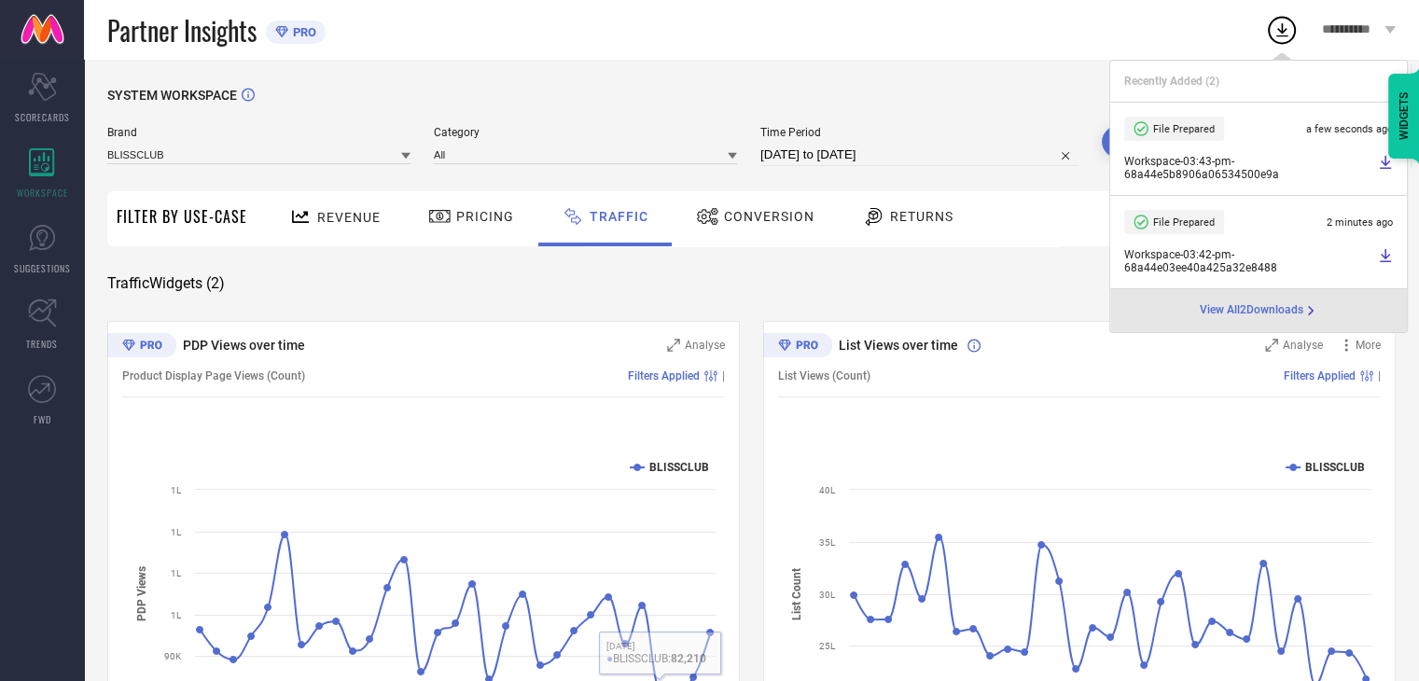
select select "6"
select select "2025"
select select "7"
select select "2025"
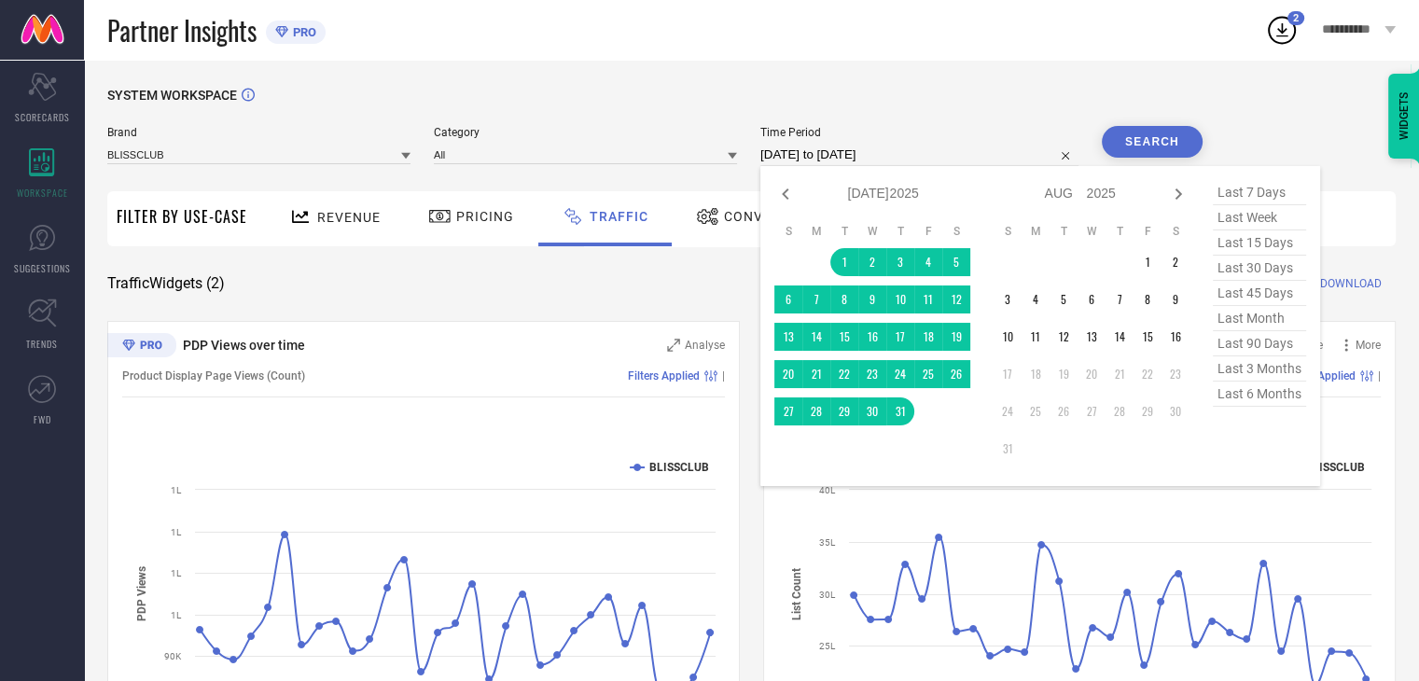
click at [834, 161] on input "[DATE] to [DATE]" at bounding box center [920, 155] width 318 height 22
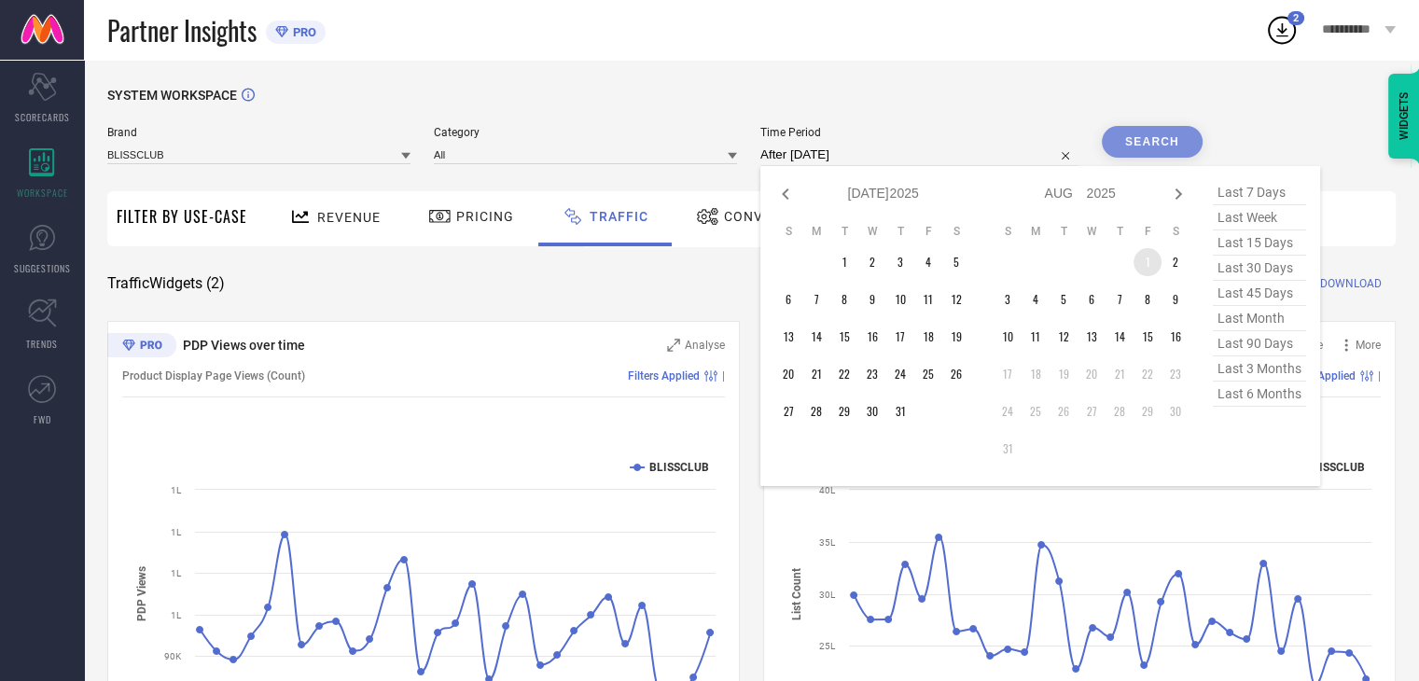
click at [1153, 262] on td "1" at bounding box center [1148, 262] width 28 height 28
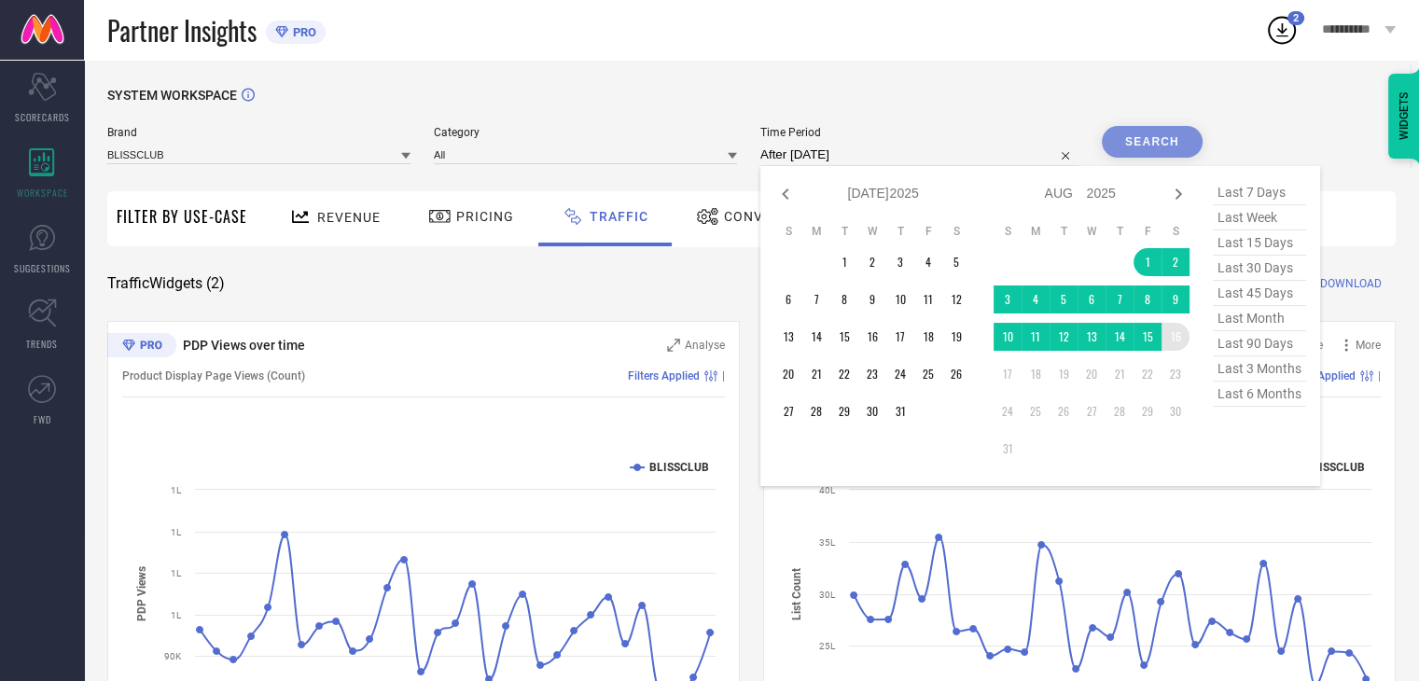
type input "[DATE] to [DATE]"
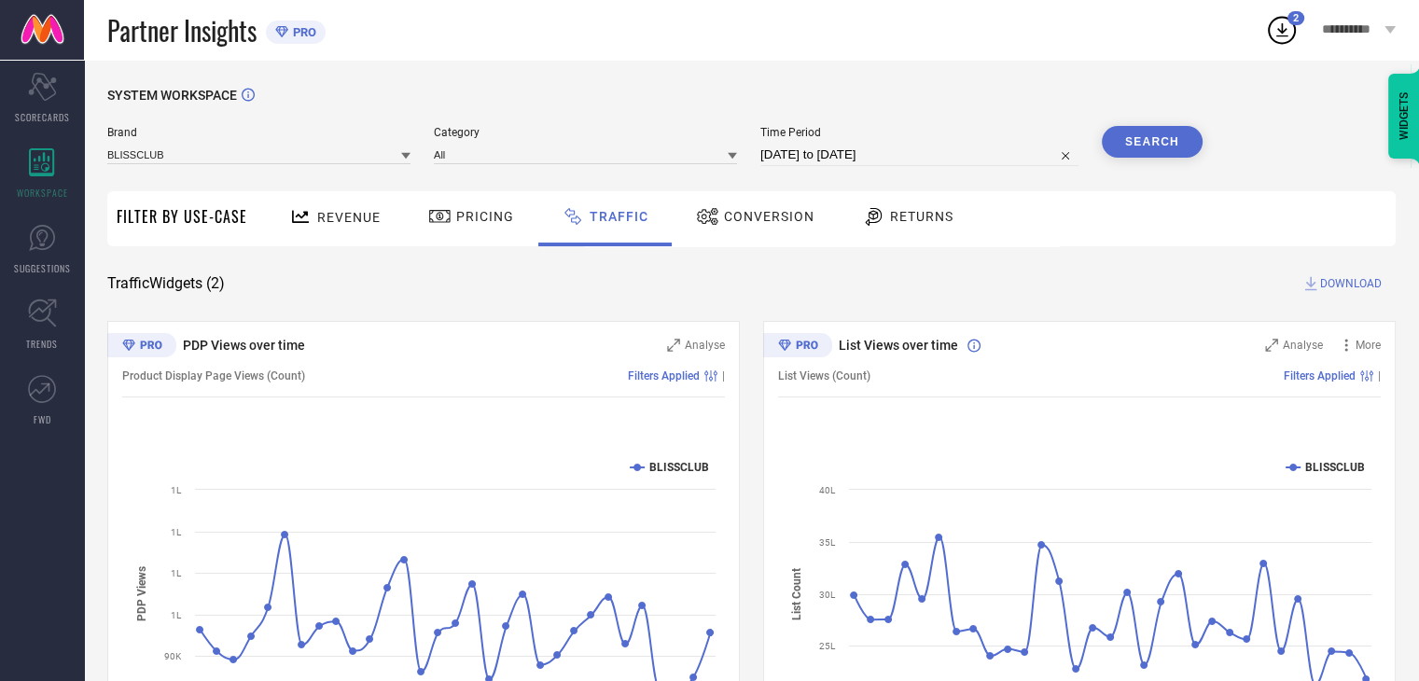
click at [1142, 140] on button "Search" at bounding box center [1152, 142] width 101 height 32
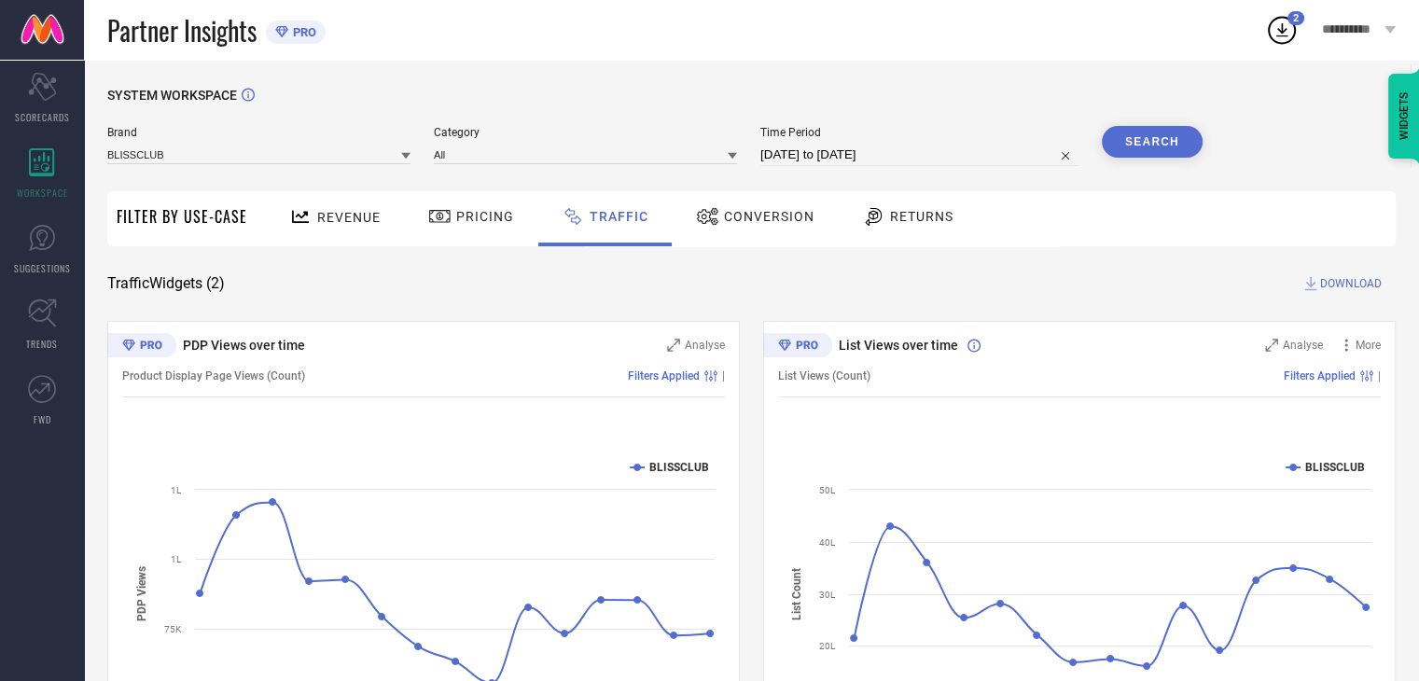
click at [1341, 277] on span "DOWNLOAD" at bounding box center [1352, 283] width 62 height 19
